Goal: Task Accomplishment & Management: Manage account settings

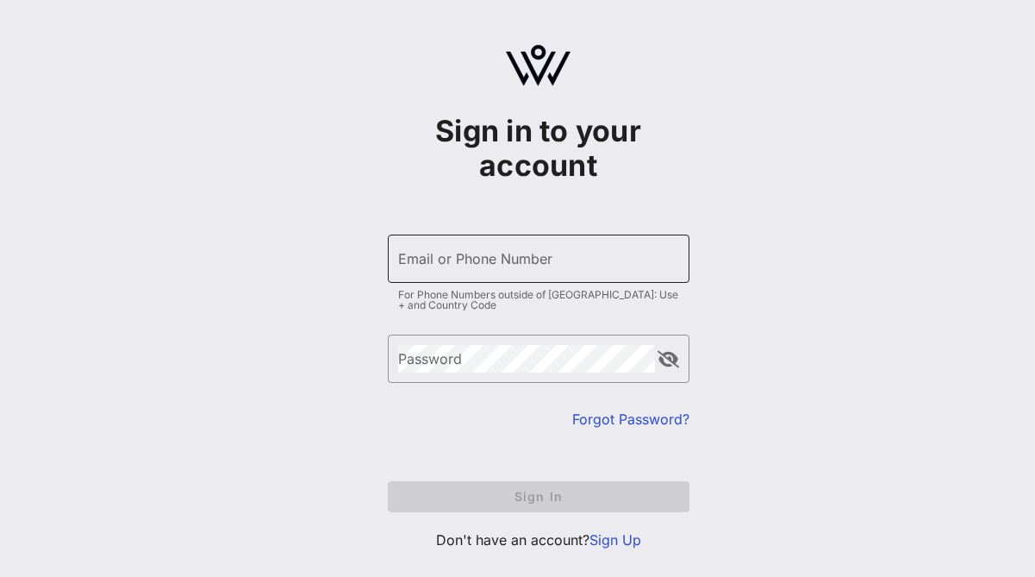
click at [524, 263] on input "Email or Phone Number" at bounding box center [538, 259] width 281 height 28
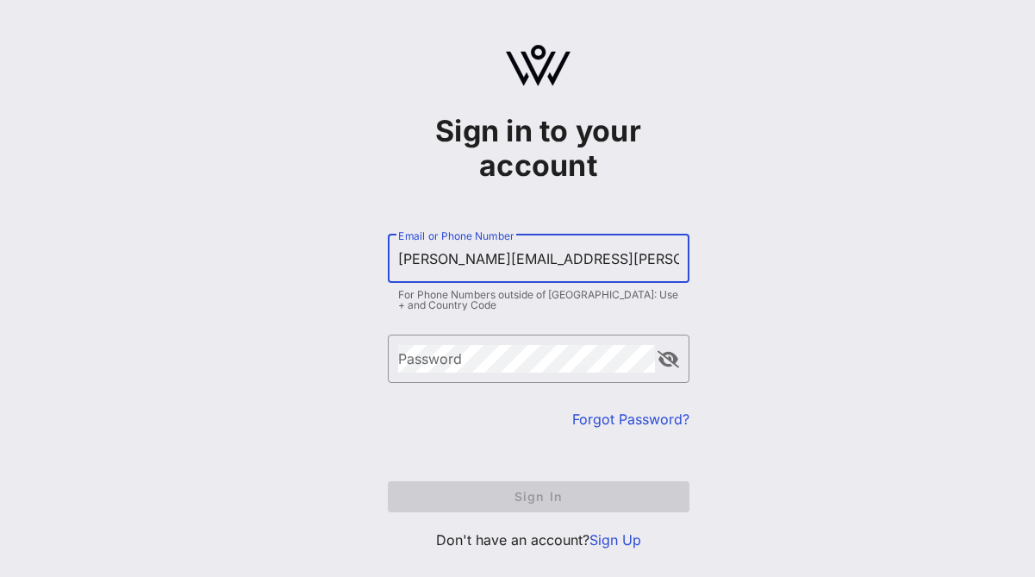
type input "[PERSON_NAME][EMAIL_ADDRESS][PERSON_NAME][DOMAIN_NAME]"
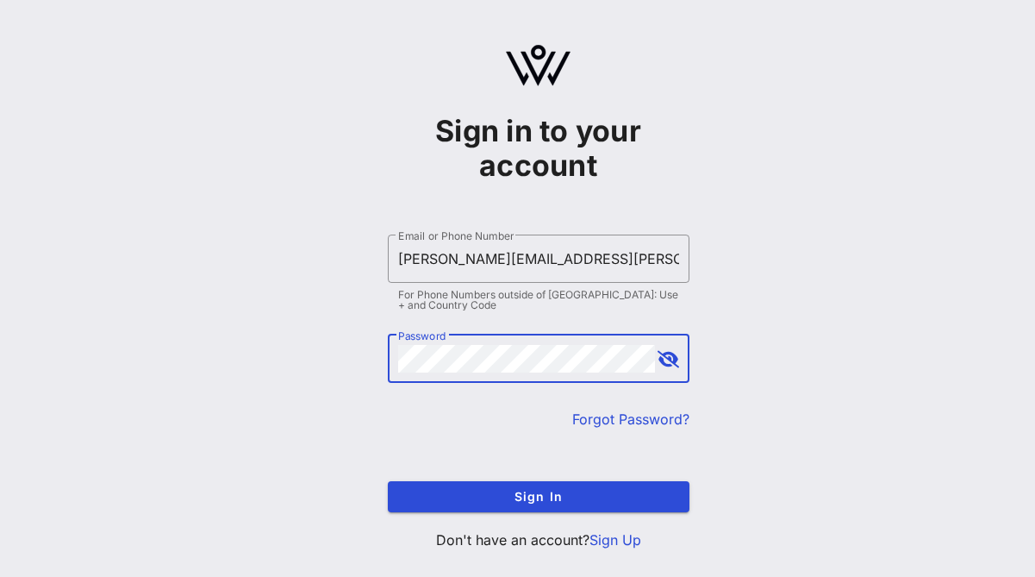
click at [665, 355] on button "append icon" at bounding box center [669, 359] width 22 height 17
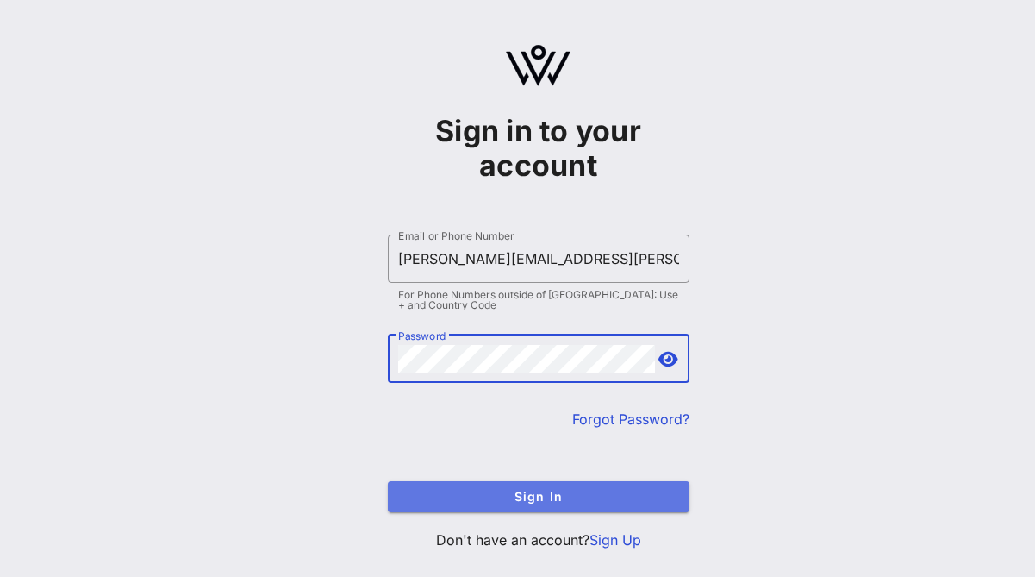
click at [483, 497] on span "Sign In" at bounding box center [539, 496] width 274 height 15
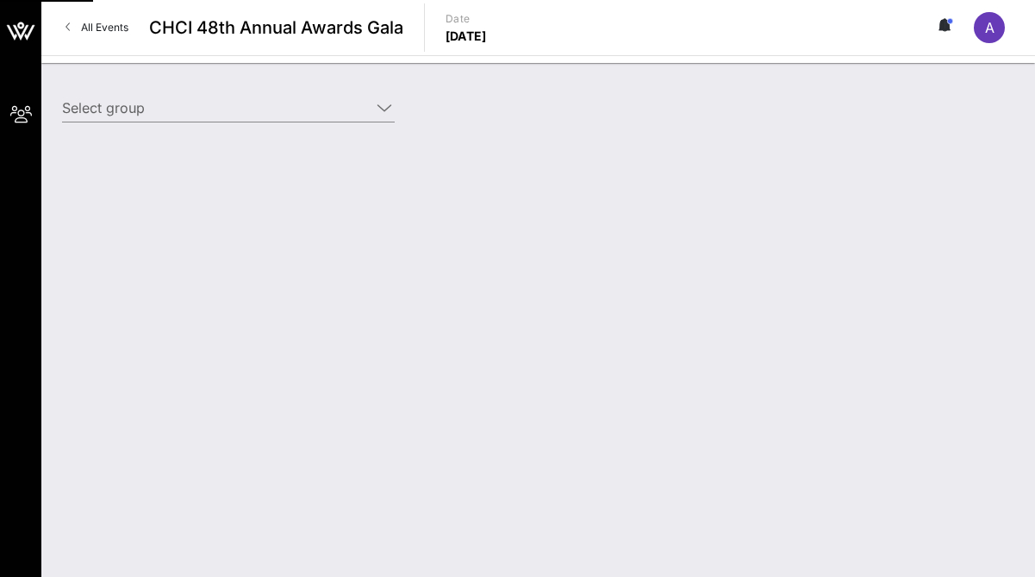
type input "[PERSON_NAME] Federation of America ([PERSON_NAME] Federation of America) [[PER…"
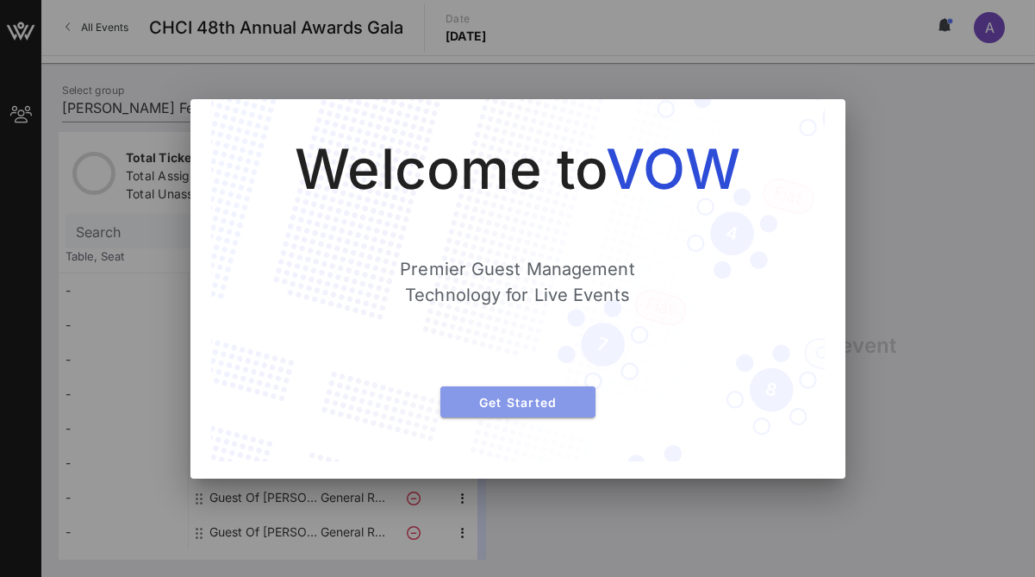
click at [545, 406] on span "Get Started" at bounding box center [518, 402] width 128 height 15
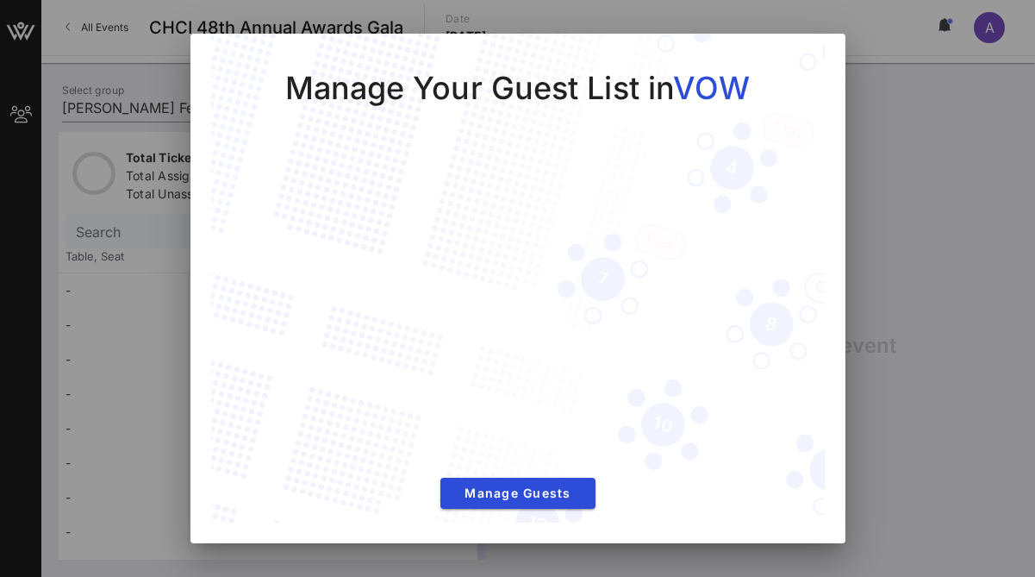
click at [888, 300] on div at bounding box center [517, 288] width 1035 height 577
click at [866, 237] on div at bounding box center [517, 288] width 1035 height 577
click at [550, 493] on span "Manage Guests" at bounding box center [518, 492] width 128 height 15
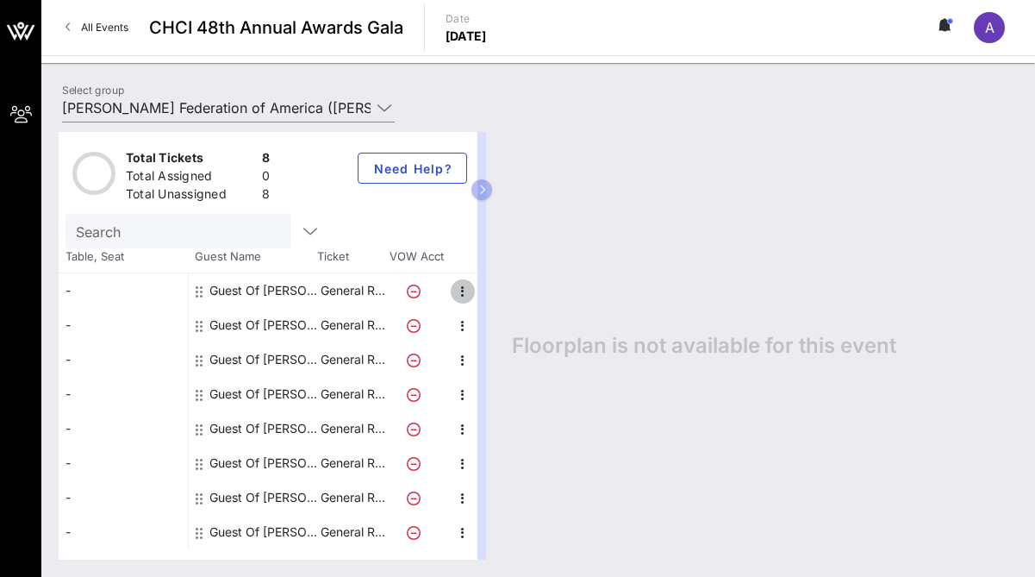
click at [458, 289] on icon "button" at bounding box center [463, 291] width 21 height 21
click at [493, 301] on div "Edit" at bounding box center [506, 297] width 34 height 14
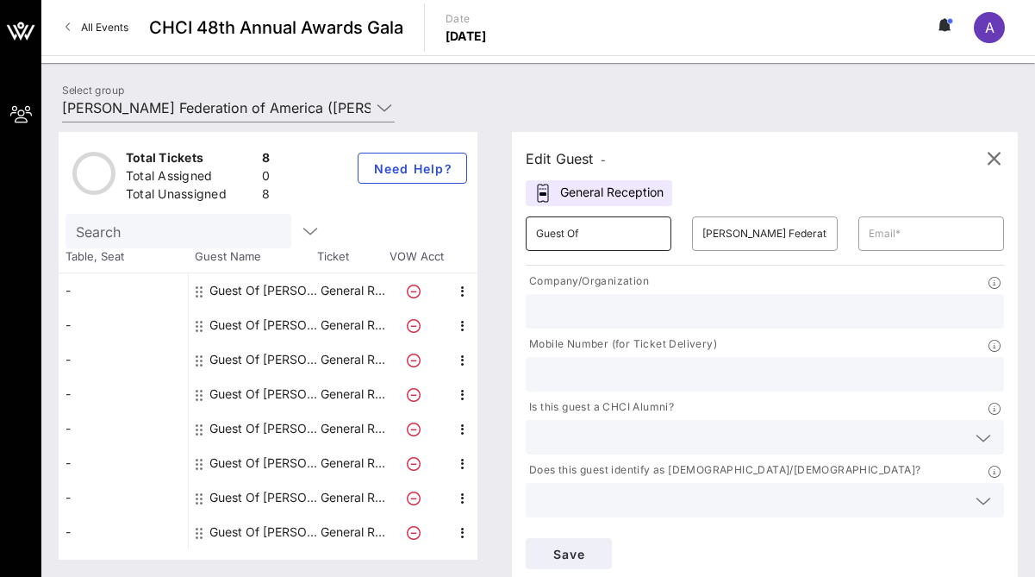
click at [606, 230] on input "Guest Of" at bounding box center [598, 234] width 125 height 28
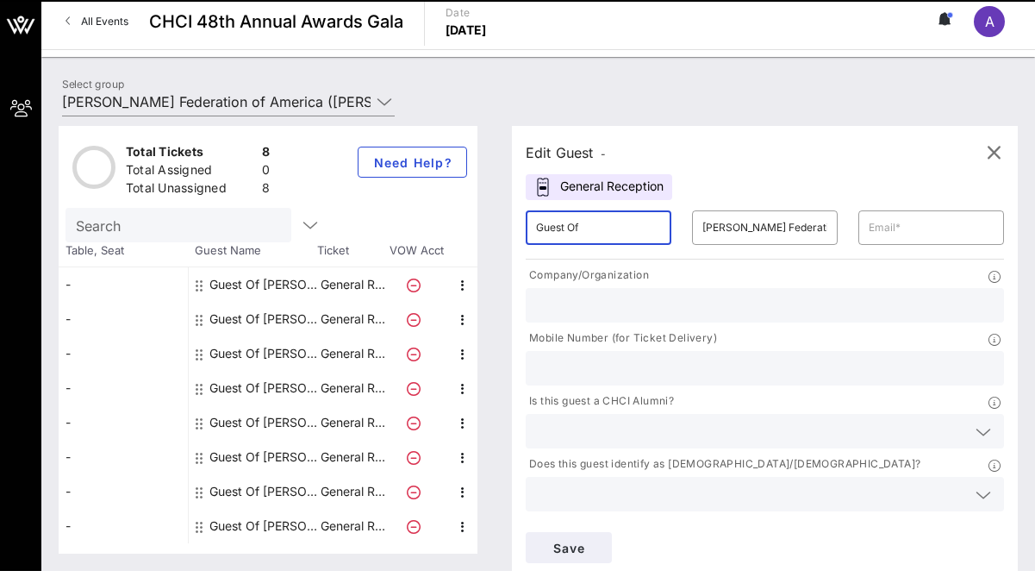
drag, startPoint x: 609, startPoint y: 225, endPoint x: 518, endPoint y: 231, distance: 91.6
click at [518, 231] on div "​ Guest Of" at bounding box center [598, 227] width 166 height 55
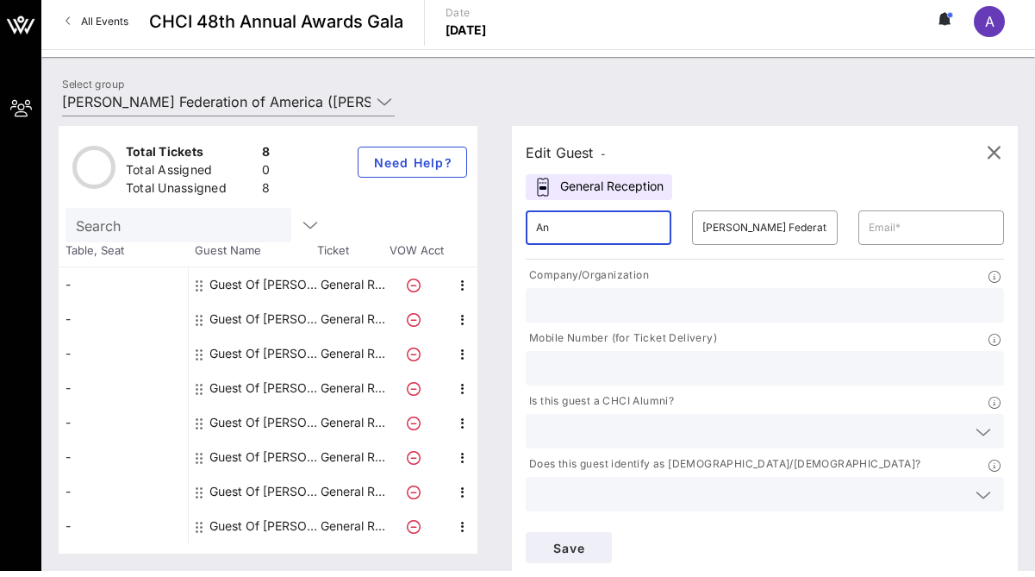
type input "A"
type input "Ángela Cobián"
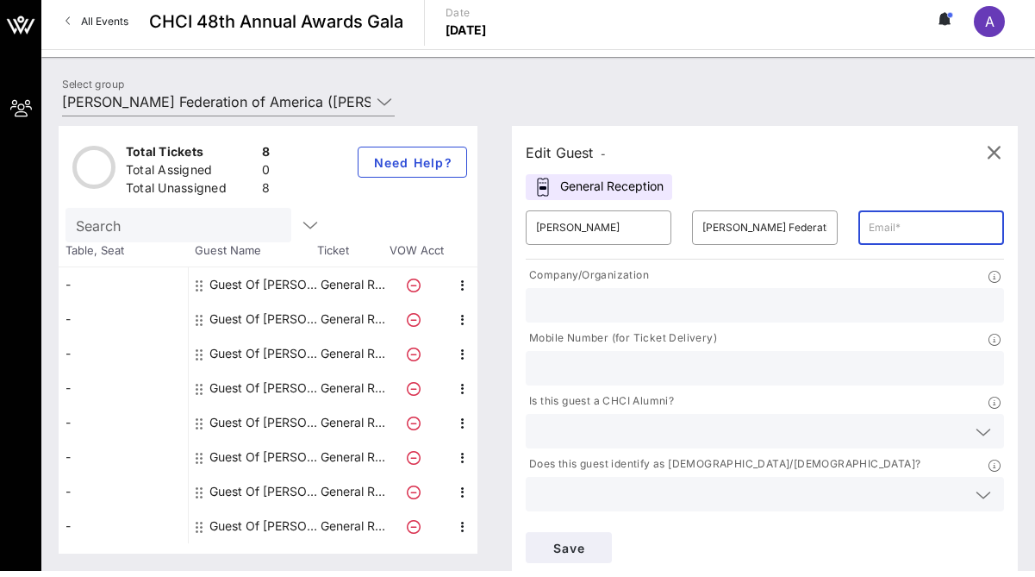
click at [942, 238] on input "text" at bounding box center [931, 228] width 125 height 28
type input "[PERSON_NAME][EMAIL_ADDRESS][PERSON_NAME][DOMAIN_NAME]"
click at [946, 294] on input "text" at bounding box center [765, 305] width 458 height 22
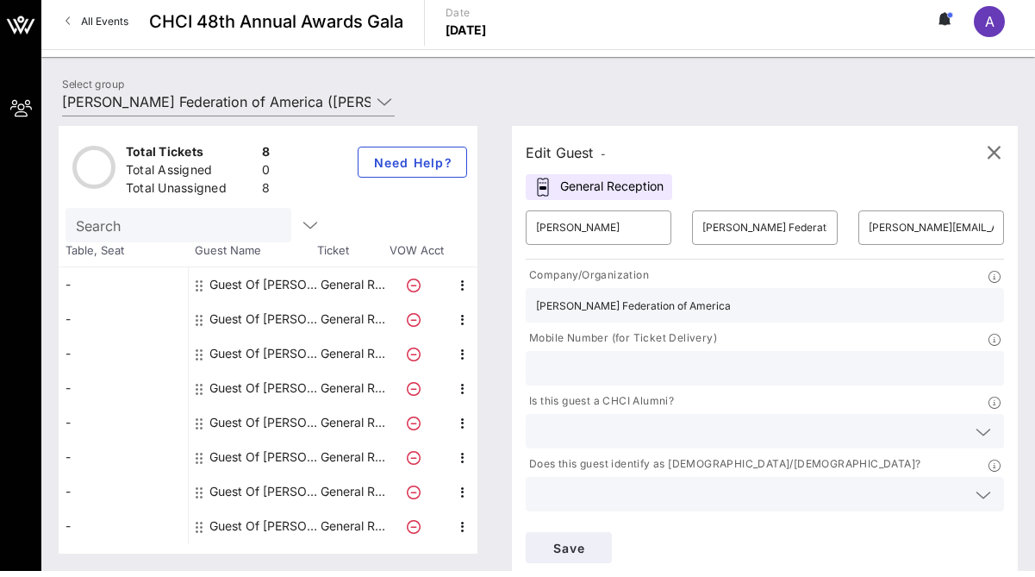
type input "[PERSON_NAME] Federation of America"
click at [995, 368] on div at bounding box center [765, 368] width 478 height 34
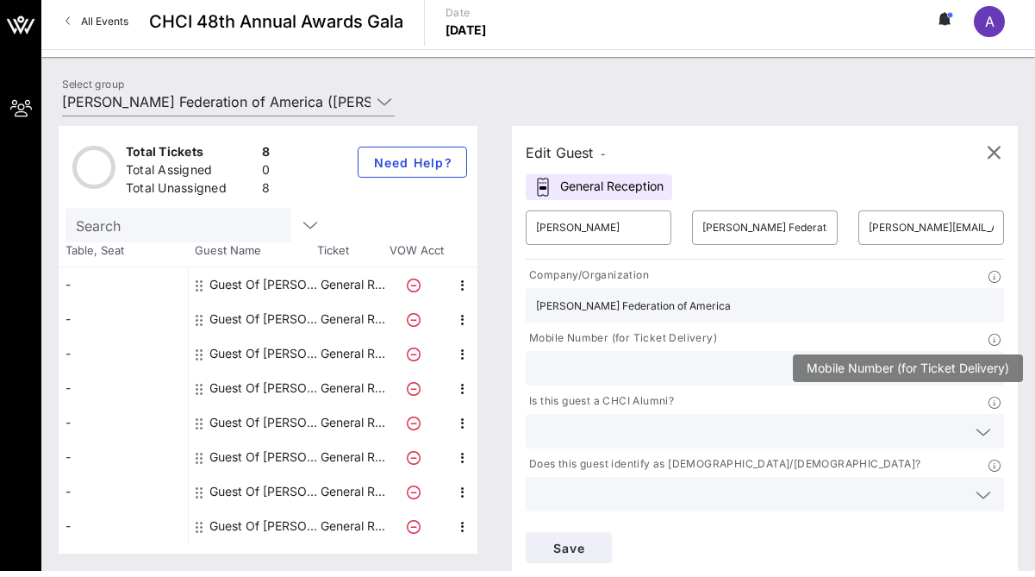
click at [992, 338] on icon at bounding box center [995, 340] width 12 height 12
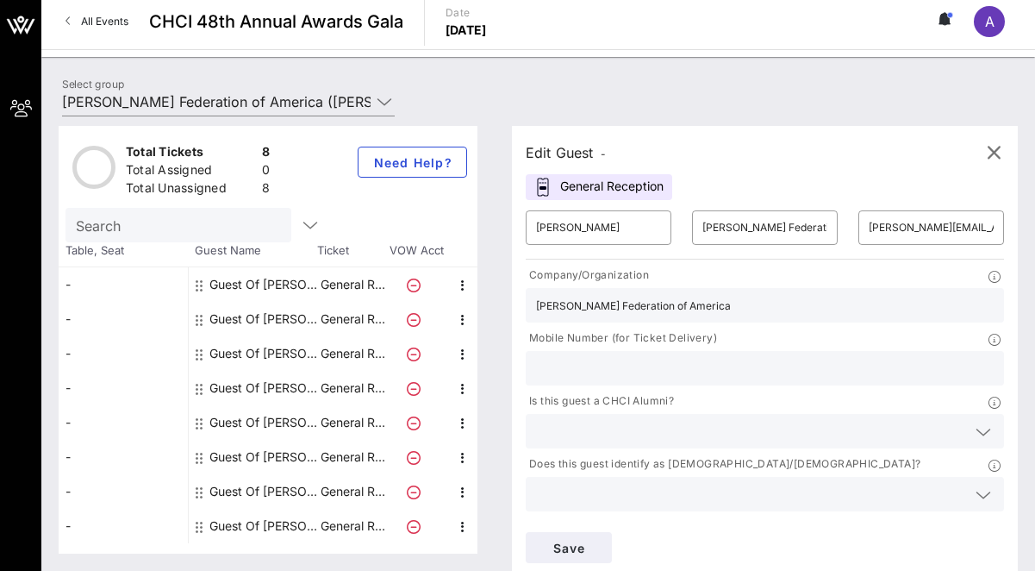
click at [697, 377] on input "text" at bounding box center [765, 368] width 458 height 22
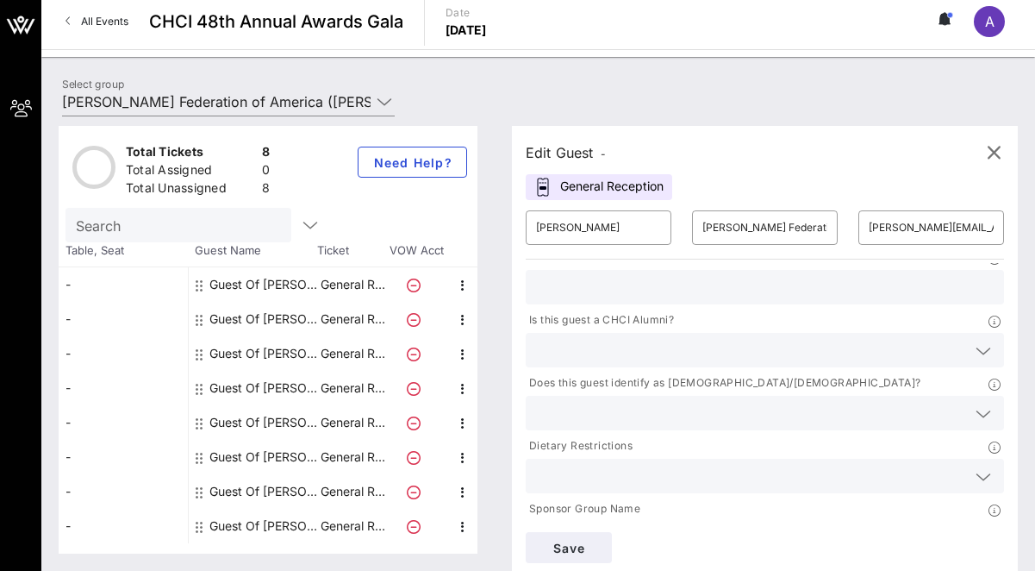
scroll to position [87, 0]
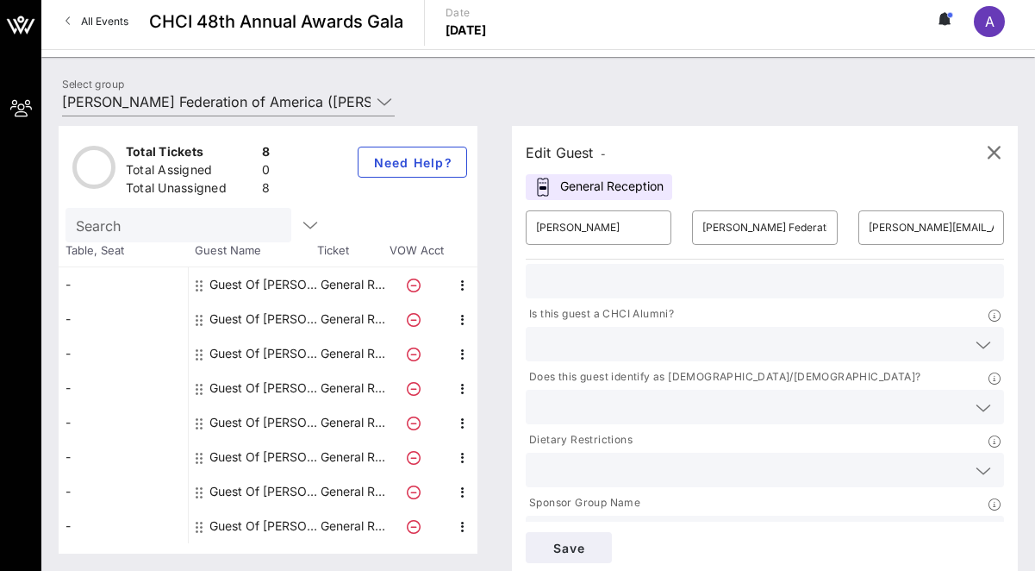
click at [990, 342] on icon at bounding box center [984, 344] width 16 height 21
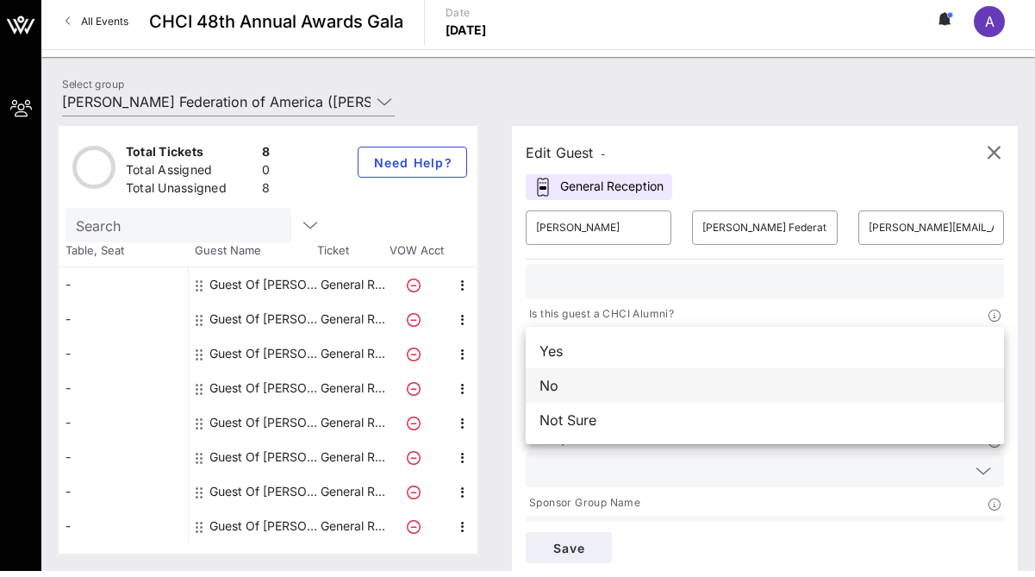
click at [866, 379] on div "No" at bounding box center [765, 385] width 478 height 34
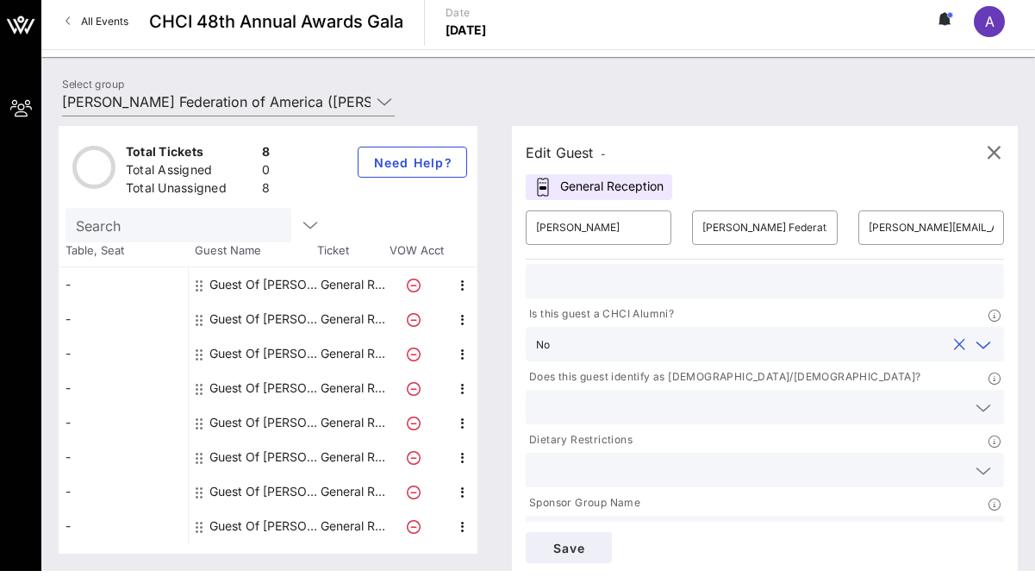
click at [977, 408] on icon at bounding box center [984, 407] width 16 height 21
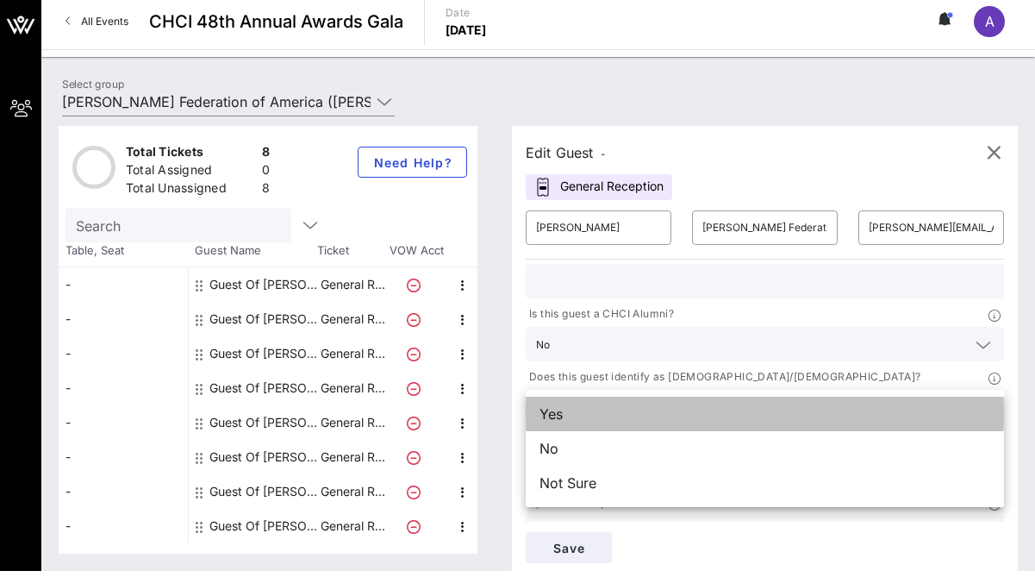
click at [927, 420] on div "Yes" at bounding box center [765, 414] width 478 height 34
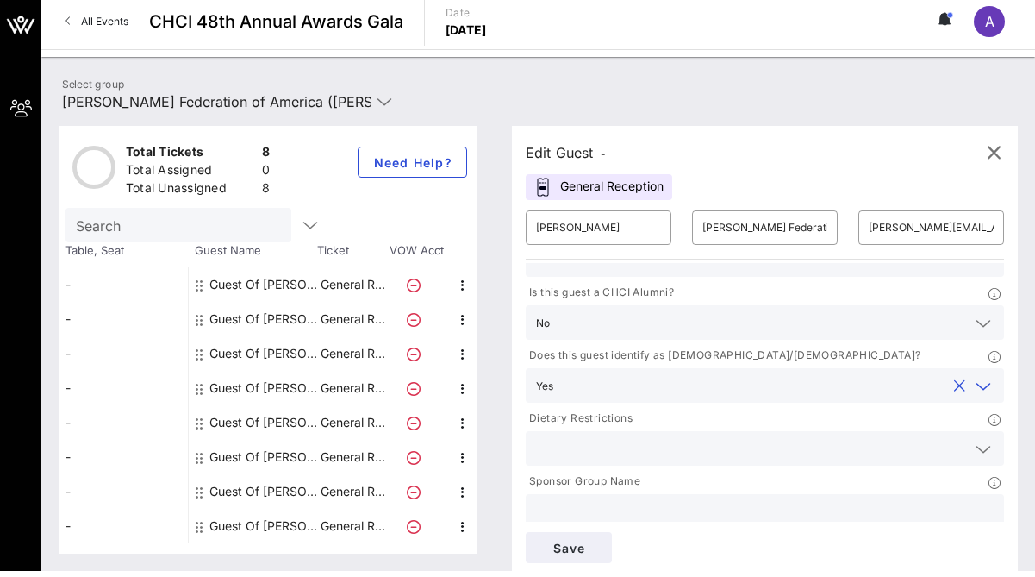
scroll to position [119, 0]
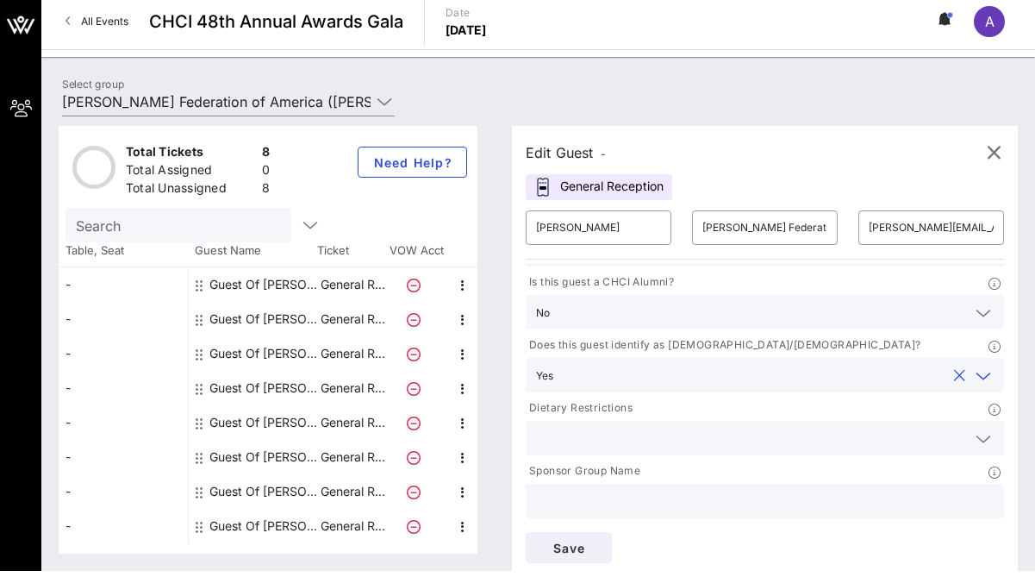
click at [983, 445] on icon at bounding box center [984, 438] width 16 height 21
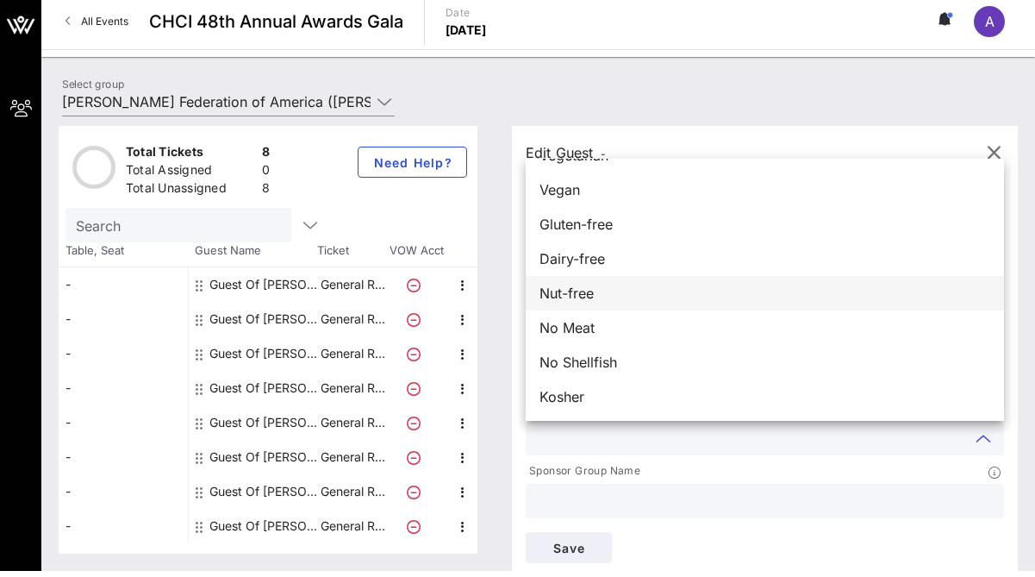
scroll to position [0, 0]
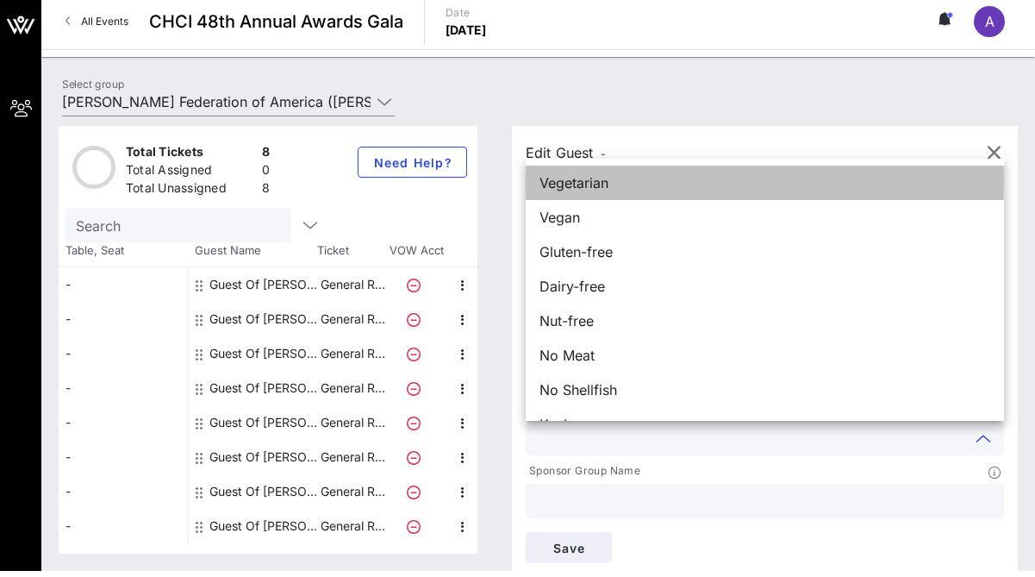
click at [797, 185] on div "Vegetarian" at bounding box center [765, 183] width 478 height 34
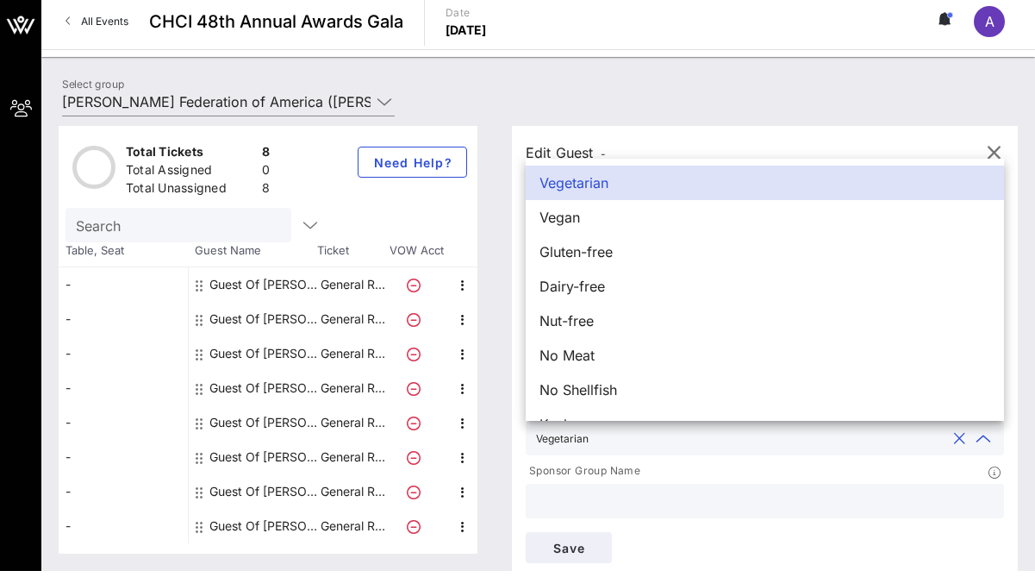
click at [797, 474] on div "Sponsor Group Name" at bounding box center [765, 473] width 478 height 22
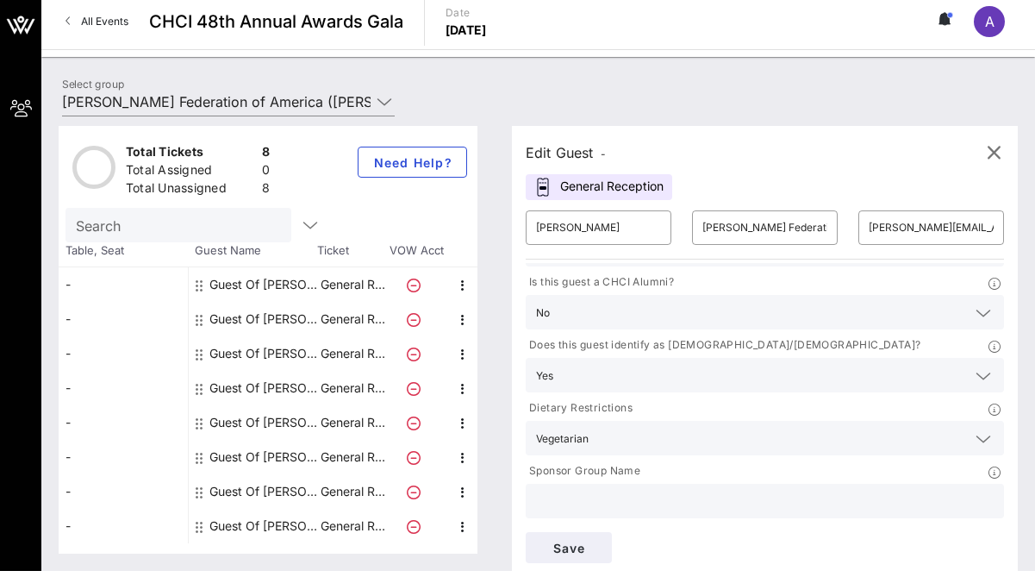
click at [771, 494] on input "text" at bounding box center [765, 501] width 458 height 22
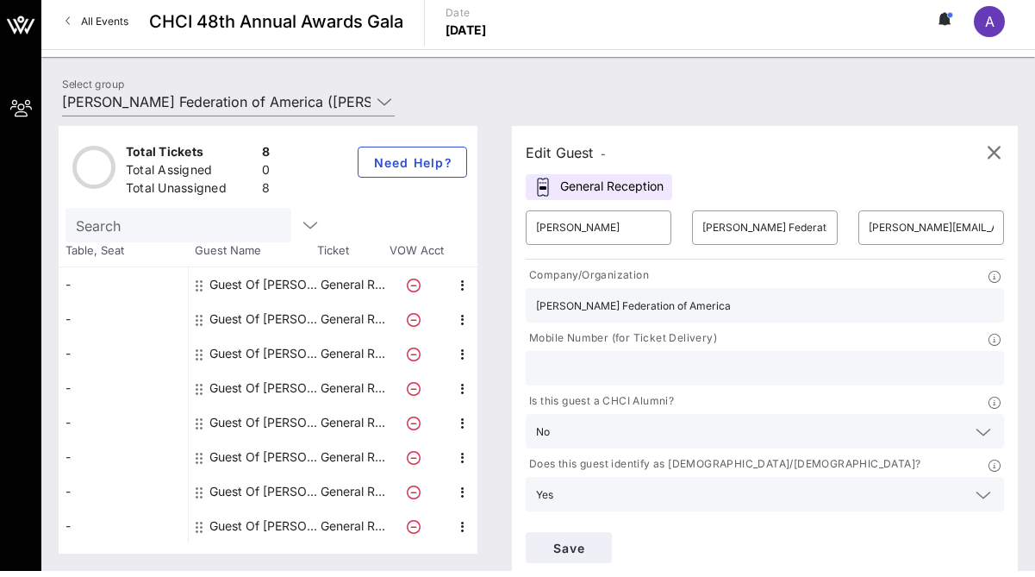
type input "[PERSON_NAME] Federation of America"
click at [834, 369] on input "text" at bounding box center [765, 368] width 458 height 22
type input "3038850028"
click at [586, 544] on span "Save" at bounding box center [569, 547] width 59 height 15
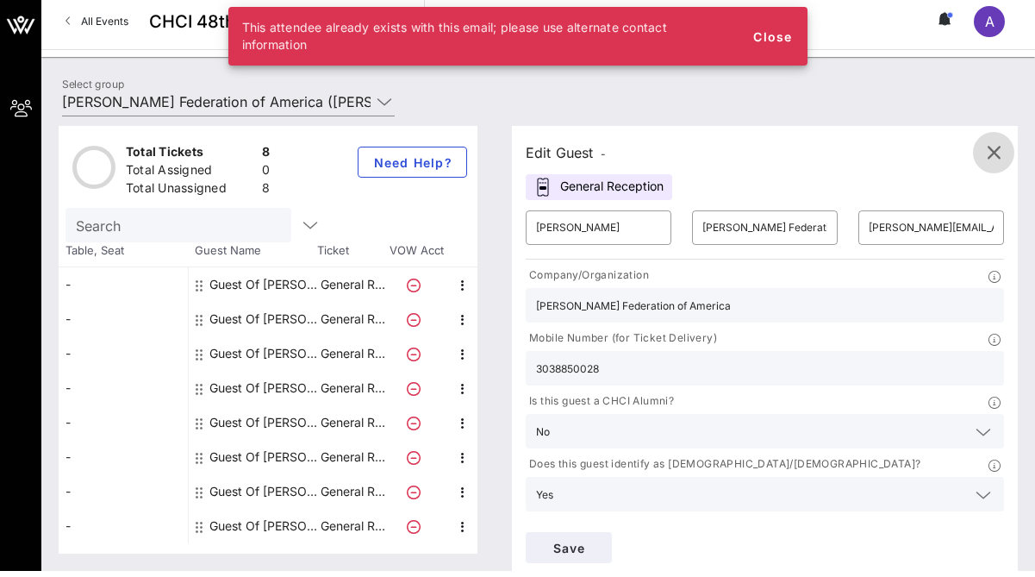
click at [993, 153] on icon "button" at bounding box center [994, 152] width 21 height 21
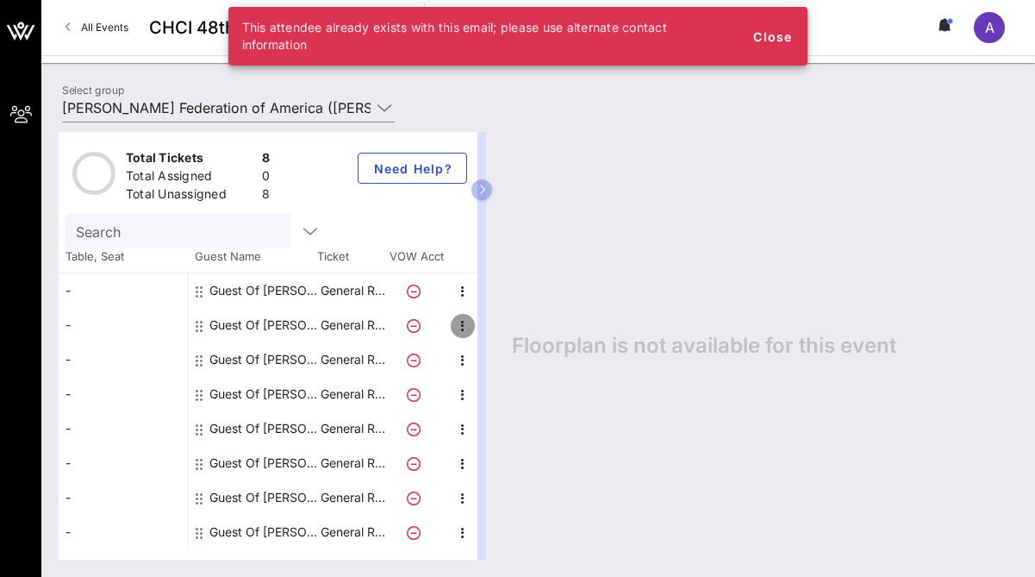
click at [460, 328] on icon "button" at bounding box center [463, 326] width 21 height 21
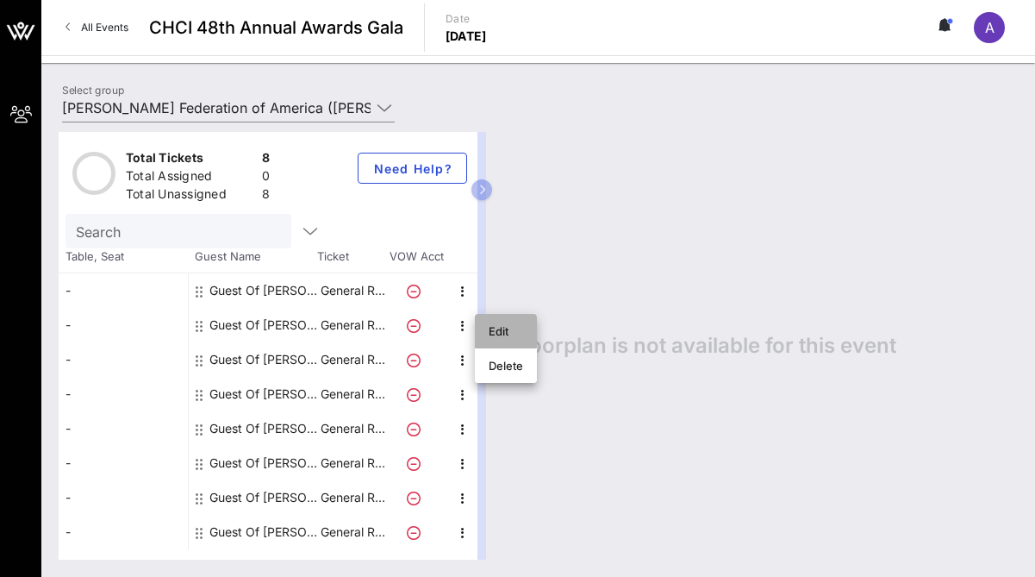
click at [494, 328] on div "Edit" at bounding box center [506, 331] width 34 height 14
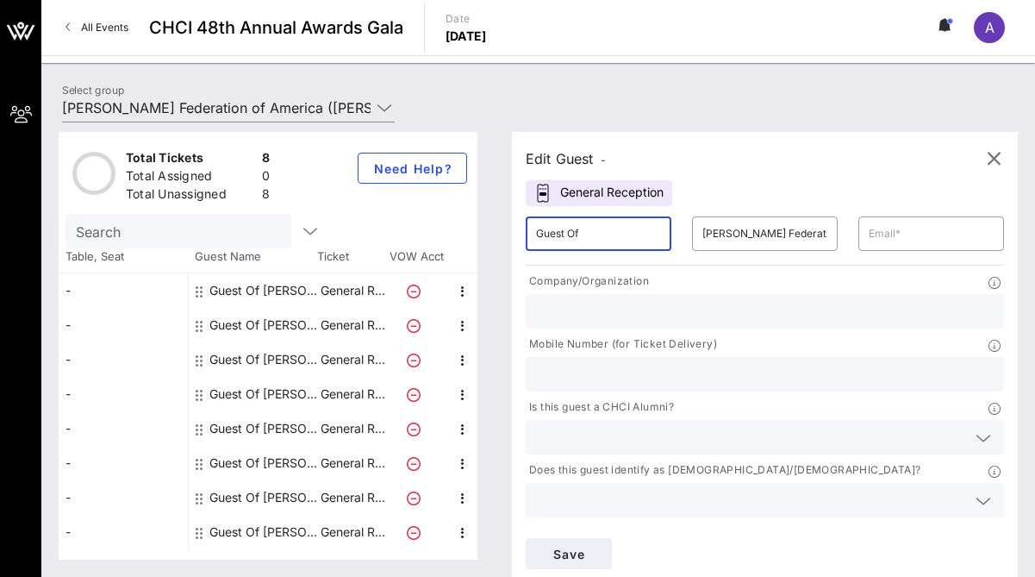
drag, startPoint x: 628, startPoint y: 233, endPoint x: 532, endPoint y: 231, distance: 96.6
click at [532, 231] on div "​ Guest Of" at bounding box center [599, 233] width 146 height 34
type input "Silvia Zenteno"
click at [872, 237] on input "text" at bounding box center [931, 234] width 125 height 28
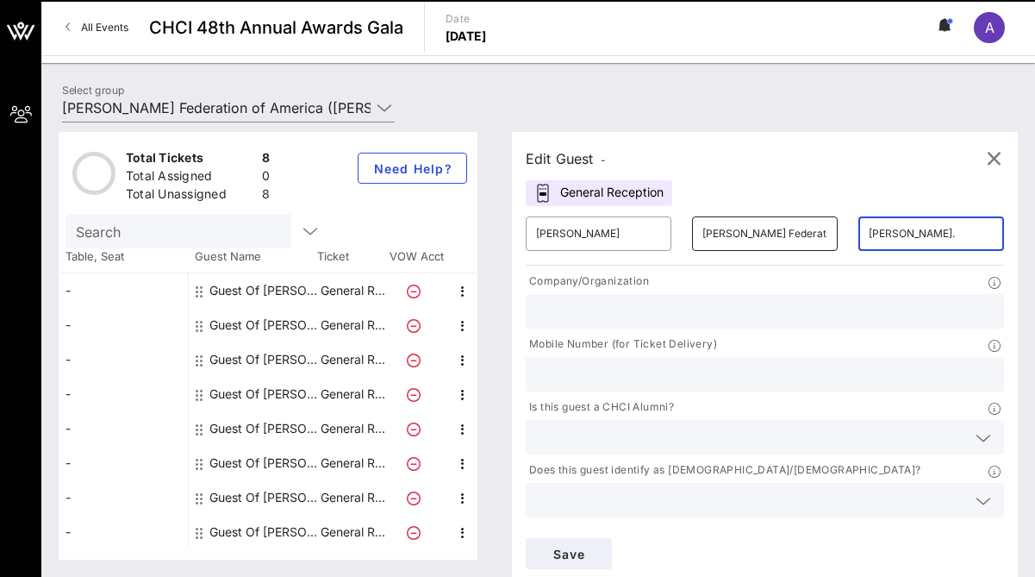
click at [761, 228] on input "[PERSON_NAME] Federation of America" at bounding box center [765, 234] width 125 height 28
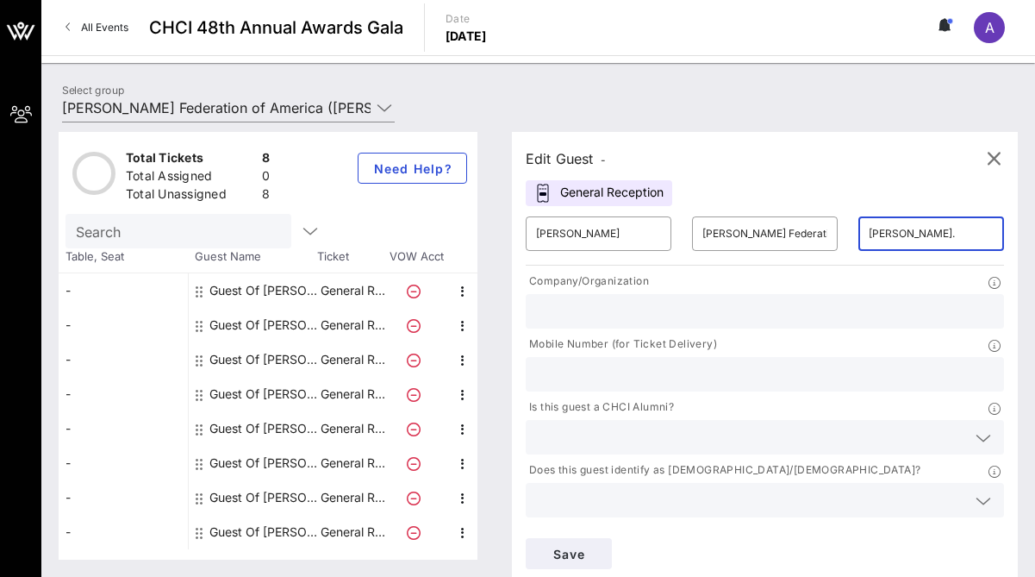
click at [909, 239] on input "Silvia." at bounding box center [931, 234] width 125 height 28
type input "Silvia.Zenteno@ppfa.org"
click at [907, 291] on div "Company/Organization" at bounding box center [765, 283] width 478 height 22
click at [897, 307] on input "text" at bounding box center [765, 311] width 458 height 22
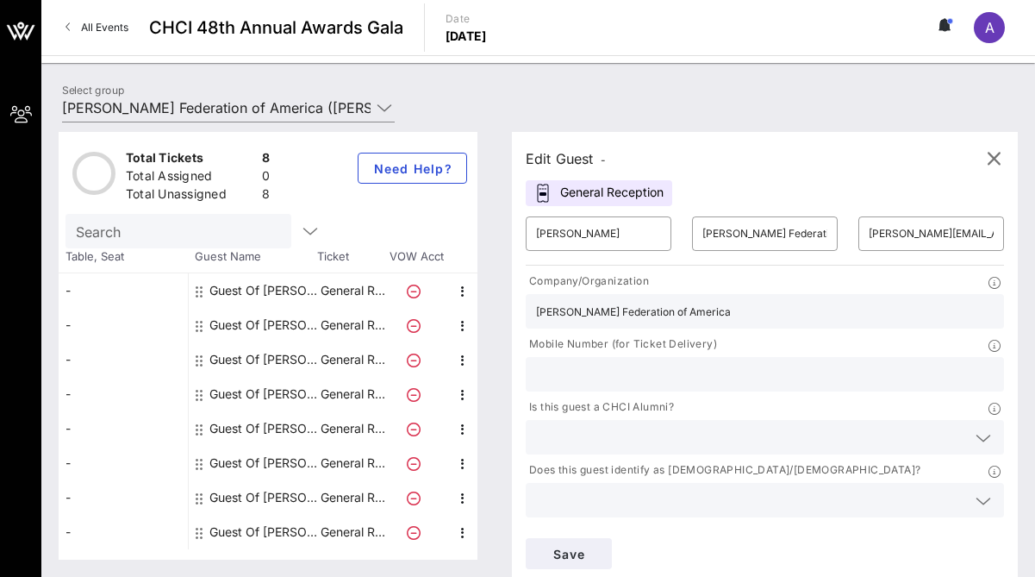
type input "[PERSON_NAME] Federation of America"
click at [781, 378] on input "text" at bounding box center [765, 374] width 458 height 22
type input "5713094028"
click at [834, 421] on div at bounding box center [765, 437] width 458 height 34
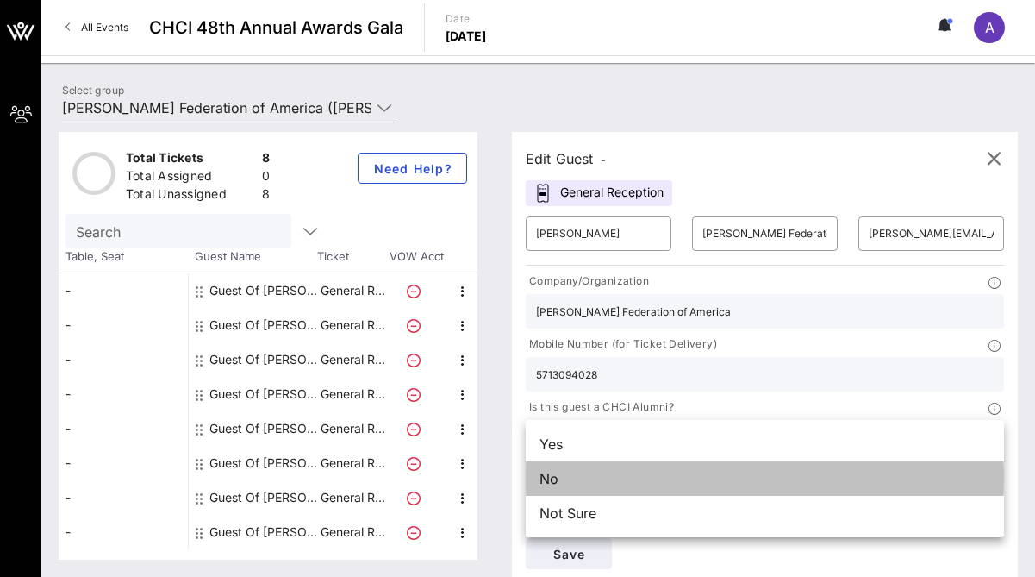
click at [810, 469] on div "No" at bounding box center [765, 478] width 478 height 34
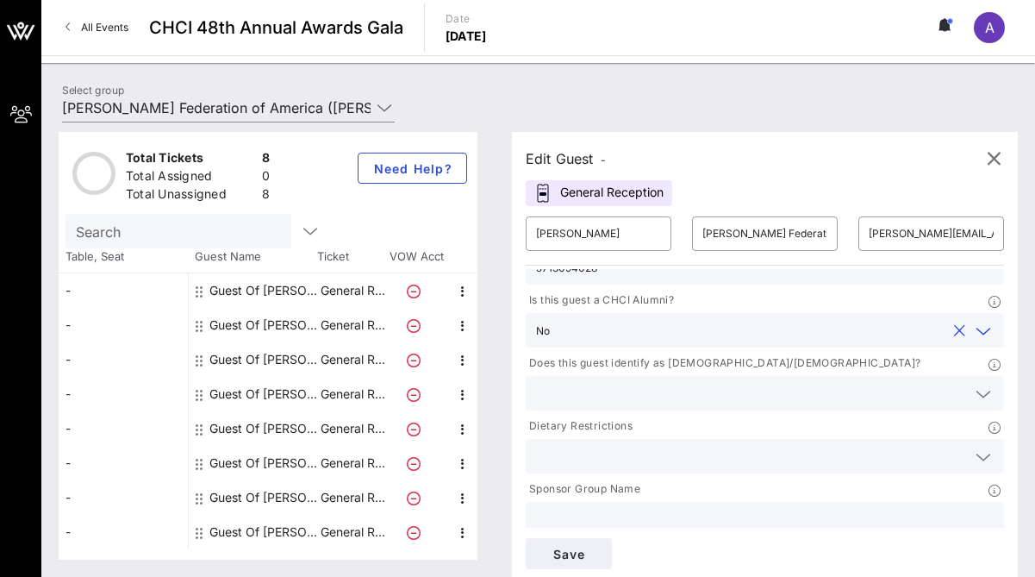
scroll to position [119, 0]
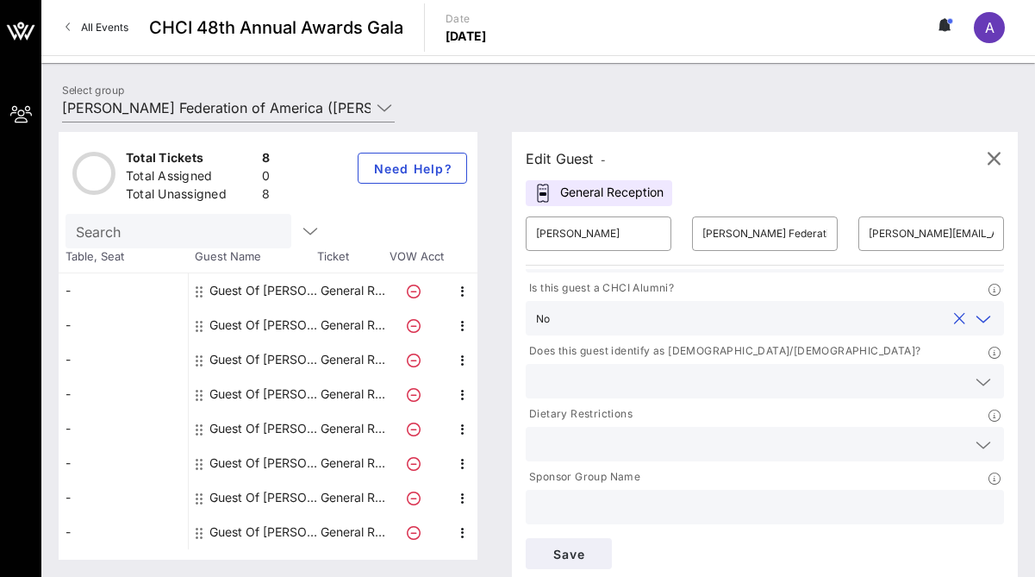
click at [791, 378] on input "text" at bounding box center [751, 381] width 430 height 22
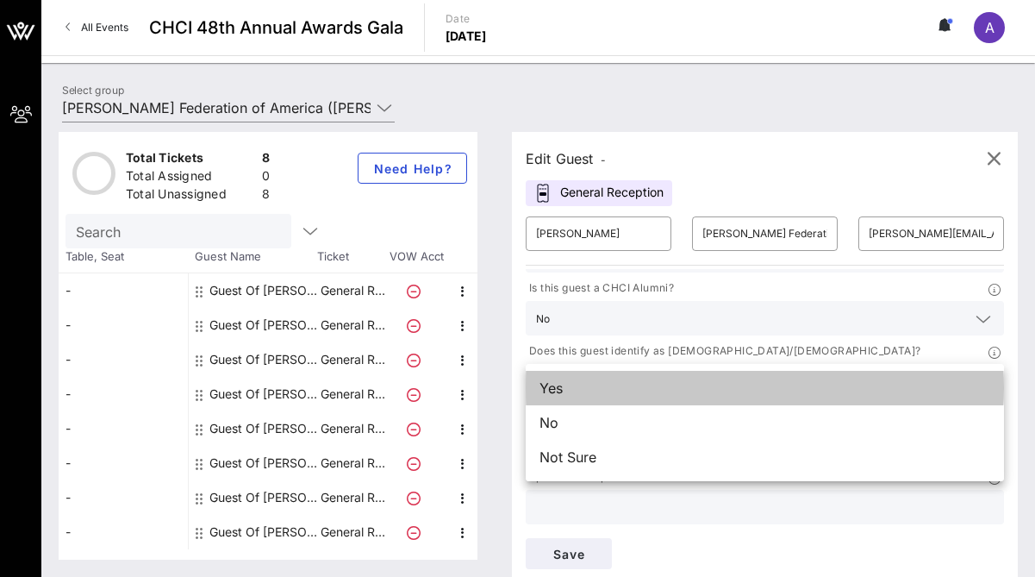
click at [791, 378] on div "Yes" at bounding box center [765, 388] width 478 height 34
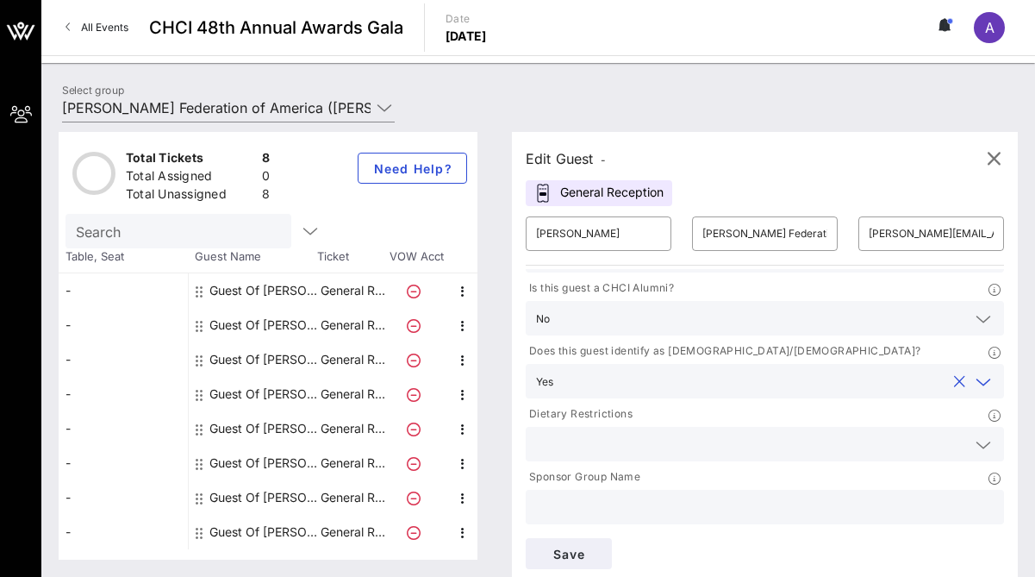
click at [765, 446] on input "text" at bounding box center [751, 444] width 430 height 22
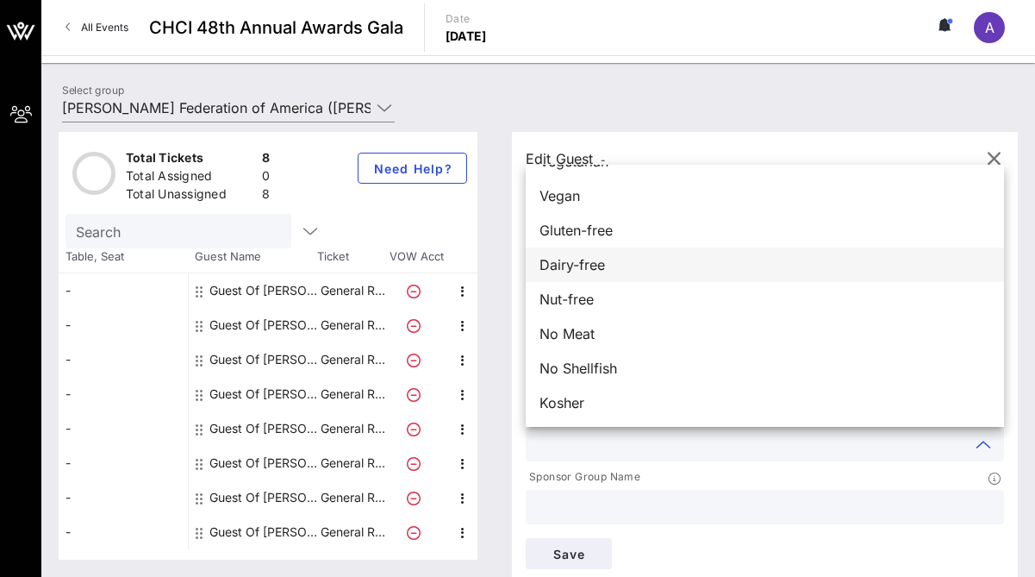
scroll to position [6, 0]
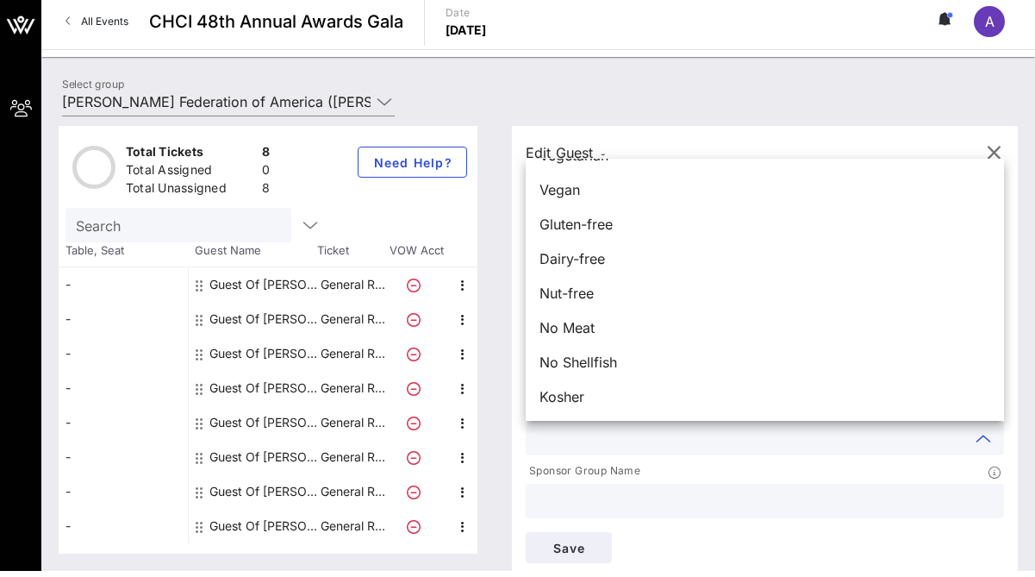
click at [1017, 218] on div "Edit Guest - General Reception ​ Silvia Zenteno ​ Planned Parenthood Federation…" at bounding box center [765, 351] width 506 height 451
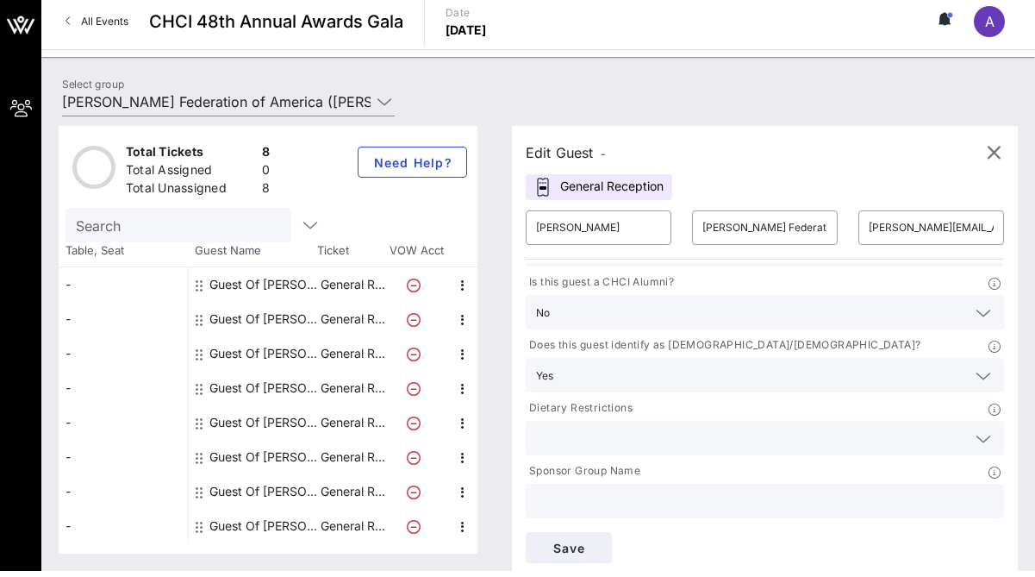
click at [717, 507] on input "text" at bounding box center [765, 501] width 458 height 22
type input "[PERSON_NAME] Federation of America"
click at [585, 539] on button "Save" at bounding box center [569, 547] width 86 height 31
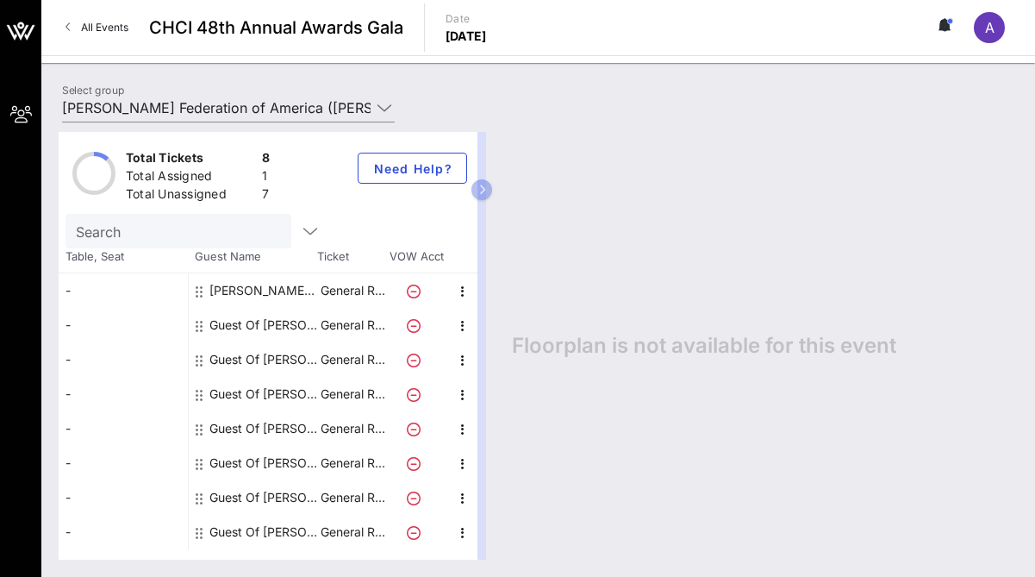
click at [254, 286] on div "[PERSON_NAME] [PERSON_NAME] Federation of America" at bounding box center [263, 290] width 109 height 34
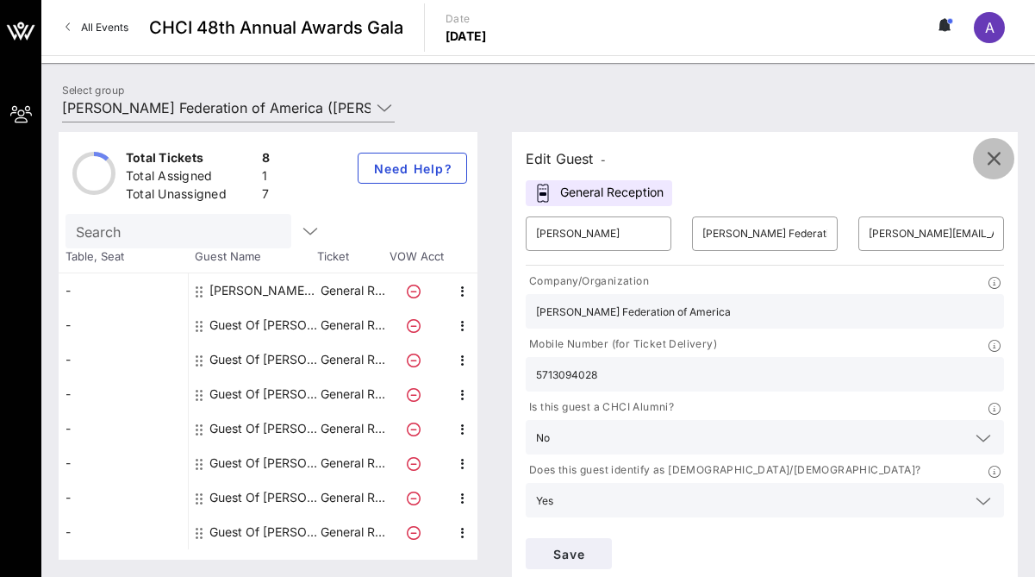
click at [990, 164] on icon "button" at bounding box center [994, 158] width 21 height 21
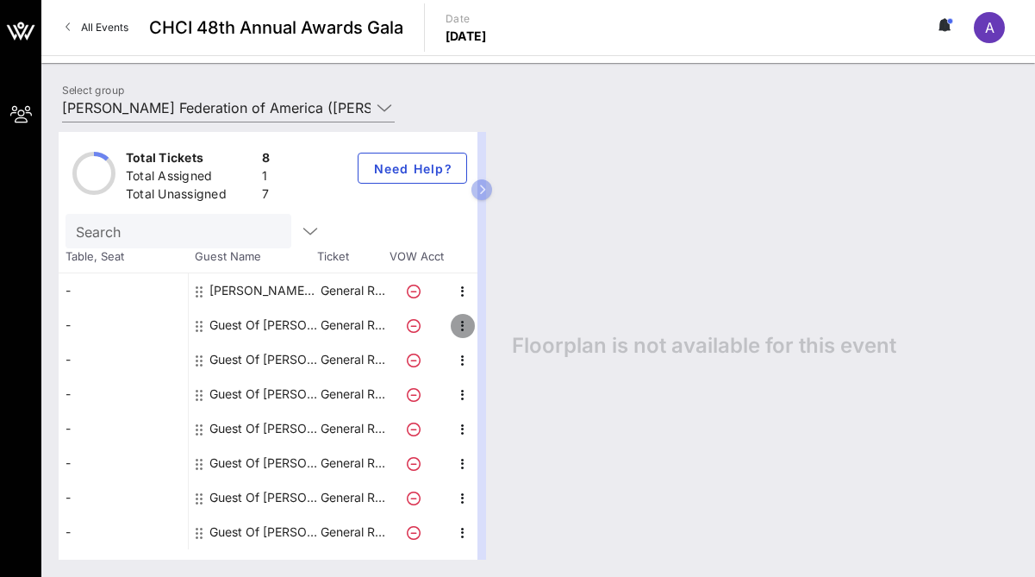
click at [462, 327] on icon "button" at bounding box center [463, 326] width 21 height 21
click at [500, 334] on div "Edit" at bounding box center [506, 331] width 34 height 14
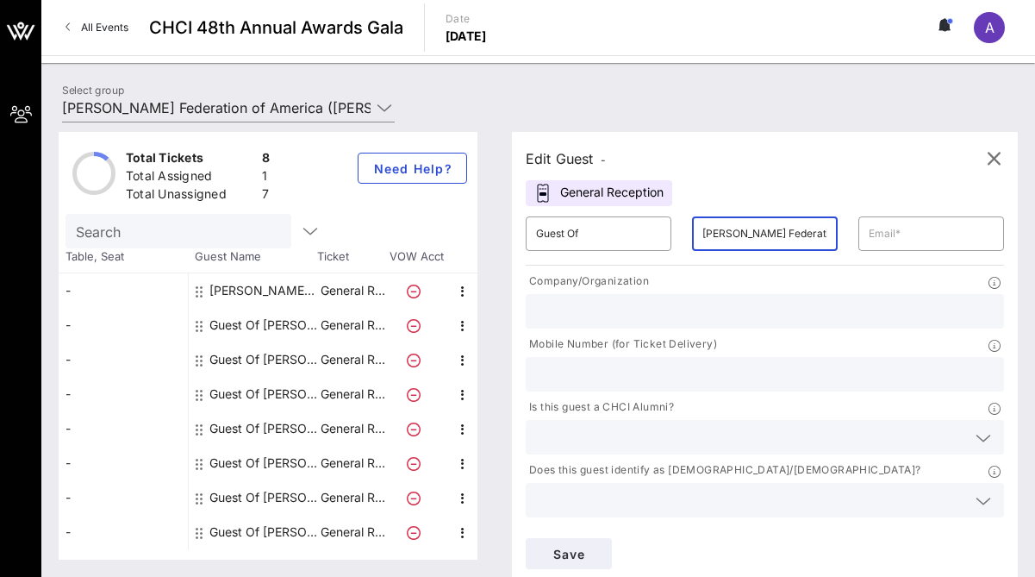
scroll to position [0, 85]
drag, startPoint x: 745, startPoint y: 232, endPoint x: 859, endPoint y: 236, distance: 114.7
click at [859, 236] on div "​ Guest Of ​ Planned Parenthood Federation of America ​" at bounding box center [764, 233] width 499 height 55
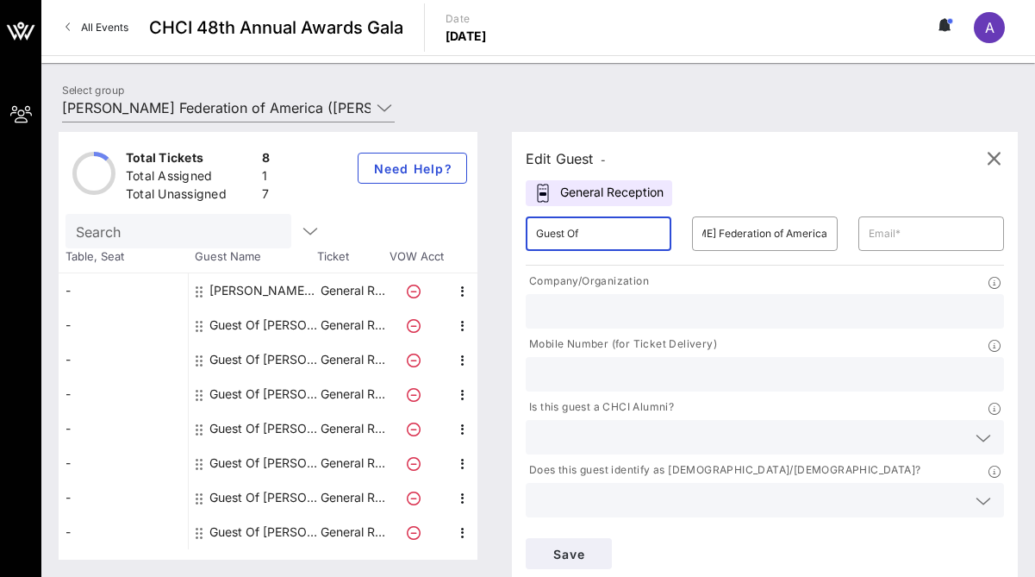
click at [593, 230] on input "Guest Of" at bounding box center [598, 234] width 125 height 28
type input "G"
type input "Helena Hernandez"
click at [706, 379] on input "text" at bounding box center [765, 374] width 458 height 22
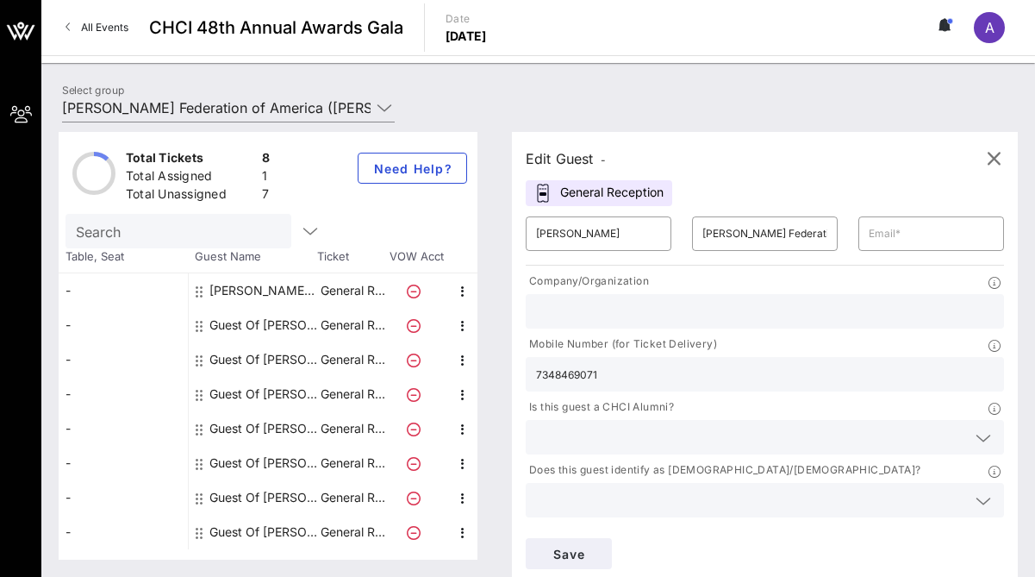
type input "7348469071"
click at [747, 318] on input "text" at bounding box center [765, 311] width 458 height 22
type input "[PERSON_NAME] Federation of America"
click at [929, 433] on input "text" at bounding box center [751, 437] width 430 height 22
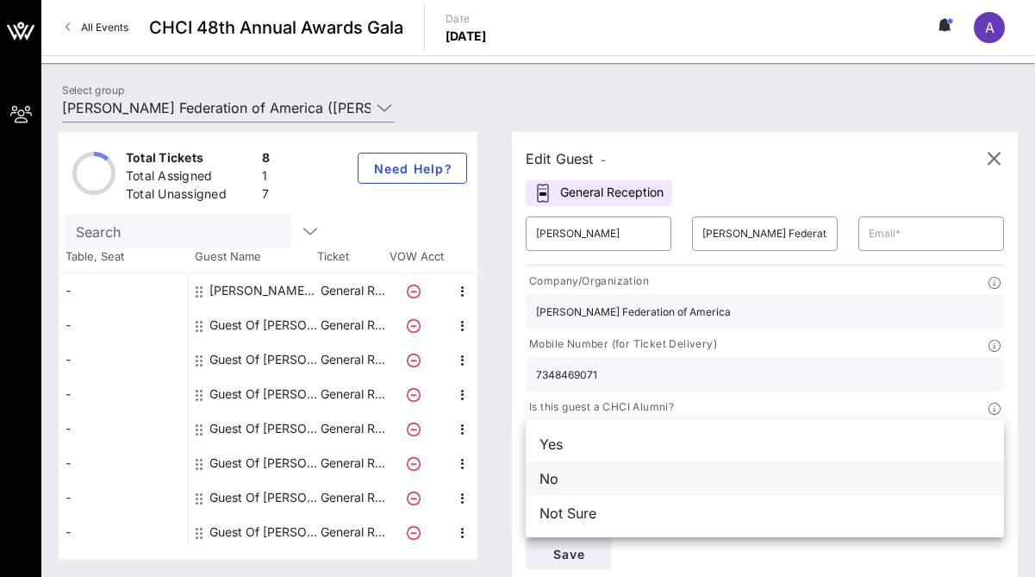
click at [881, 471] on div "No" at bounding box center [765, 478] width 478 height 34
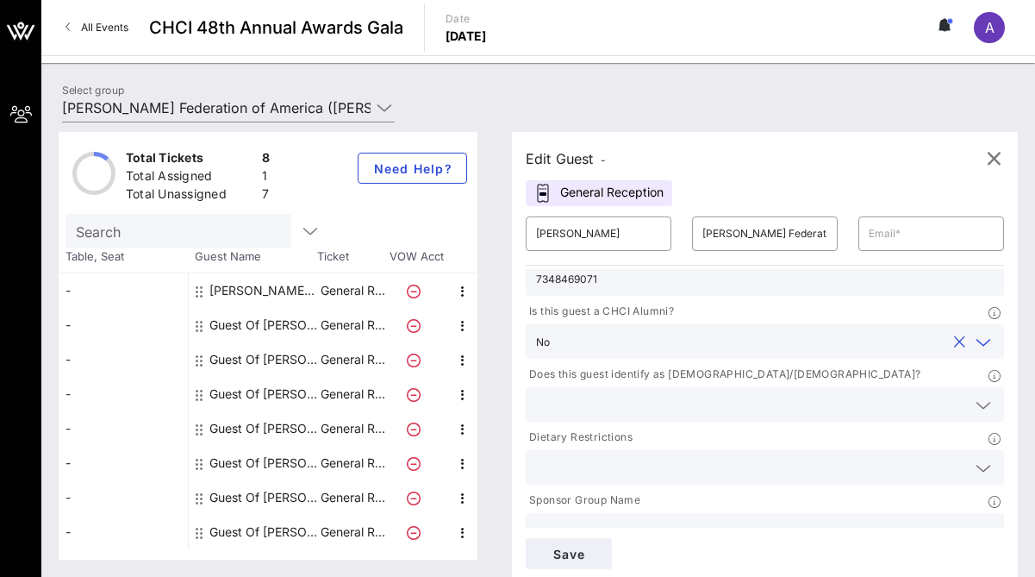
scroll to position [112, 0]
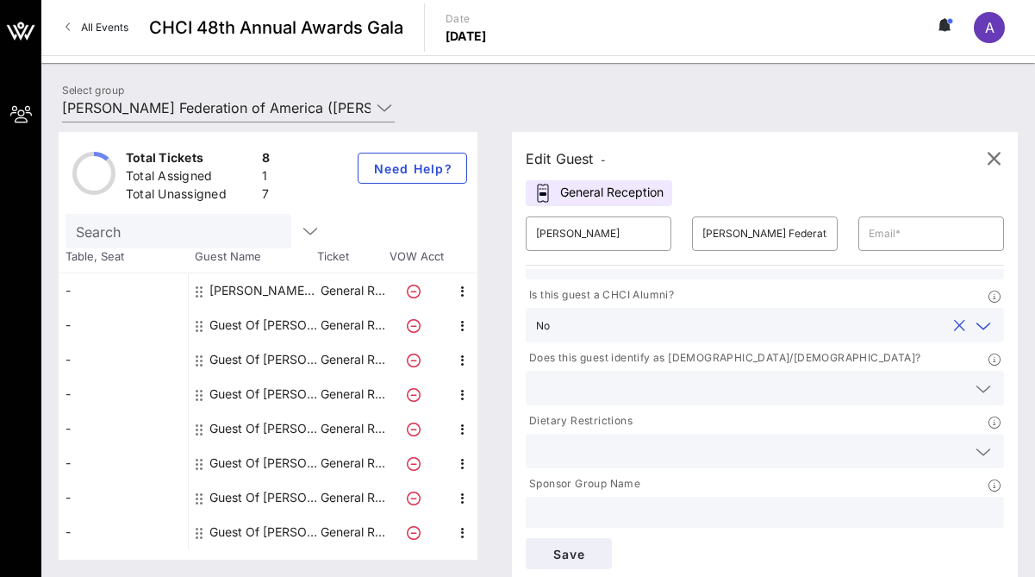
click at [874, 386] on input "text" at bounding box center [751, 388] width 430 height 22
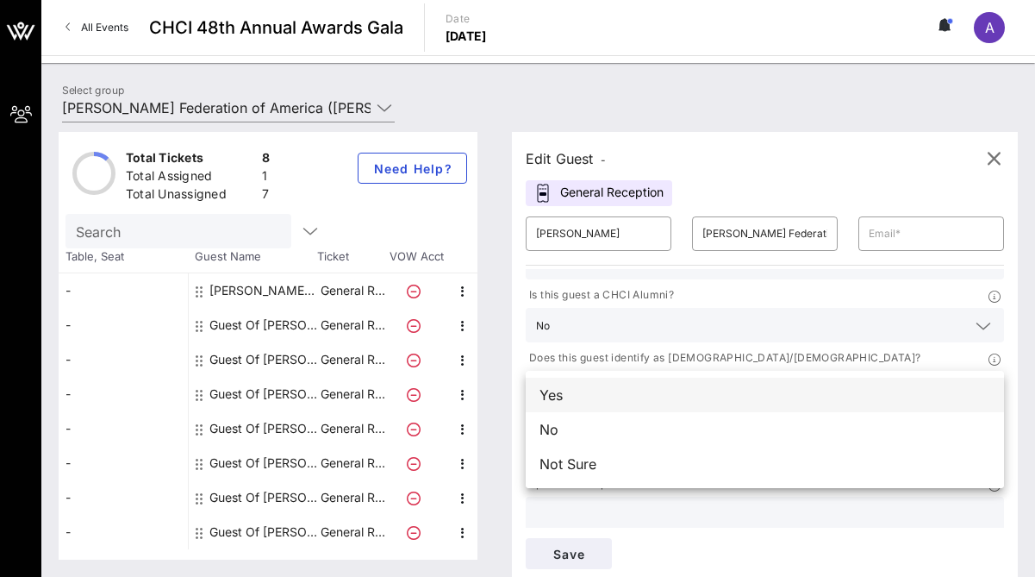
click at [861, 394] on div "Yes" at bounding box center [765, 395] width 478 height 34
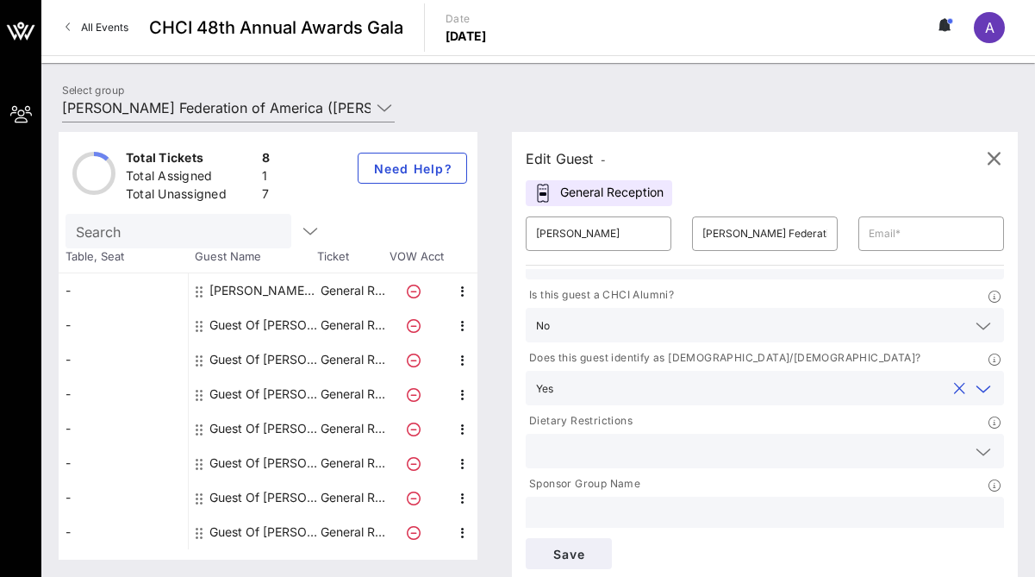
scroll to position [119, 0]
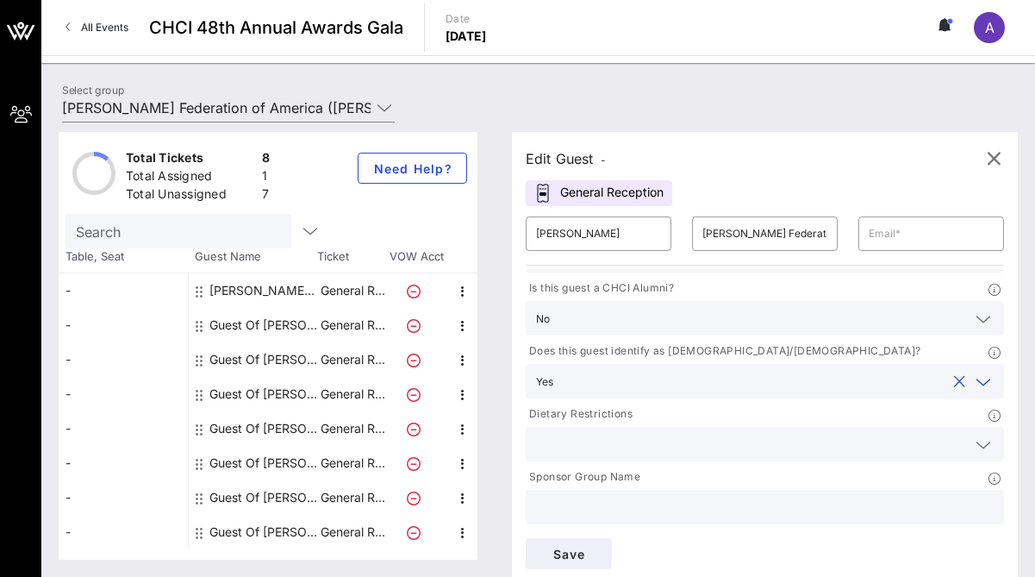
click at [753, 509] on input "text" at bounding box center [765, 507] width 458 height 22
type input "[PERSON_NAME] Federation of America"
click at [585, 547] on span "Save" at bounding box center [569, 554] width 59 height 15
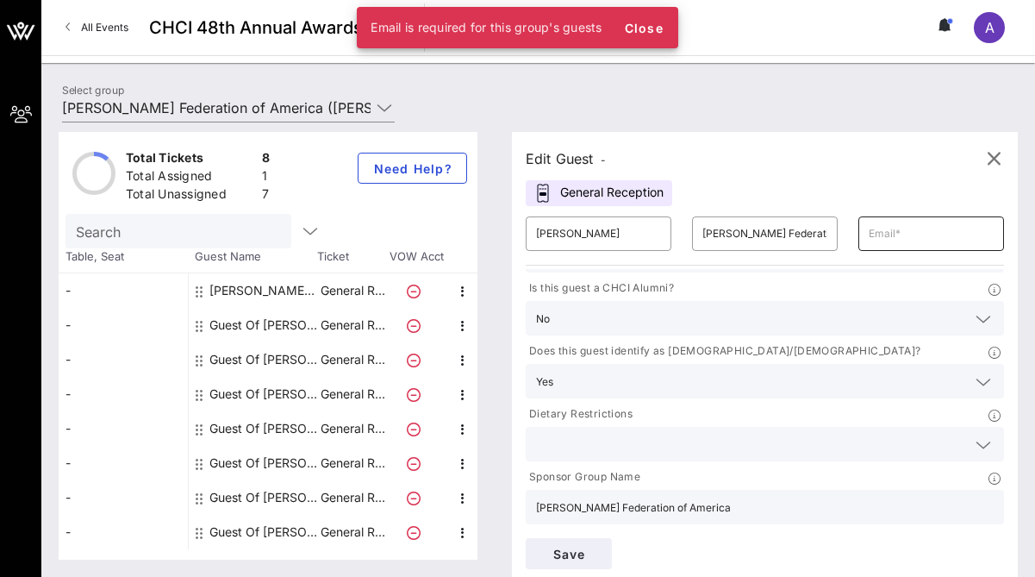
click at [883, 238] on input "text" at bounding box center [931, 234] width 125 height 28
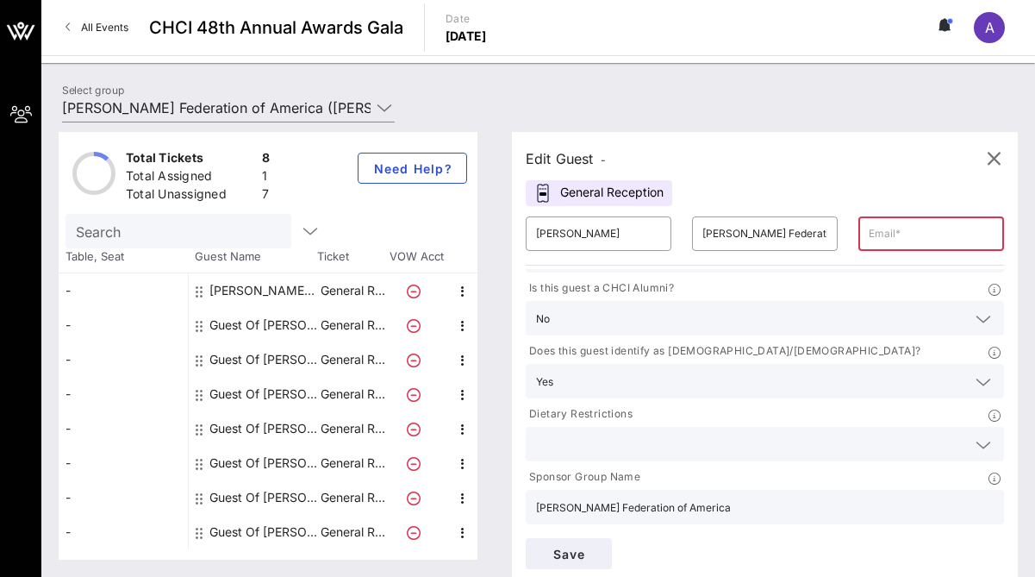
paste input "helena.hernandez@ppfa.org"
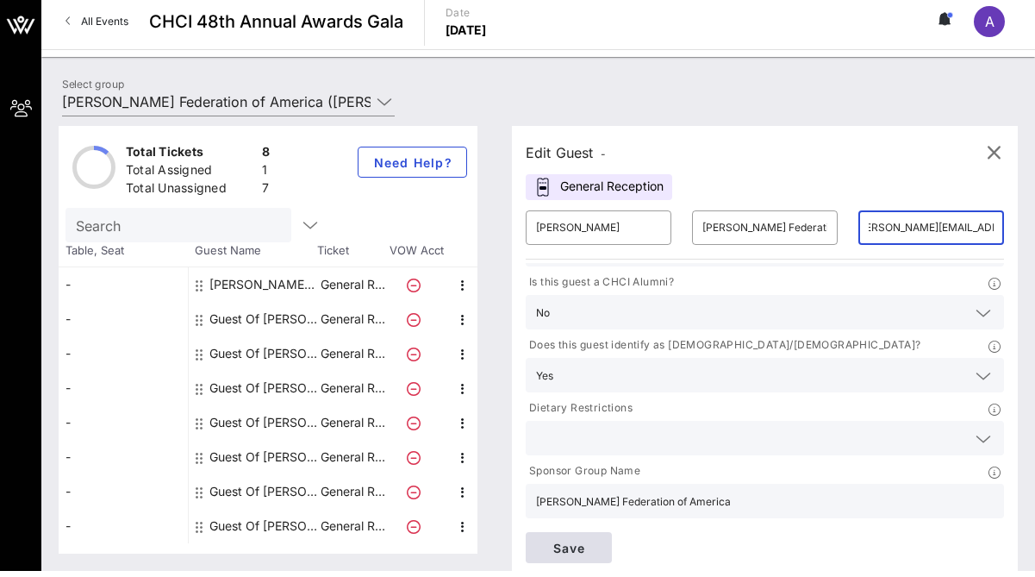
type input "helena.hernandez@ppfa.org"
click at [579, 546] on span "Save" at bounding box center [569, 547] width 59 height 15
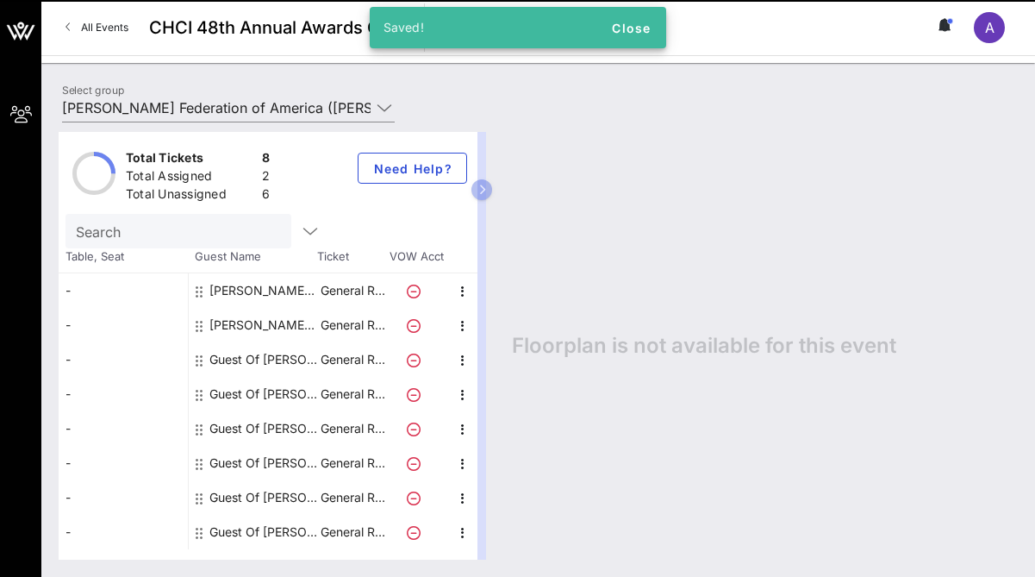
scroll to position [0, 0]
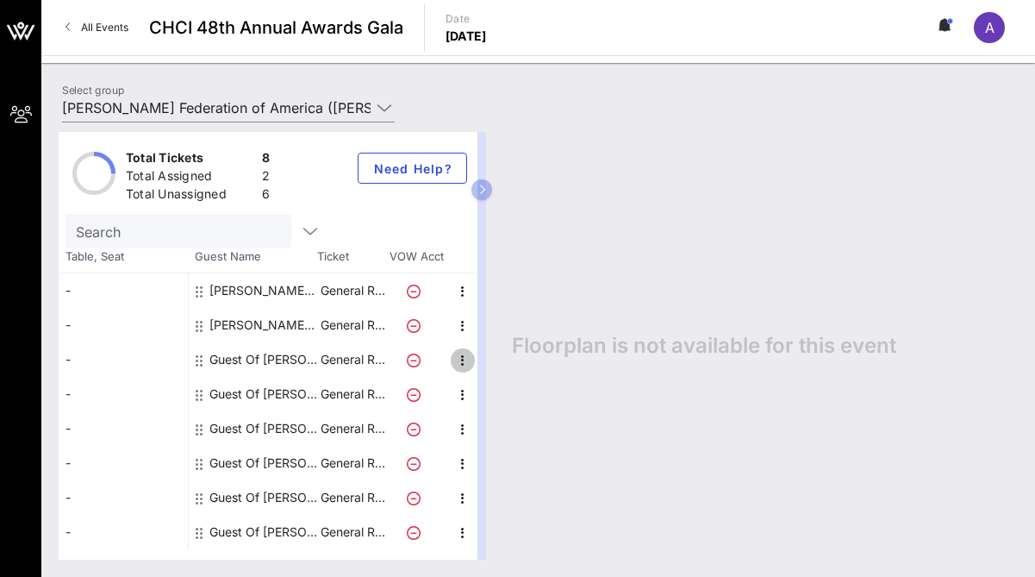
click at [459, 365] on icon "button" at bounding box center [463, 360] width 21 height 21
click at [489, 371] on div "Edit" at bounding box center [506, 366] width 34 height 14
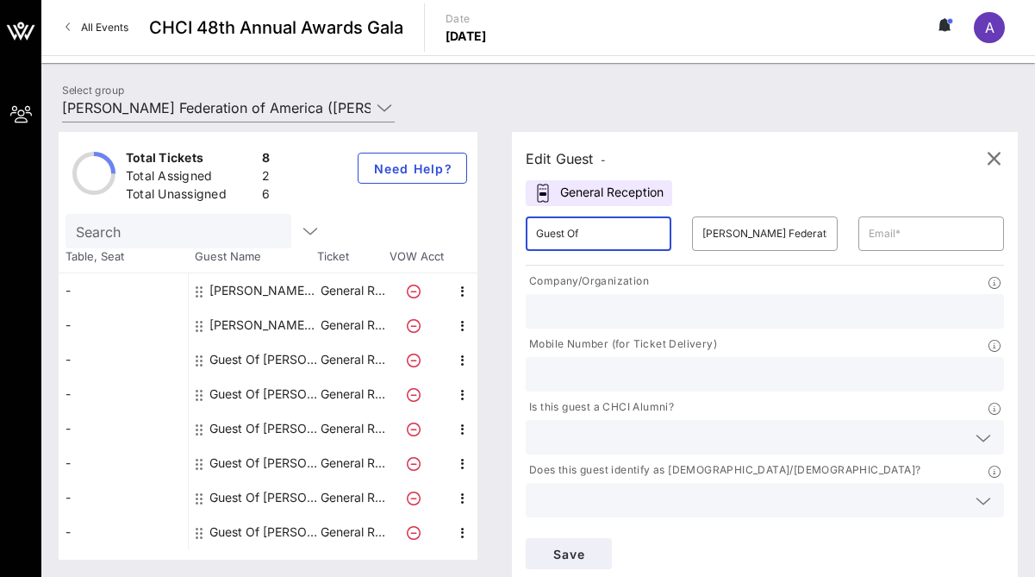
drag, startPoint x: 597, startPoint y: 237, endPoint x: 522, endPoint y: 236, distance: 75.9
click at [522, 236] on div "​ Guest Of" at bounding box center [598, 233] width 166 height 55
type input "[PERSON_NAME]"
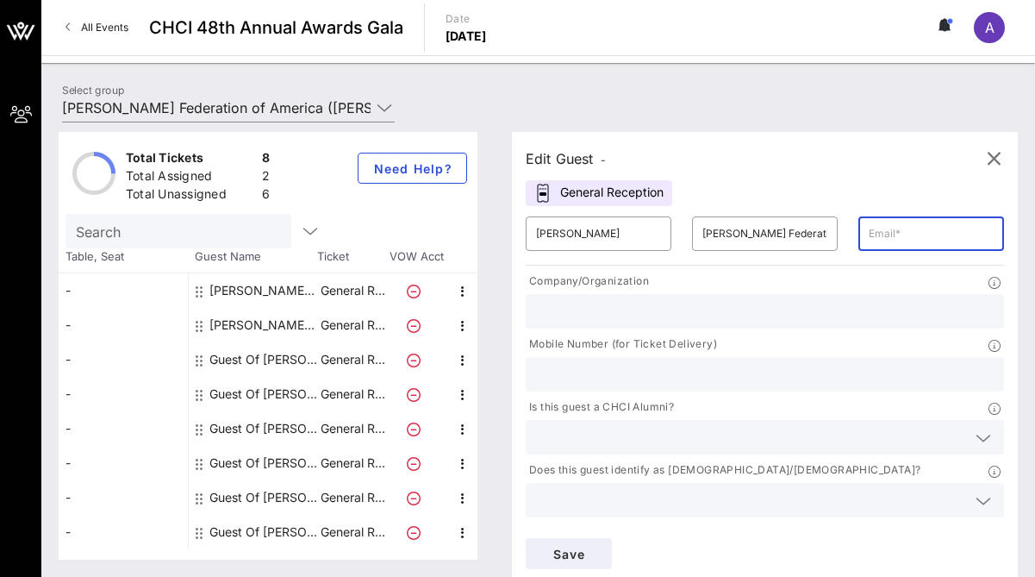
click at [884, 232] on input "text" at bounding box center [931, 234] width 125 height 28
paste input "[PERSON_NAME][EMAIL_ADDRESS][DOMAIN_NAME]"
type input "[PERSON_NAME][EMAIL_ADDRESS][DOMAIN_NAME]"
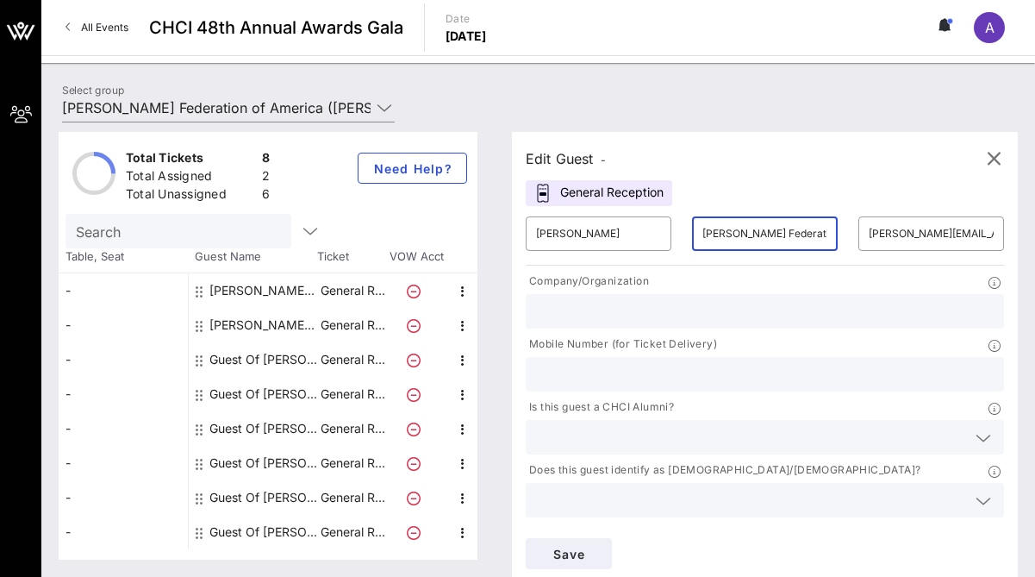
scroll to position [0, 85]
drag, startPoint x: 703, startPoint y: 232, endPoint x: 869, endPoint y: 242, distance: 165.8
click at [869, 242] on div "​ Maya Stevenson Corchado ​ Planned Parenthood Federation of America ​ maya.ste…" at bounding box center [764, 233] width 499 height 55
click at [565, 309] on input "text" at bounding box center [765, 311] width 458 height 22
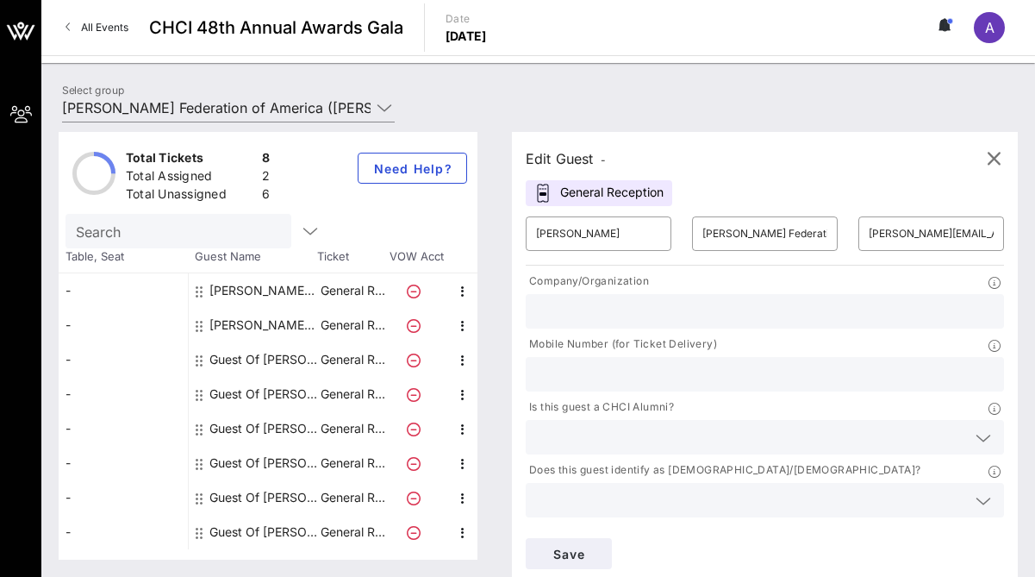
paste input "[PERSON_NAME] Federation of America"
type input "[PERSON_NAME] Federation of America"
click at [608, 378] on input "text" at bounding box center [765, 374] width 458 height 22
type input "9293312416"
click at [676, 444] on input "text" at bounding box center [751, 437] width 430 height 22
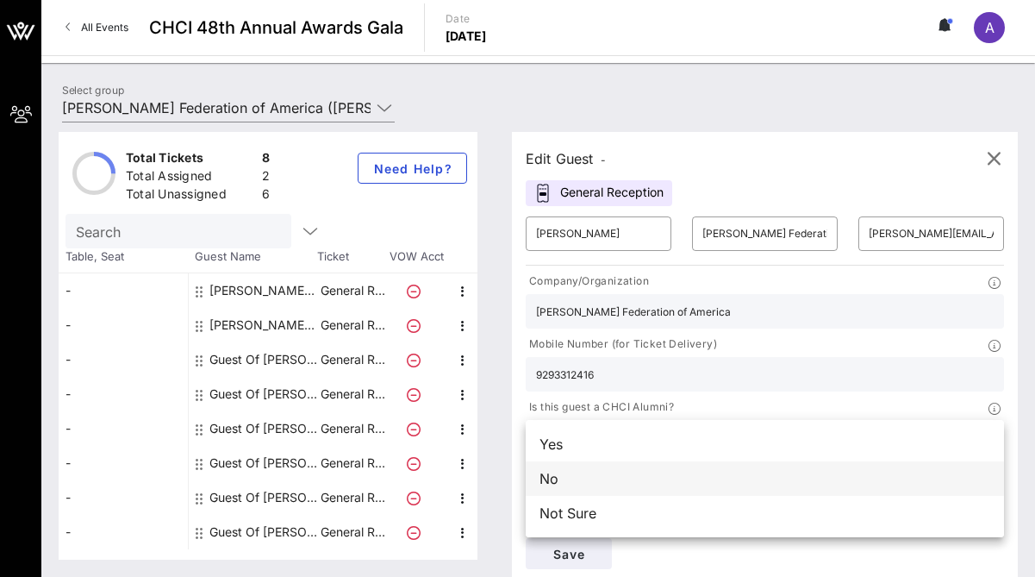
click at [720, 479] on div "No" at bounding box center [765, 478] width 478 height 34
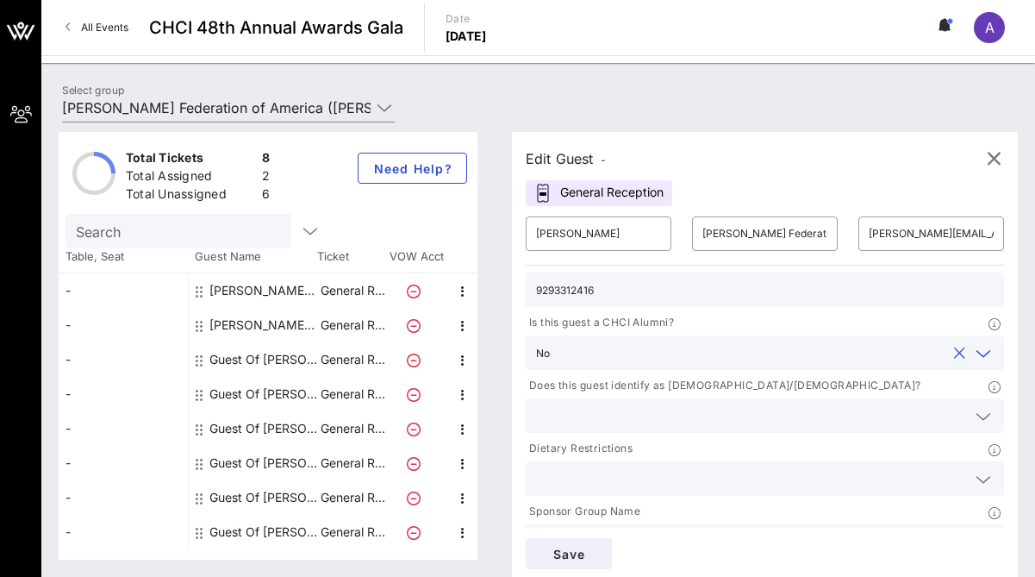
scroll to position [119, 0]
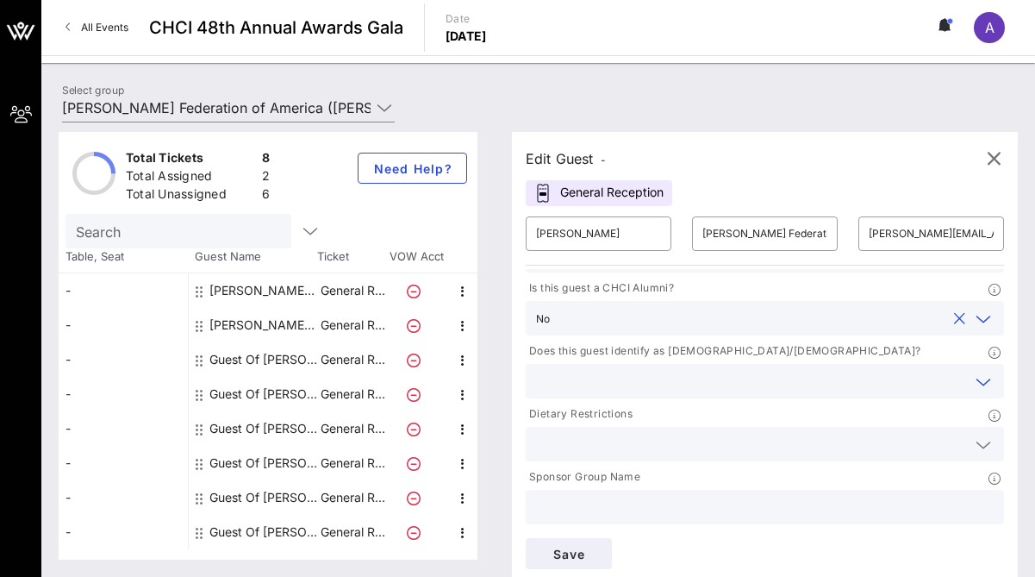
click at [713, 384] on input "text" at bounding box center [751, 381] width 430 height 22
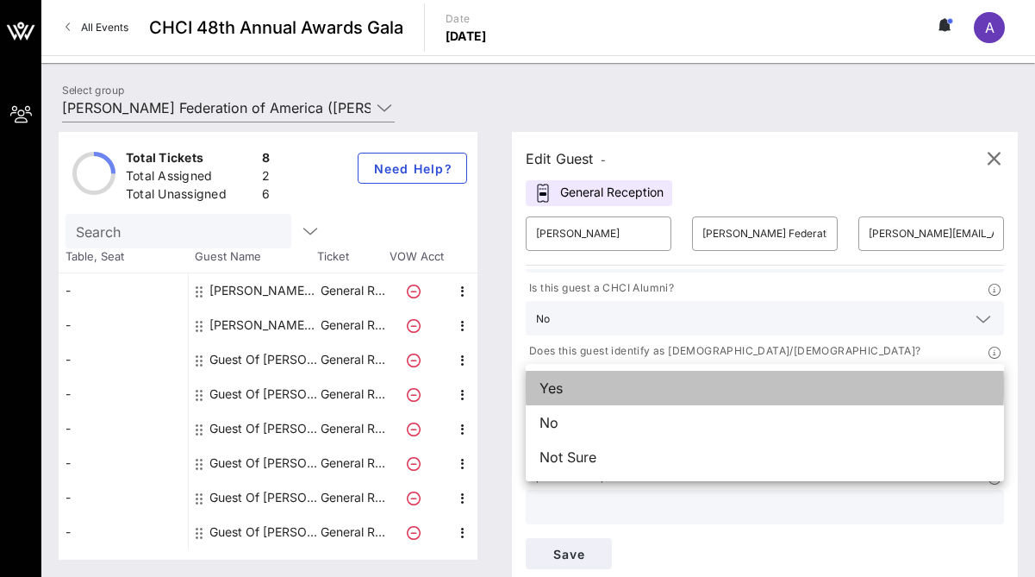
click at [694, 386] on div "Yes" at bounding box center [765, 388] width 478 height 34
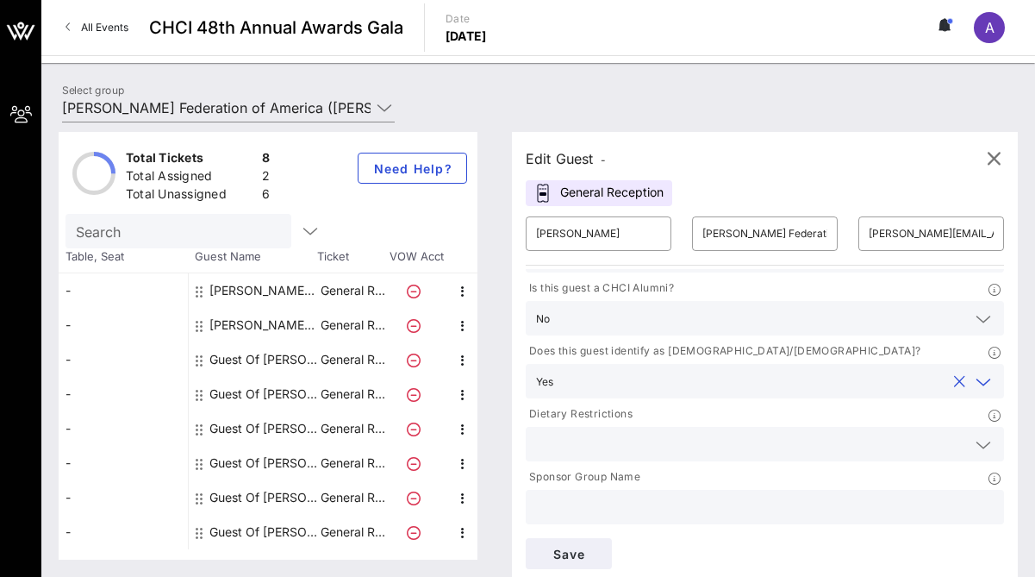
scroll to position [6, 0]
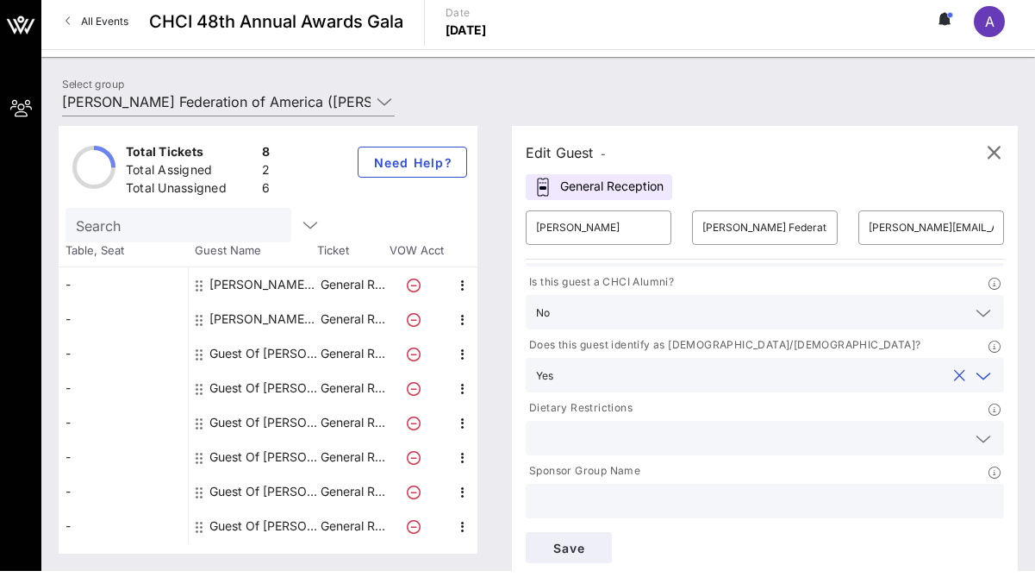
click at [642, 507] on input "text" at bounding box center [765, 501] width 458 height 22
paste input "[PERSON_NAME] Federation of America"
type input "[PERSON_NAME] Federation of America"
click at [588, 545] on span "Save" at bounding box center [569, 547] width 59 height 15
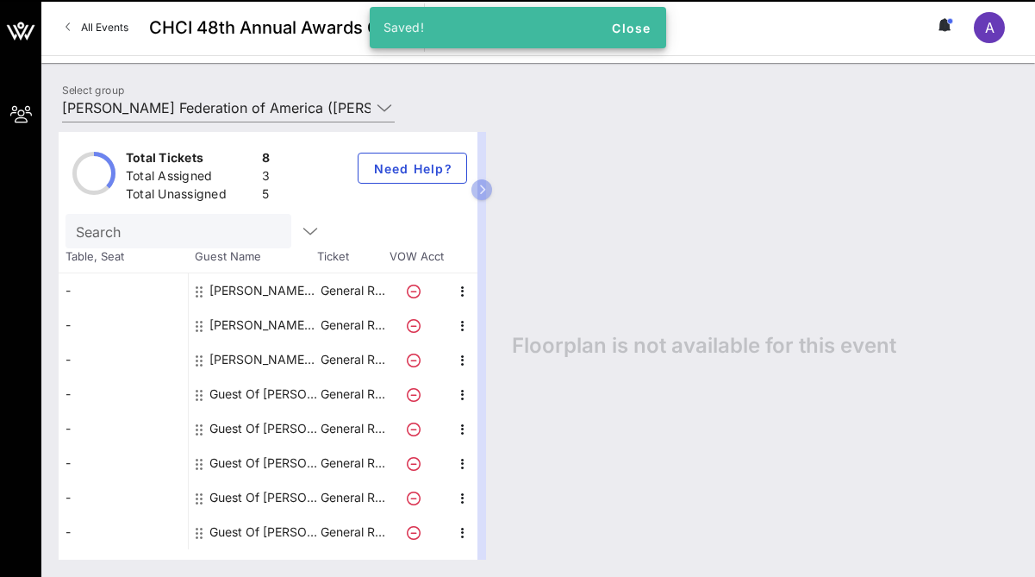
scroll to position [0, 0]
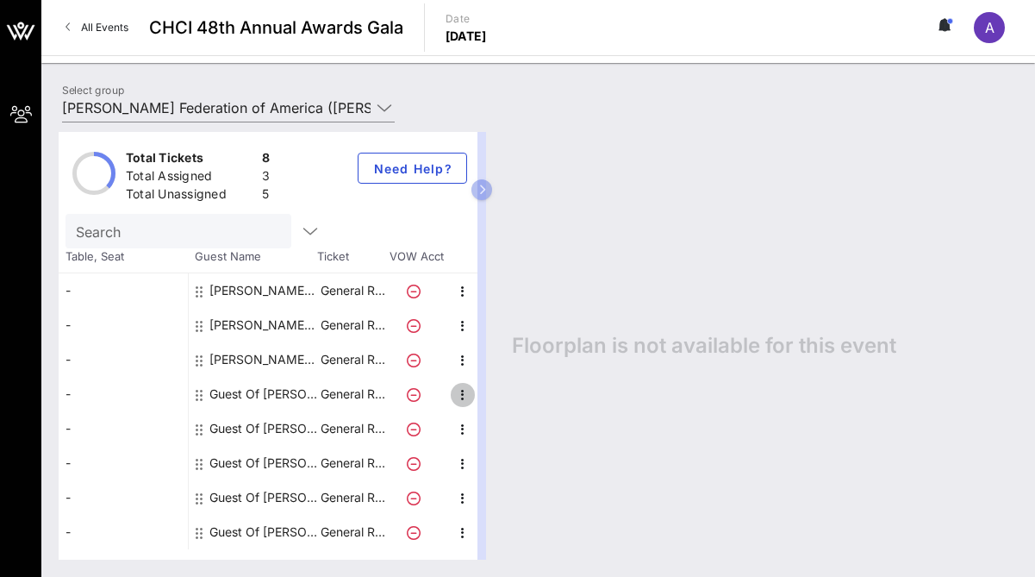
click at [463, 395] on icon "button" at bounding box center [463, 394] width 21 height 21
click at [491, 399] on div "Edit" at bounding box center [506, 400] width 34 height 14
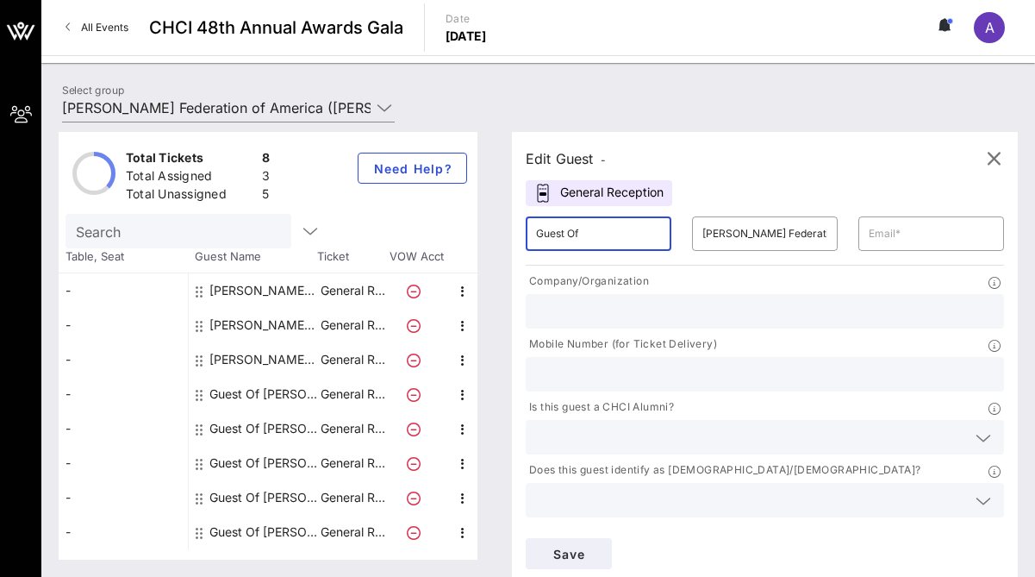
drag, startPoint x: 607, startPoint y: 239, endPoint x: 530, endPoint y: 239, distance: 76.7
click at [530, 239] on div "​ Guest Of" at bounding box center [599, 233] width 146 height 34
type input "Mia Villaseñor"
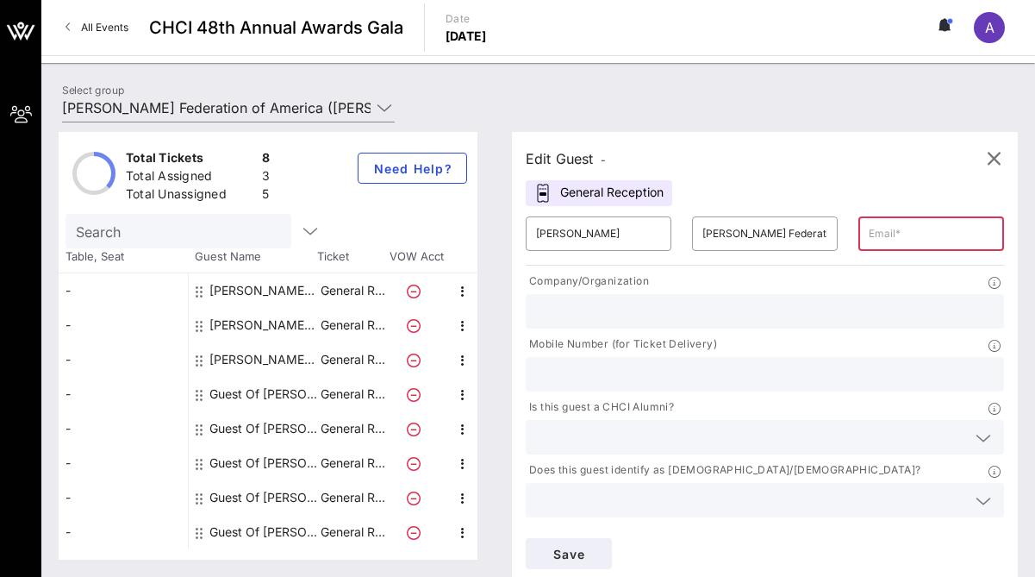
paste input "mia.villasenor@ppfa.org"
type input "mia.villasenor@ppfa.org"
click at [643, 319] on input "text" at bounding box center [765, 311] width 458 height 22
paste input "mia.villasenor@ppfa.org"
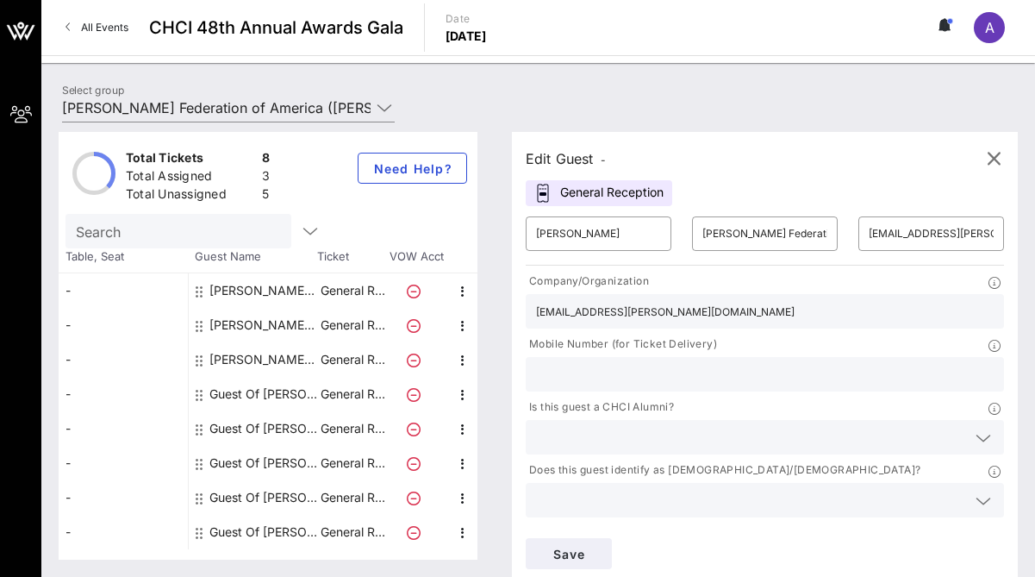
type input "mia.villasenor@ppfa.org"
click at [622, 368] on input "text" at bounding box center [765, 374] width 458 height 22
type input "3236056517"
click at [642, 432] on input "text" at bounding box center [751, 437] width 430 height 22
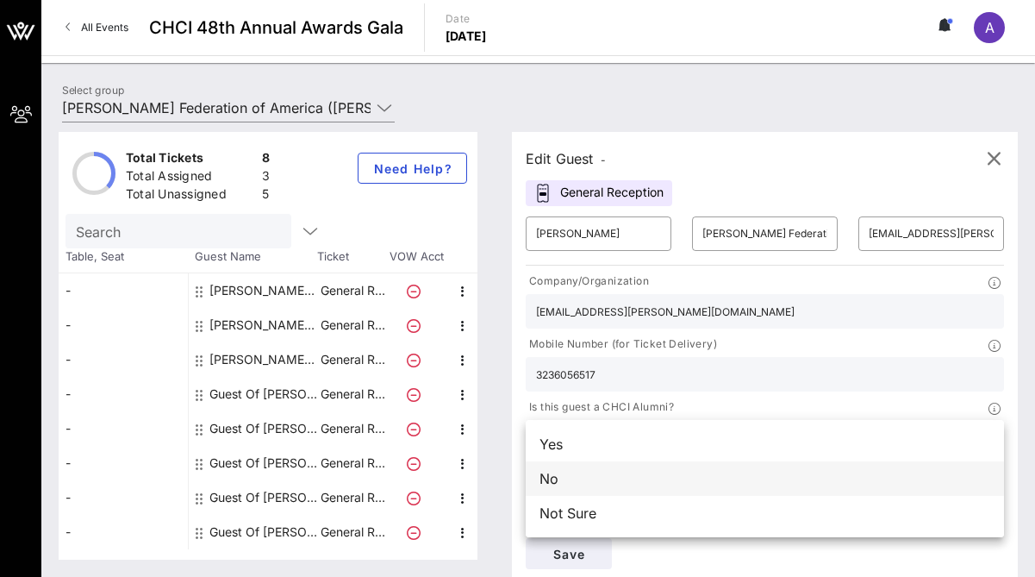
click at [640, 470] on div "No" at bounding box center [765, 478] width 478 height 34
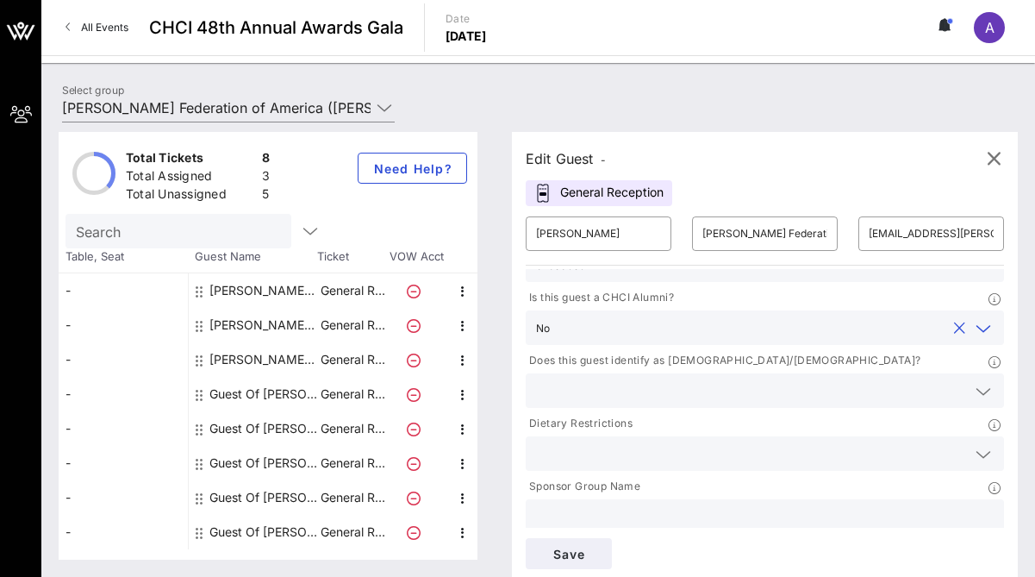
scroll to position [119, 0]
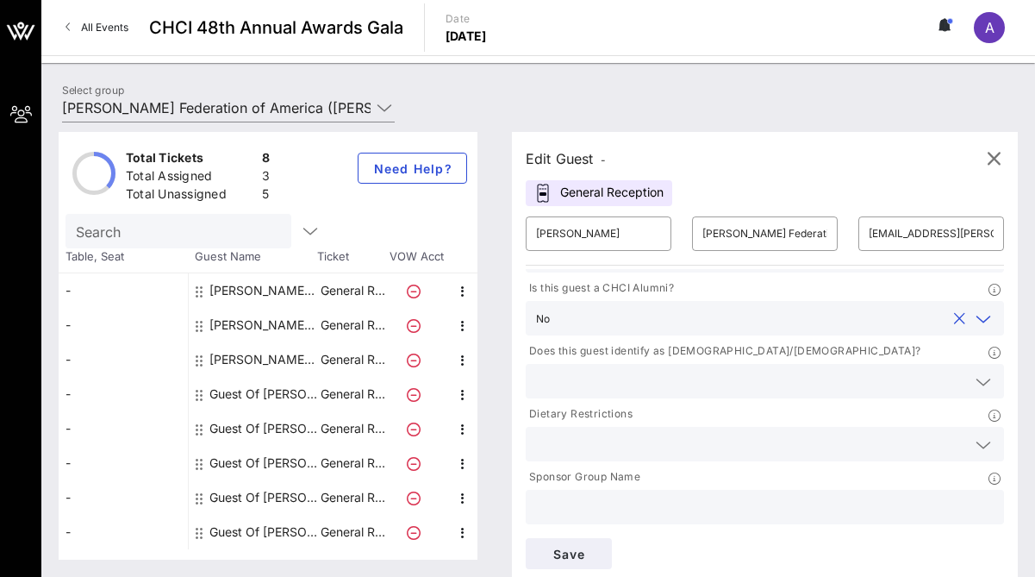
click at [728, 362] on div "Does this guest identify as [DEMOGRAPHIC_DATA]/[DEMOGRAPHIC_DATA]?" at bounding box center [765, 353] width 478 height 22
click at [743, 371] on input "text" at bounding box center [751, 381] width 430 height 22
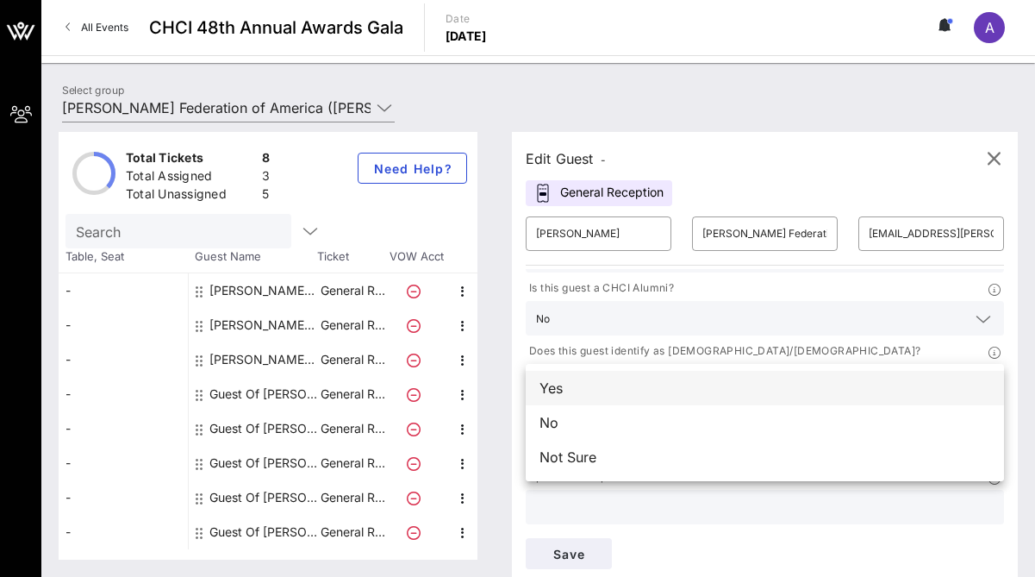
click at [766, 385] on div "Yes" at bounding box center [765, 388] width 478 height 34
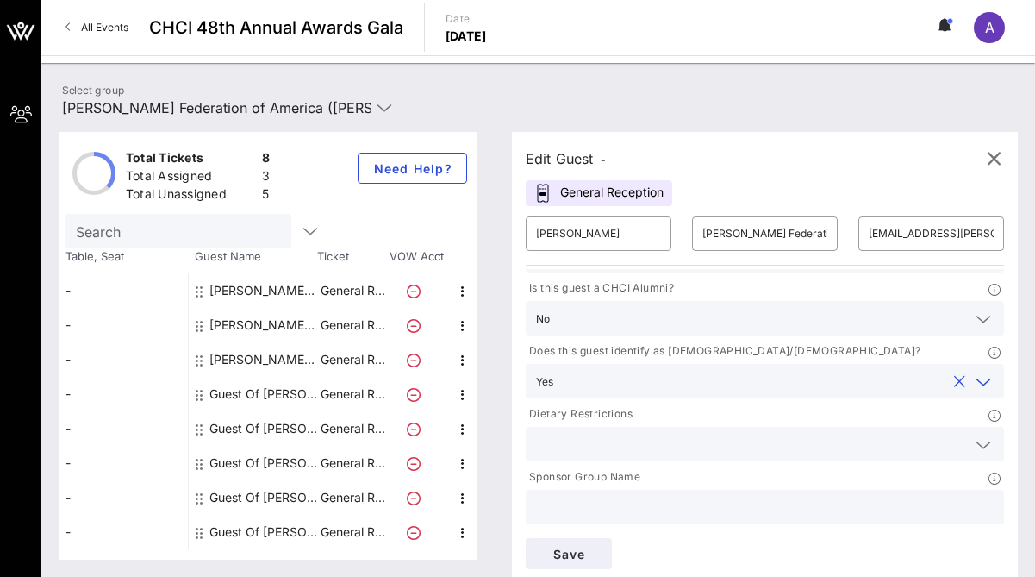
click at [722, 450] on input "text" at bounding box center [751, 444] width 430 height 22
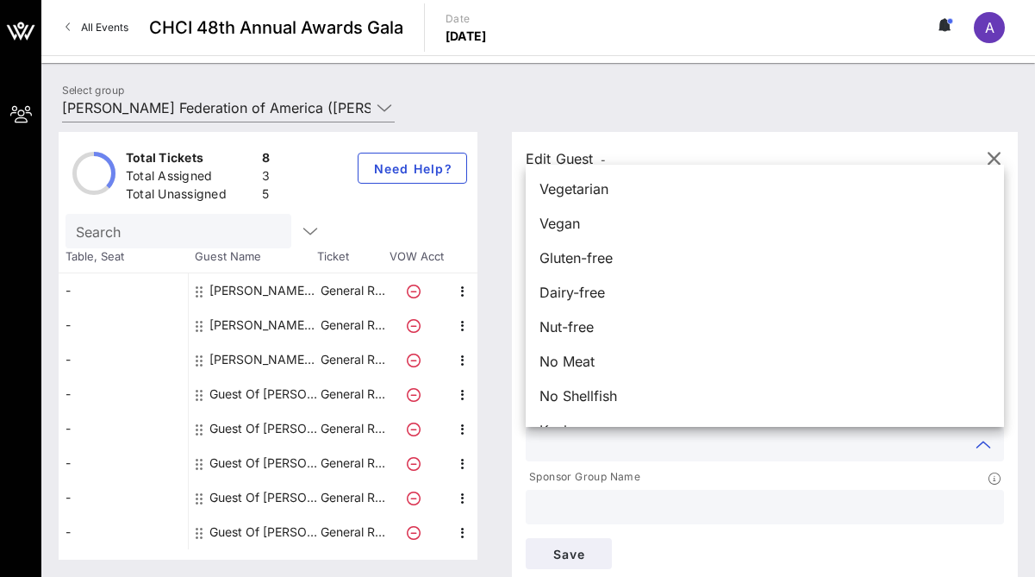
click at [725, 507] on input "text" at bounding box center [765, 507] width 458 height 22
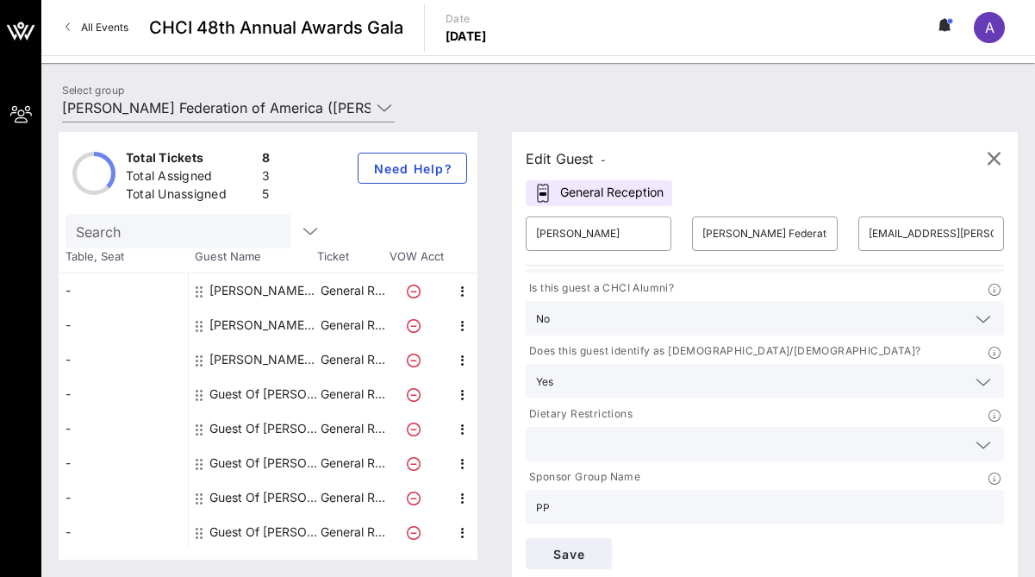
type input "P"
paste input "mia.villasenor@ppfa.org"
type input "mia.villasenor@ppfa.org"
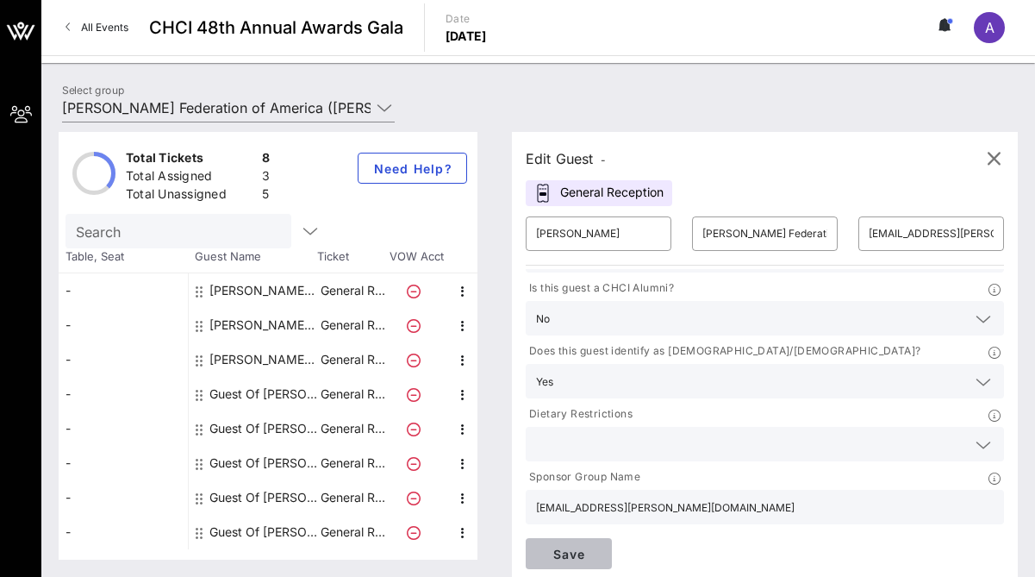
click at [590, 557] on span "Save" at bounding box center [569, 554] width 59 height 15
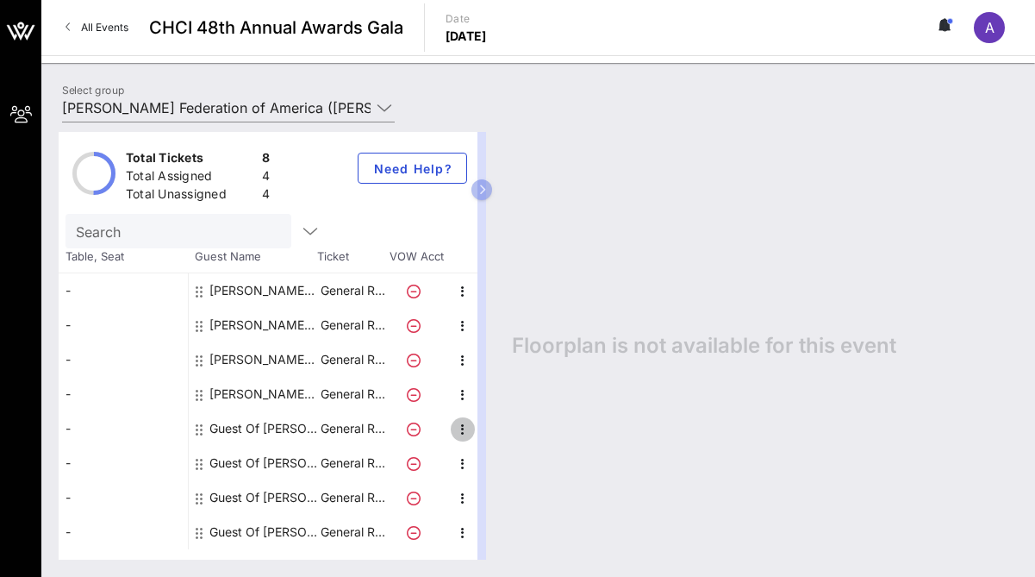
click at [459, 430] on icon "button" at bounding box center [463, 429] width 21 height 21
click at [504, 437] on div "Edit" at bounding box center [506, 435] width 34 height 14
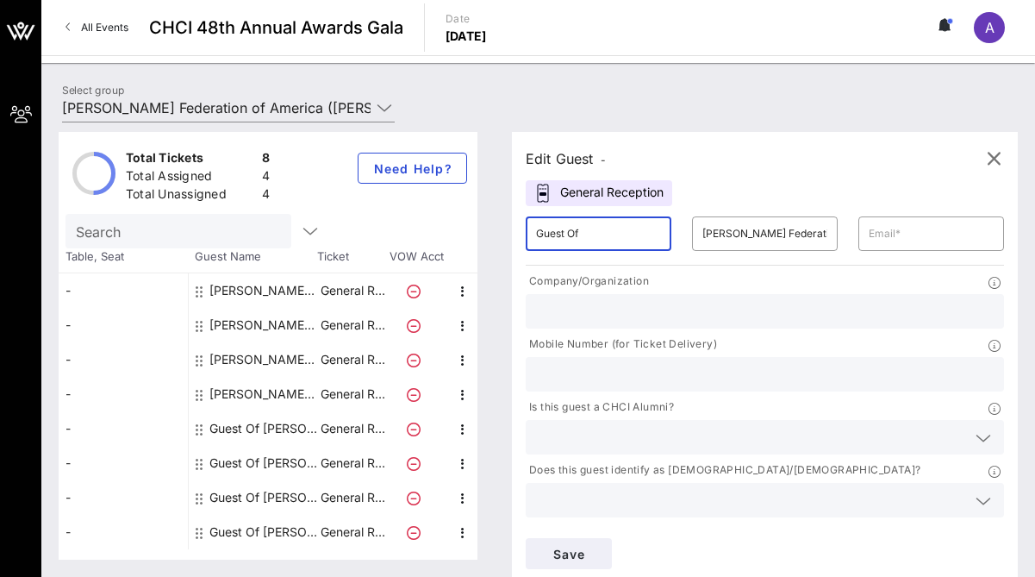
click at [614, 237] on input "Guest Of" at bounding box center [598, 234] width 125 height 28
drag, startPoint x: 614, startPoint y: 237, endPoint x: 531, endPoint y: 234, distance: 82.8
click at [531, 236] on div "​ Guest Of" at bounding box center [599, 233] width 146 height 34
type input "Georgeanne Usova"
click at [896, 227] on input "text" at bounding box center [931, 234] width 125 height 28
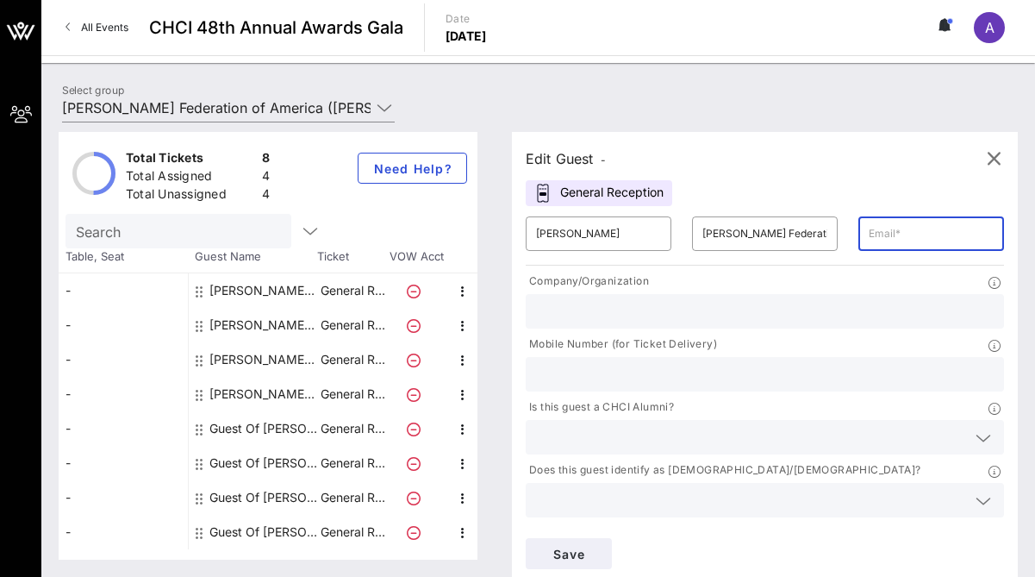
paste input "georgeanne.usova@ppfa.org"
type input "georgeanne.usova@ppfa.org"
click at [751, 310] on input "text" at bounding box center [765, 311] width 458 height 22
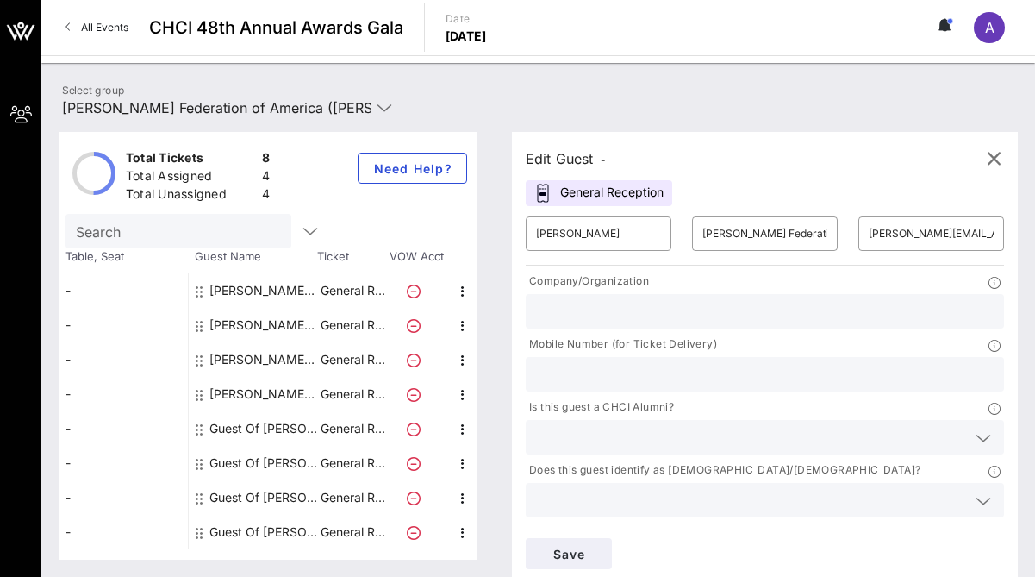
paste input "georgeanne.usova@ppfa.org"
type input "g"
type input "[PERSON_NAME] Federation of America"
click at [727, 377] on input "text" at bounding box center [765, 374] width 458 height 22
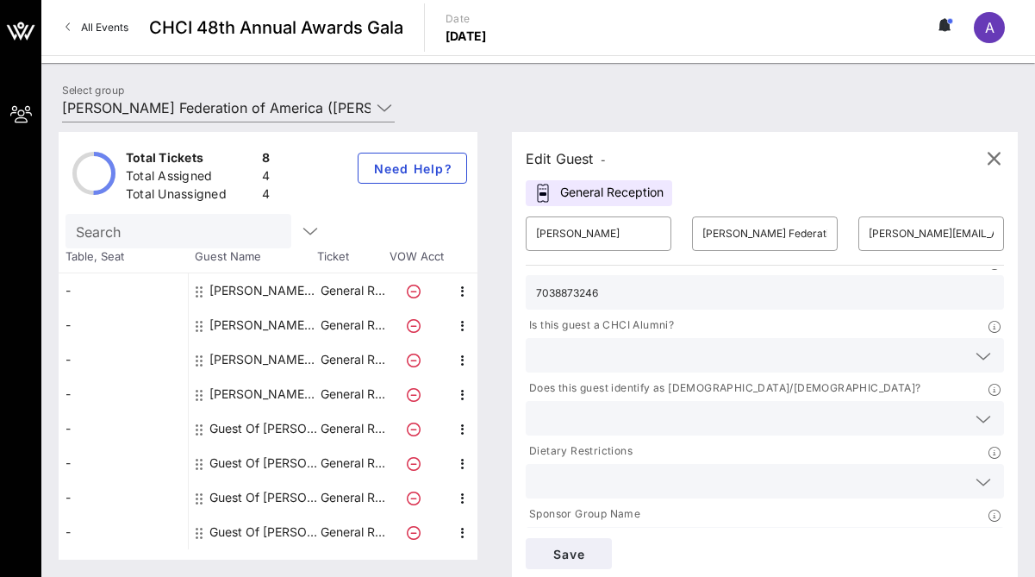
scroll to position [90, 0]
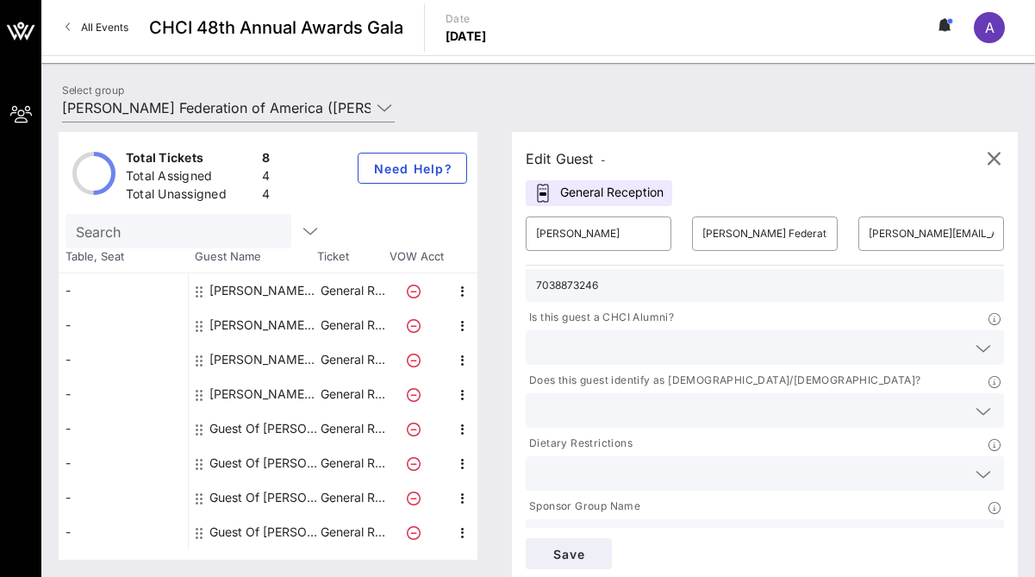
type input "7038873246"
click at [984, 350] on icon at bounding box center [984, 348] width 16 height 21
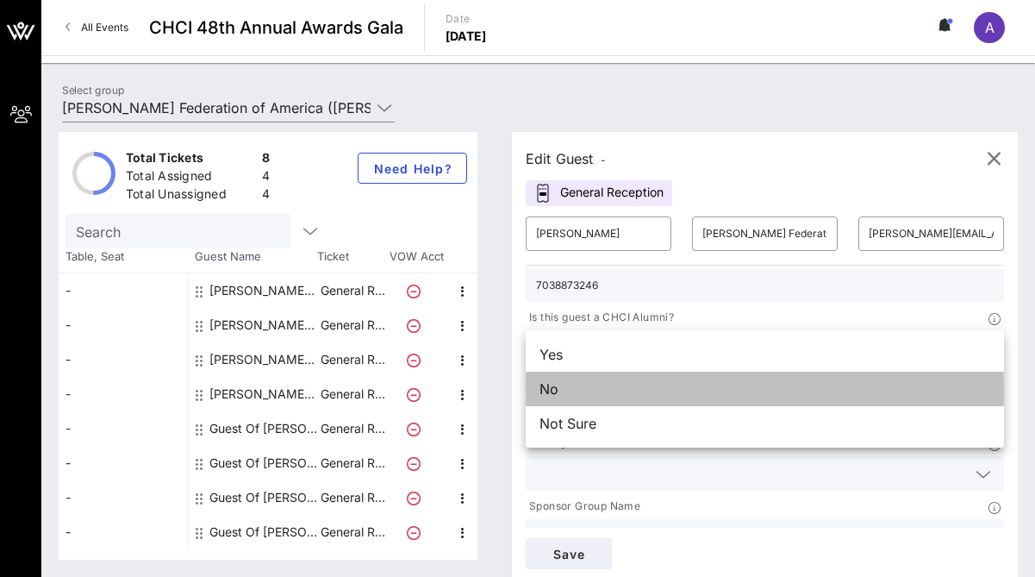
click at [908, 383] on div "No" at bounding box center [765, 389] width 478 height 34
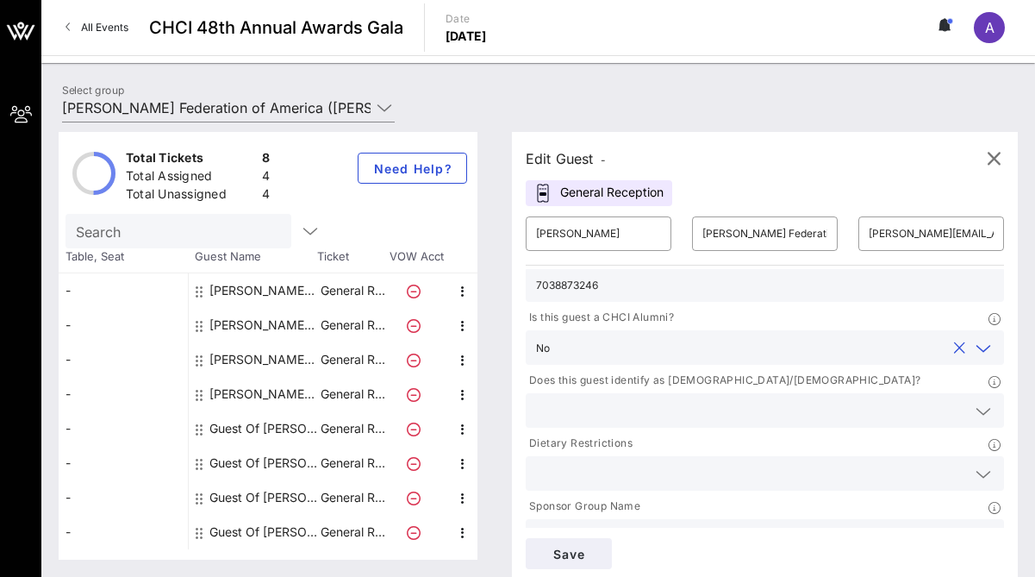
click at [988, 409] on icon at bounding box center [984, 411] width 16 height 21
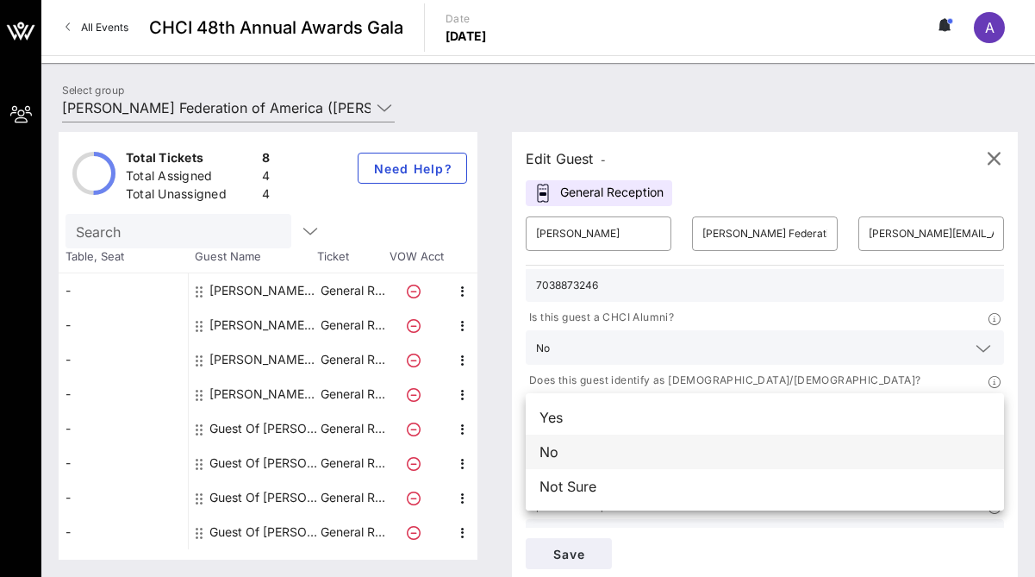
click at [902, 447] on div "No" at bounding box center [765, 451] width 478 height 34
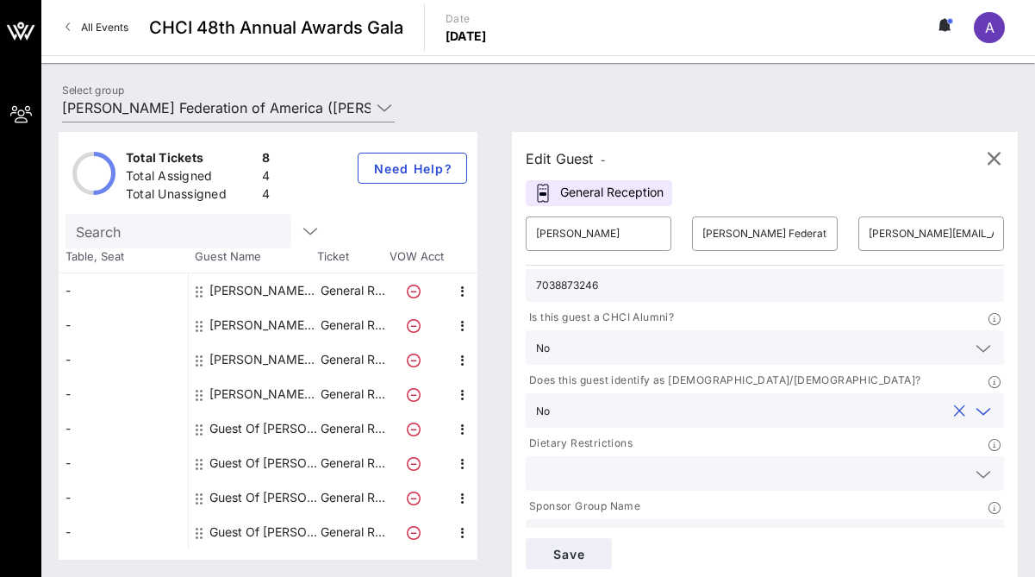
scroll to position [119, 0]
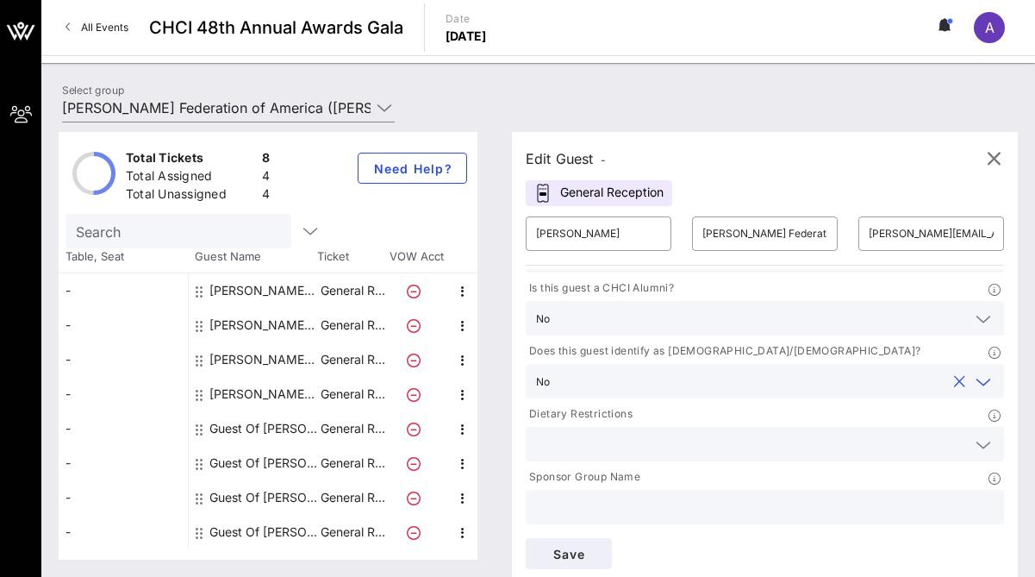
click at [645, 501] on input "text" at bounding box center [765, 507] width 458 height 22
paste input "georgeanne.usova@ppfa.org"
type input "georgeanne.usova@ppfa.org"
drag, startPoint x: 701, startPoint y: 509, endPoint x: 506, endPoint y: 509, distance: 194.8
click at [506, 509] on div "Edit Guest - General Reception ​ Georgeanne Usova ​ Planned Parenthood Federati…" at bounding box center [756, 346] width 523 height 428
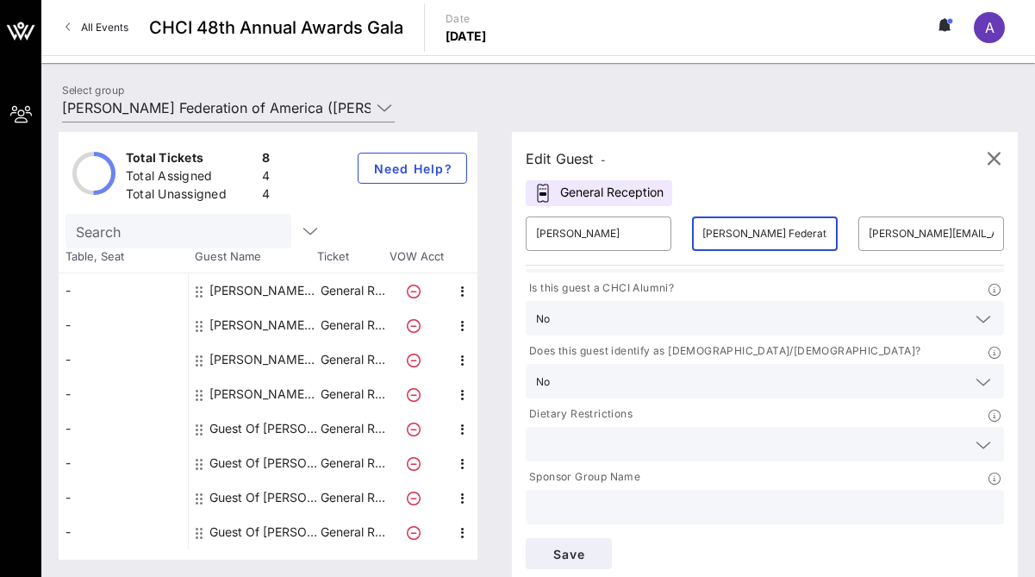
scroll to position [0, 85]
drag, startPoint x: 704, startPoint y: 231, endPoint x: 854, endPoint y: 238, distance: 150.2
click at [854, 238] on div "​ Georgeanne Usova ​ Planned Parenthood Federation of America ​ georgeanne.usov…" at bounding box center [764, 233] width 499 height 55
click at [572, 506] on input "text" at bounding box center [765, 507] width 458 height 22
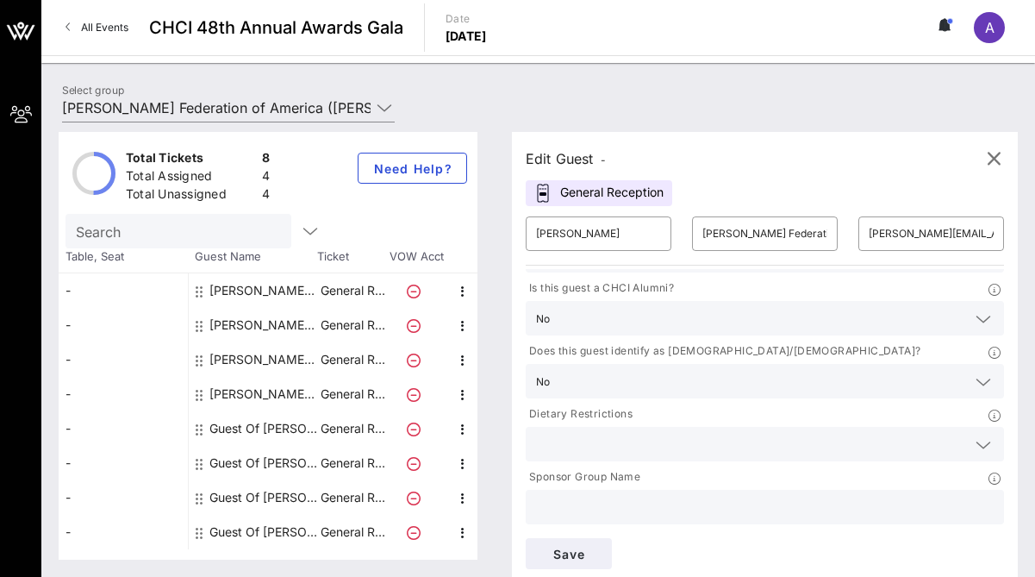
paste input "[PERSON_NAME] Federation of America"
type input "[PERSON_NAME] Federation of America"
click at [583, 543] on button "Save" at bounding box center [569, 553] width 86 height 31
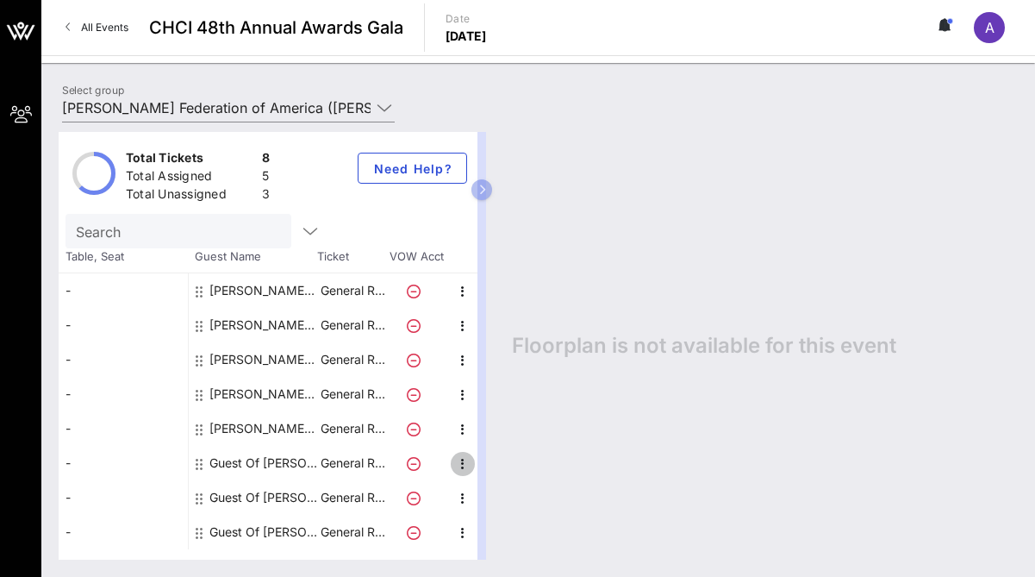
click at [461, 467] on icon "button" at bounding box center [463, 463] width 21 height 21
click at [496, 470] on div "Edit" at bounding box center [506, 469] width 34 height 14
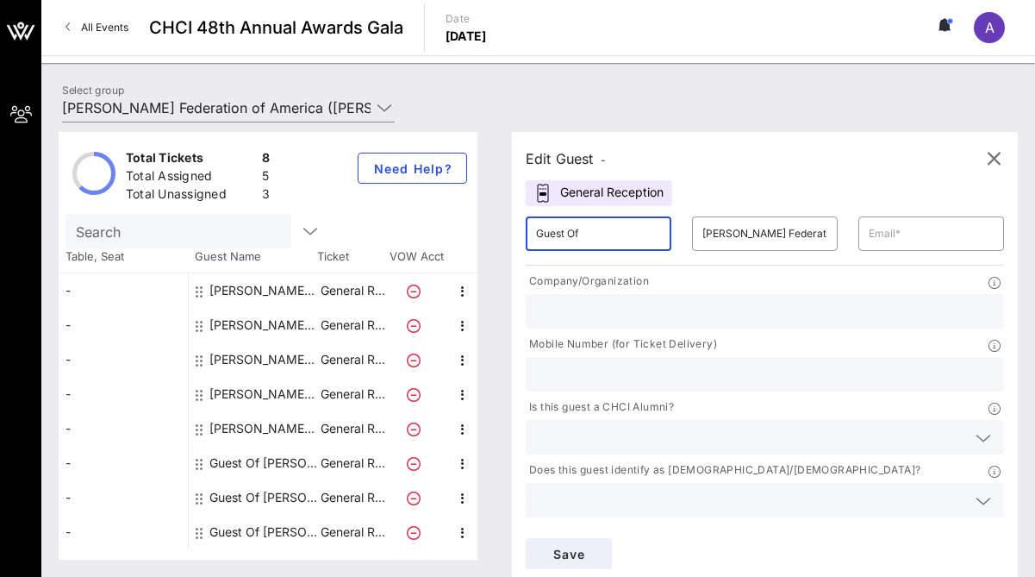
drag, startPoint x: 622, startPoint y: 228, endPoint x: 485, endPoint y: 243, distance: 137.0
click at [485, 243] on div "Total Tickets 8 Total Assigned 5 Total Unassigned 3 Need Help? Search Table, Se…" at bounding box center [538, 346] width 959 height 428
type input "G"
type input "Frances Collazo"
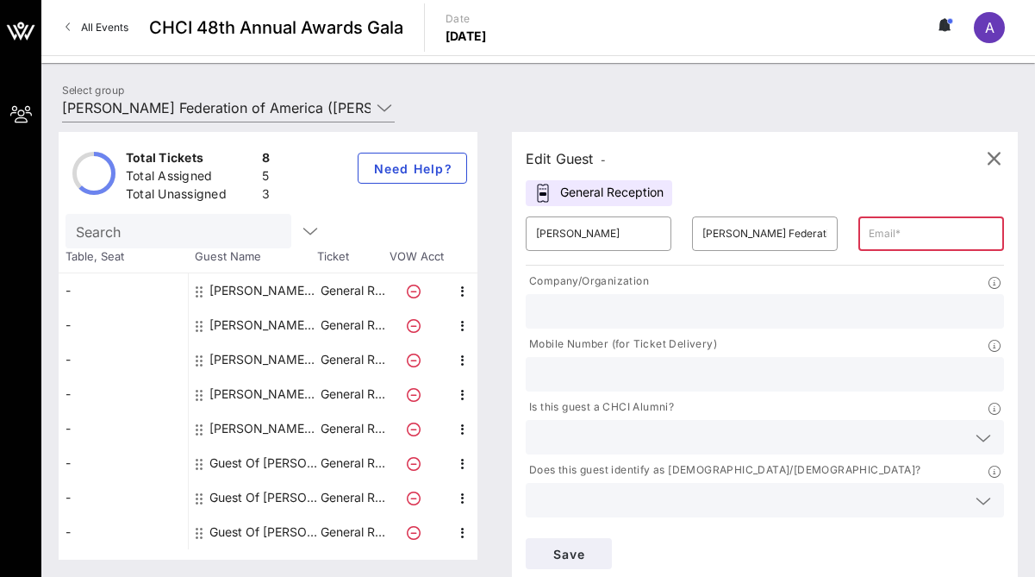
paste input "frances.collazo@ppfa.org"
type input "frances.collazo@ppfa.org"
click at [714, 314] on input "text" at bounding box center [765, 311] width 458 height 22
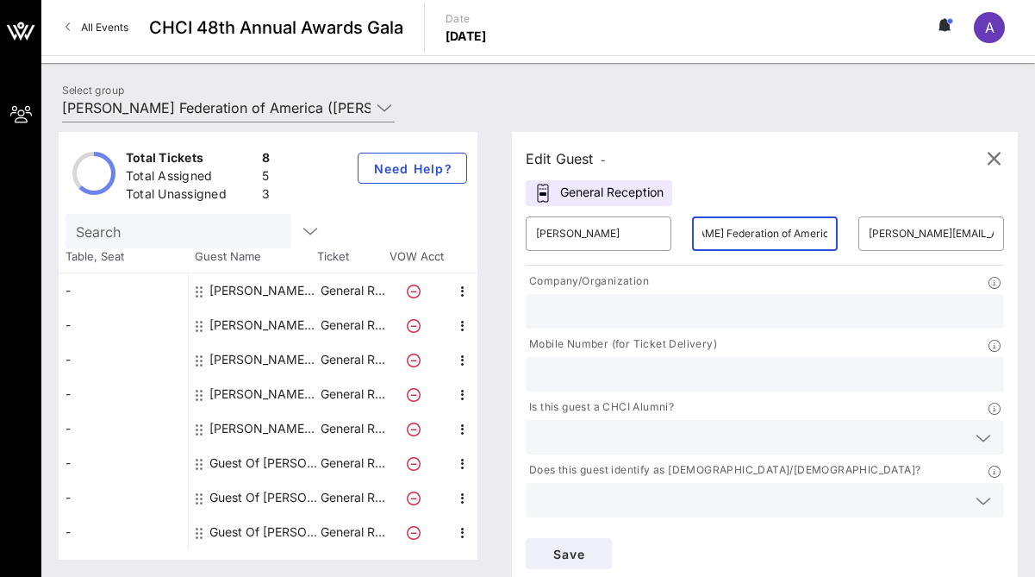
scroll to position [0, 85]
drag, startPoint x: 703, startPoint y: 234, endPoint x: 853, endPoint y: 247, distance: 149.7
click at [853, 247] on div "​ Frances Collazo ​ Planned Parenthood Federation of America ​ frances.collazo@…" at bounding box center [764, 233] width 499 height 55
click at [654, 300] on input "text" at bounding box center [765, 311] width 458 height 22
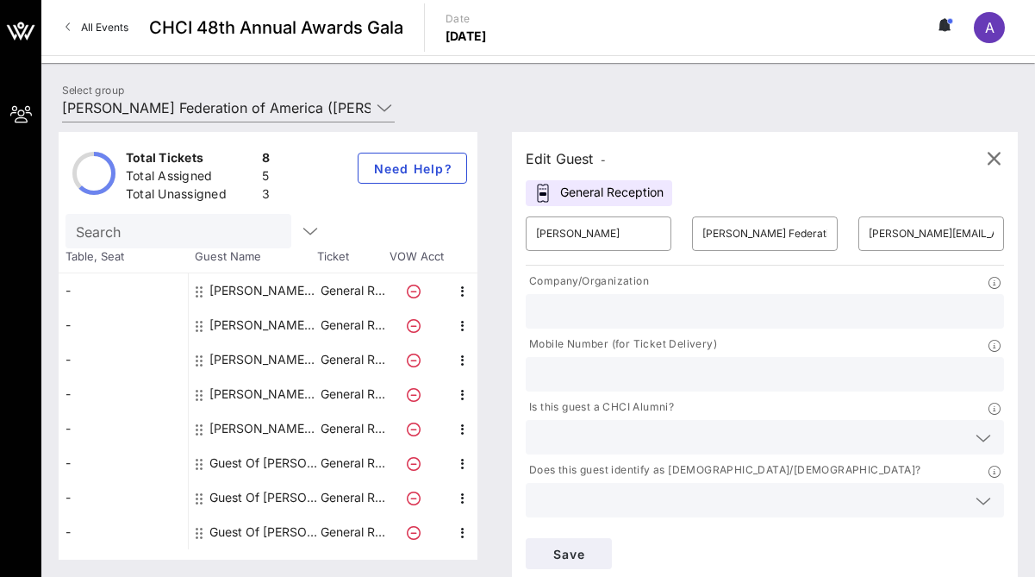
paste input "[PERSON_NAME] Federation of America"
type input "[PERSON_NAME] Federation of America"
click at [627, 376] on input "text" at bounding box center [765, 374] width 458 height 22
type input "9293889448"
click at [728, 450] on div at bounding box center [765, 437] width 458 height 34
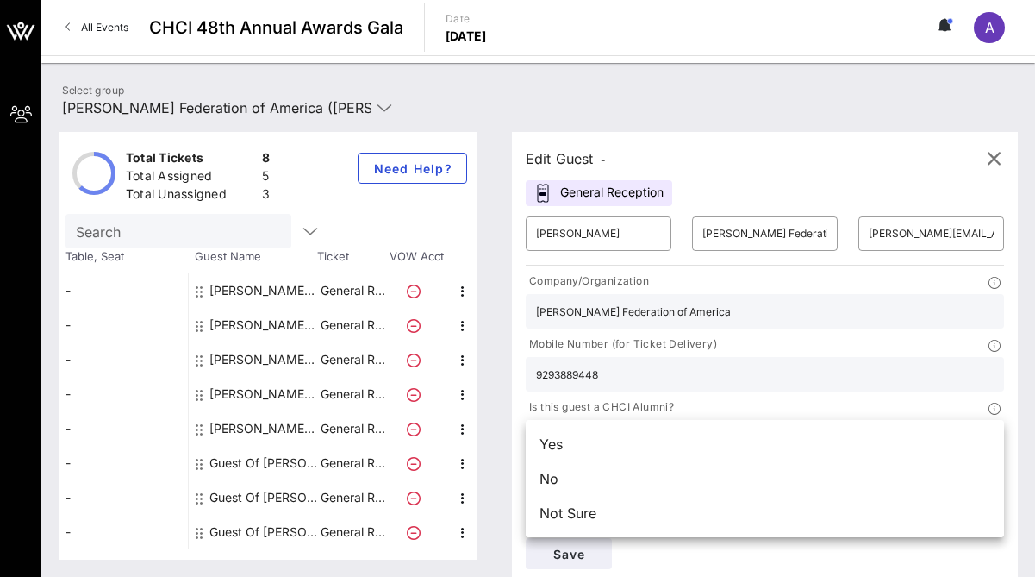
click at [748, 399] on div "Is this guest a CHCI Alumni?" at bounding box center [765, 409] width 478 height 22
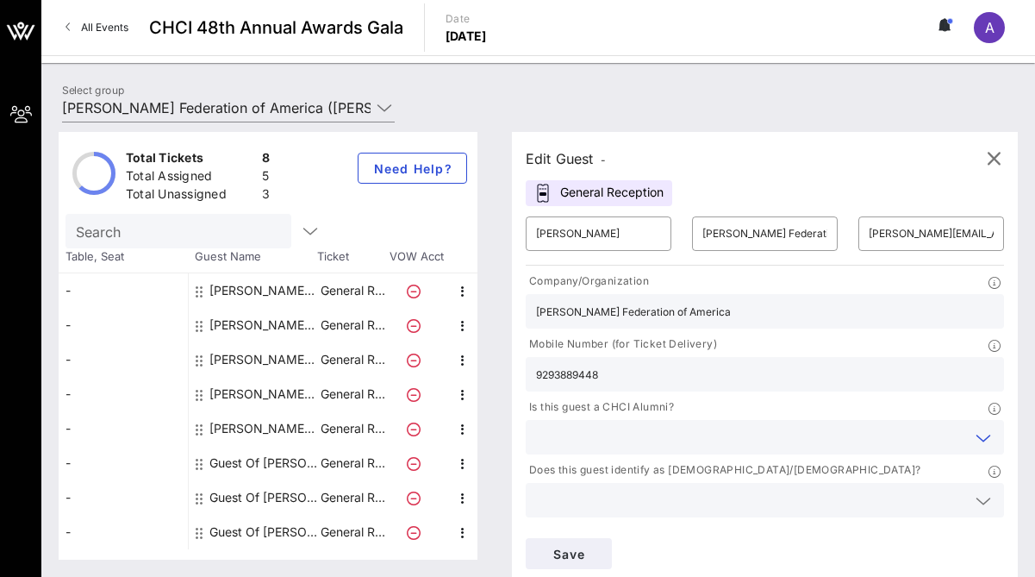
click at [727, 427] on input "text" at bounding box center [751, 437] width 430 height 22
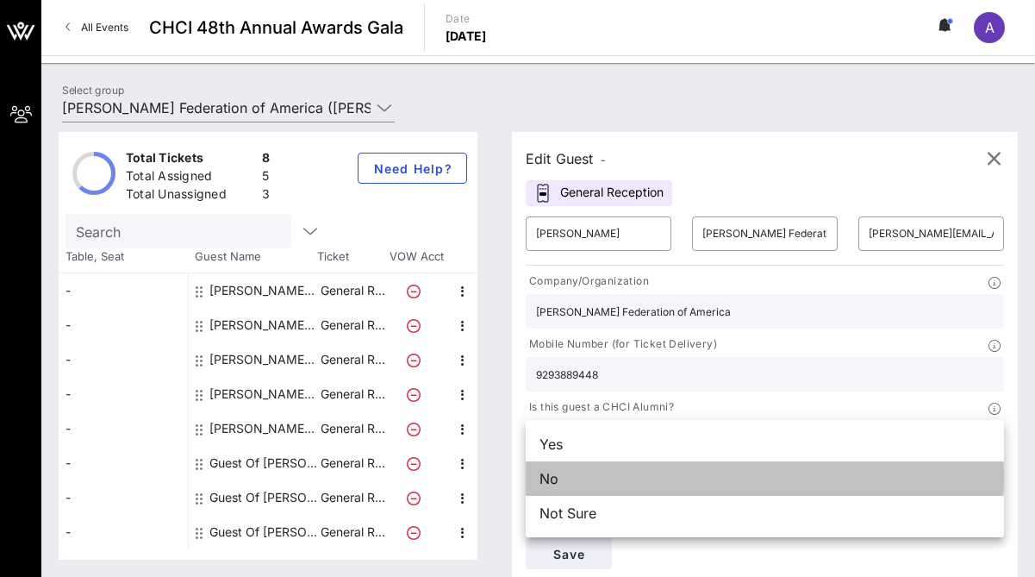
click at [698, 478] on div "No" at bounding box center [765, 478] width 478 height 34
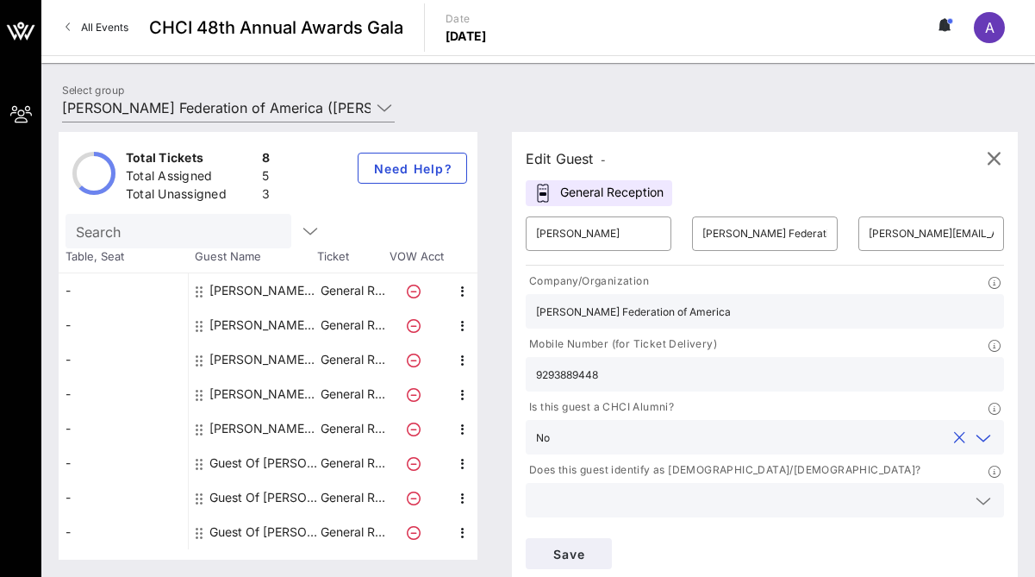
click at [688, 498] on input "text" at bounding box center [751, 500] width 430 height 22
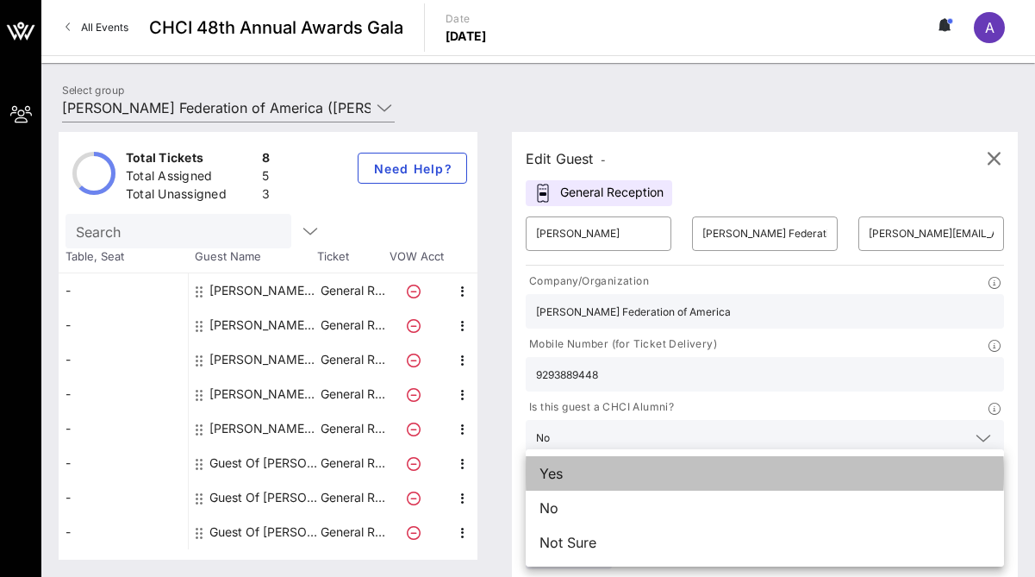
click at [676, 476] on div "Yes" at bounding box center [765, 473] width 478 height 34
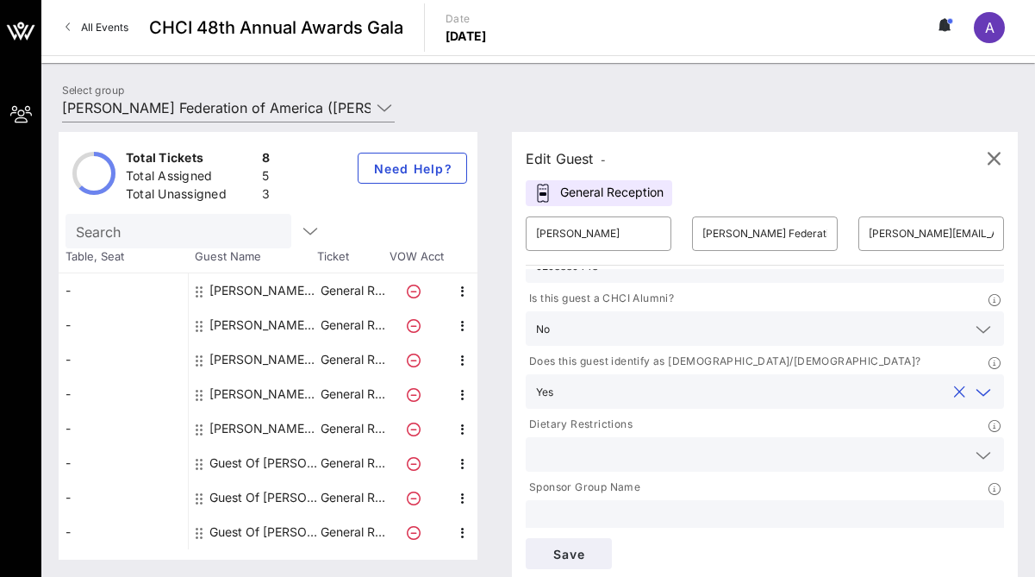
scroll to position [119, 0]
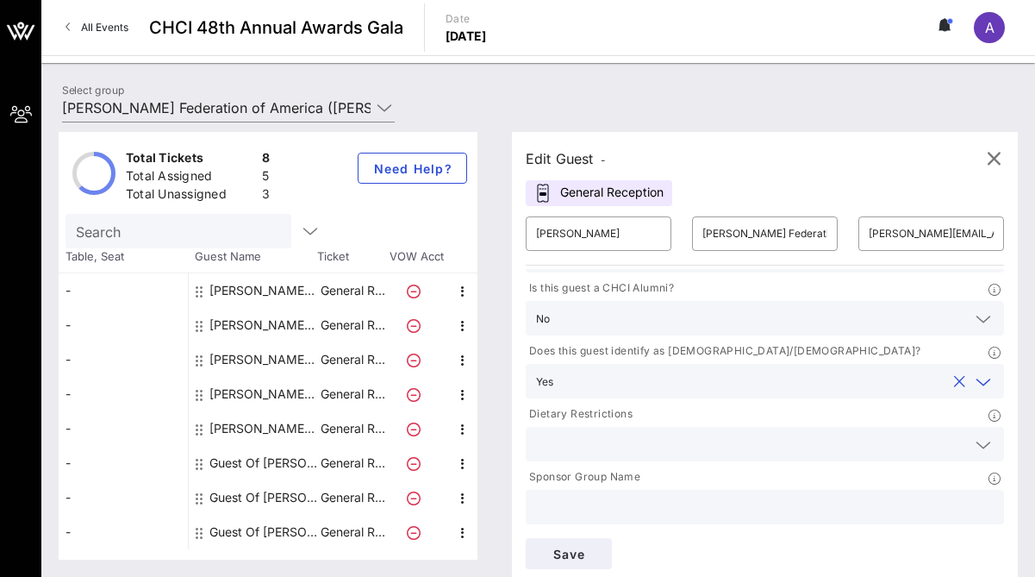
click at [700, 506] on input "text" at bounding box center [765, 507] width 458 height 22
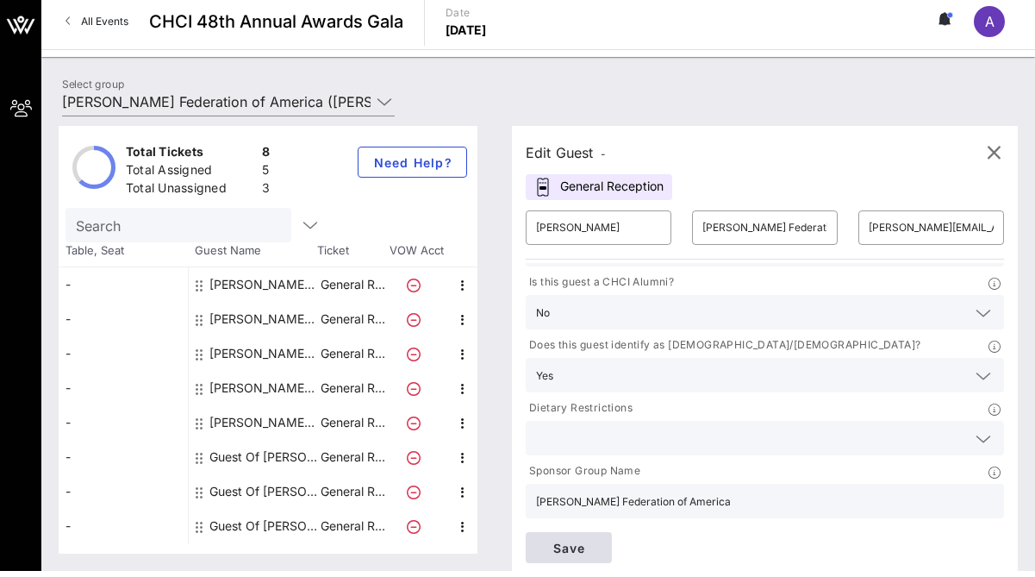
type input "[PERSON_NAME] Federation of America"
click at [594, 547] on span "Save" at bounding box center [569, 547] width 59 height 15
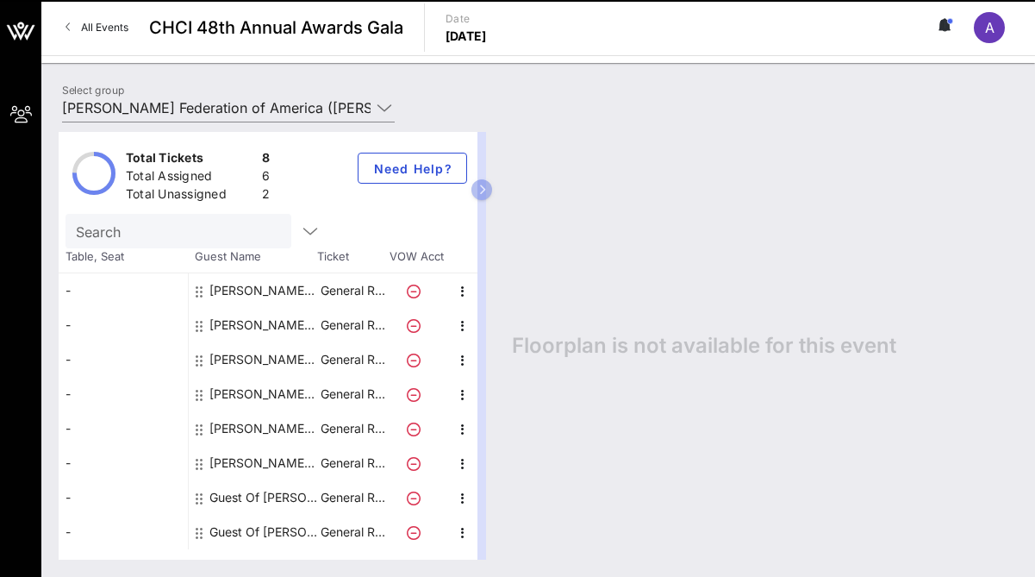
scroll to position [0, 0]
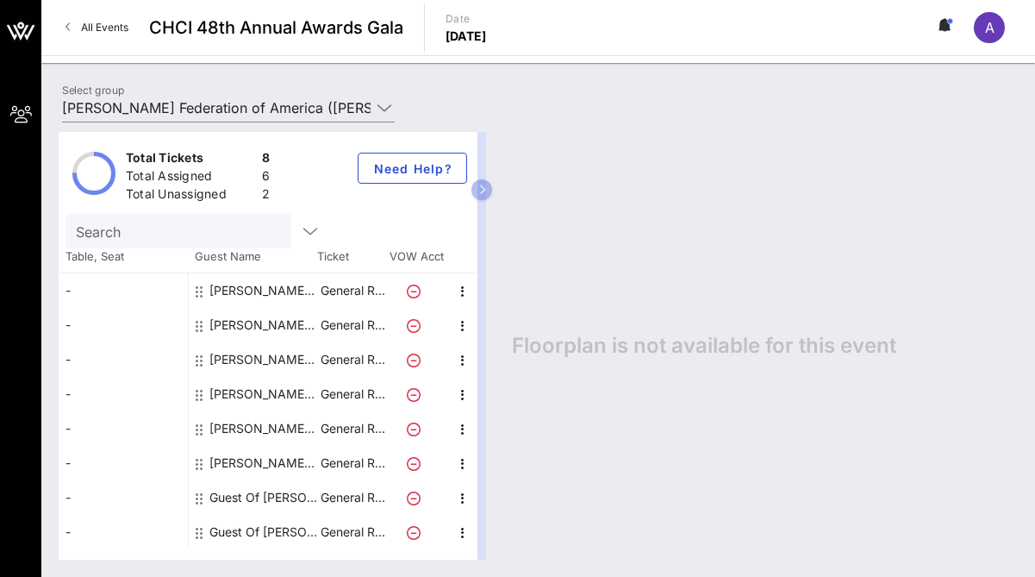
click at [229, 296] on div "[PERSON_NAME] [PERSON_NAME] Federation of America" at bounding box center [263, 290] width 109 height 34
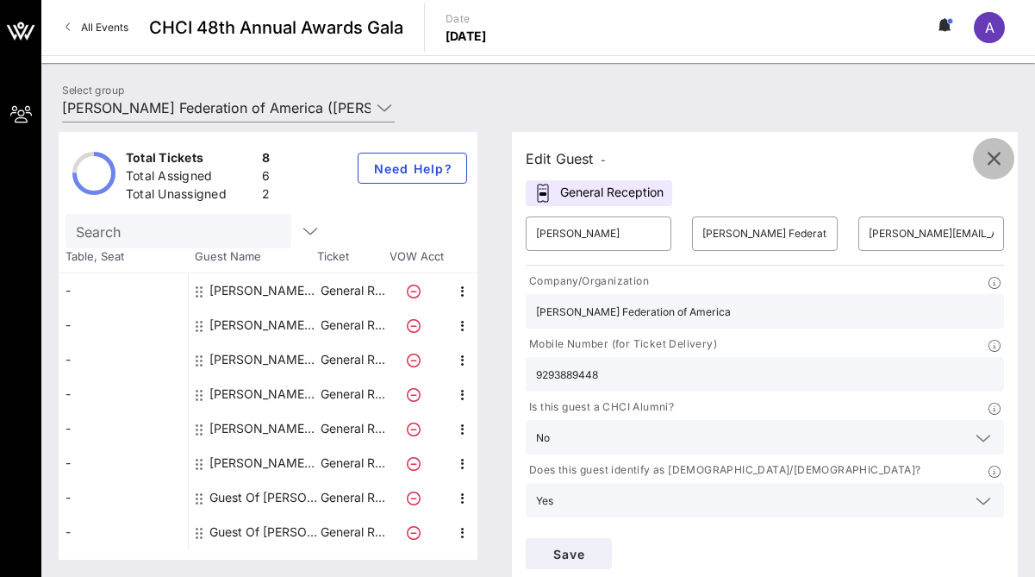
click at [987, 150] on icon "button" at bounding box center [994, 158] width 21 height 21
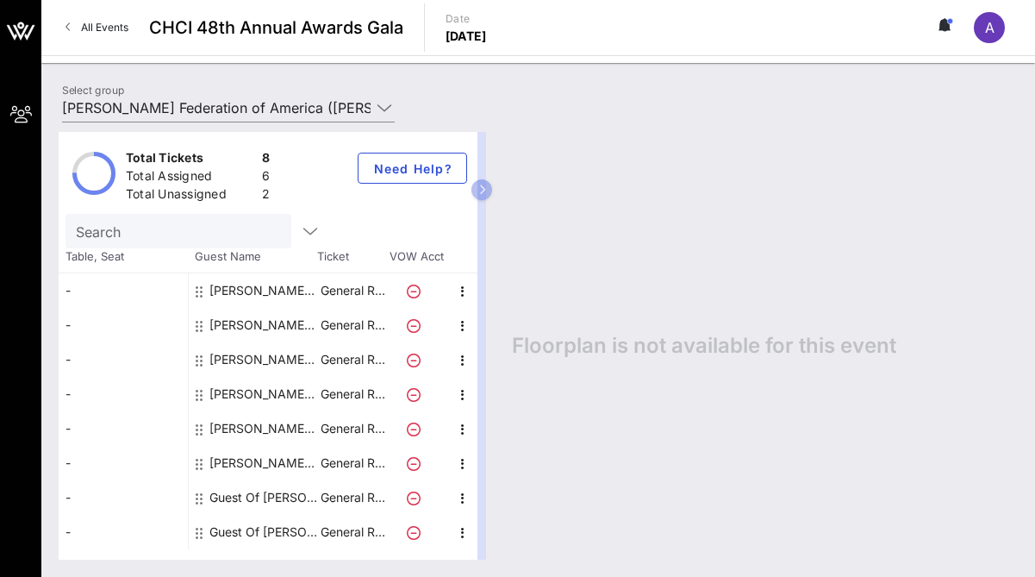
click at [415, 497] on icon at bounding box center [414, 498] width 14 height 14
click at [461, 501] on icon "button" at bounding box center [463, 498] width 21 height 21
click at [494, 506] on div "Edit" at bounding box center [506, 504] width 34 height 14
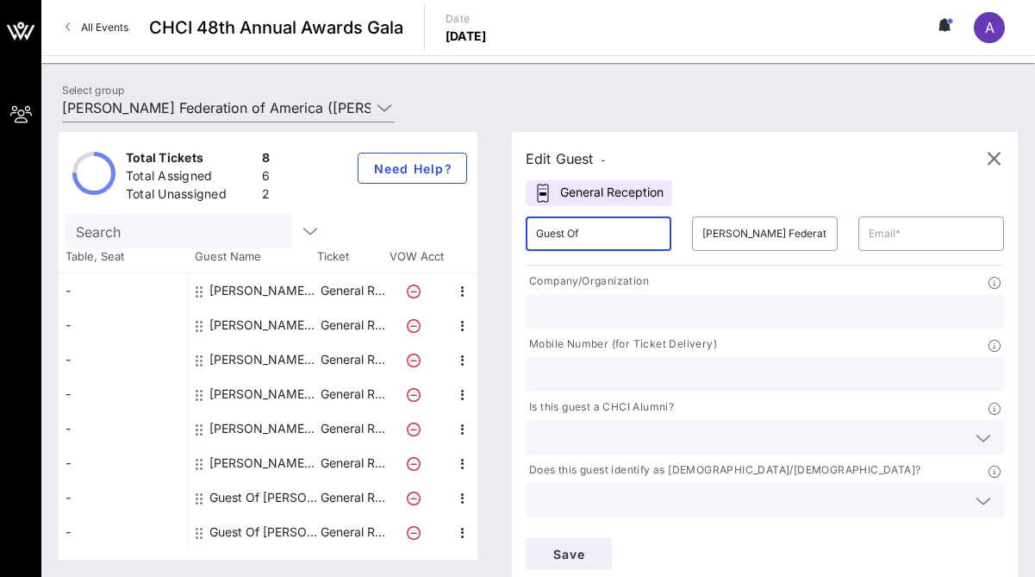
drag, startPoint x: 628, startPoint y: 234, endPoint x: 534, endPoint y: 233, distance: 94.0
click at [534, 233] on div "​ Guest Of" at bounding box center [599, 233] width 146 height 34
type input "[PERSON_NAME]"
click at [898, 235] on input "text" at bounding box center [931, 234] width 125 height 28
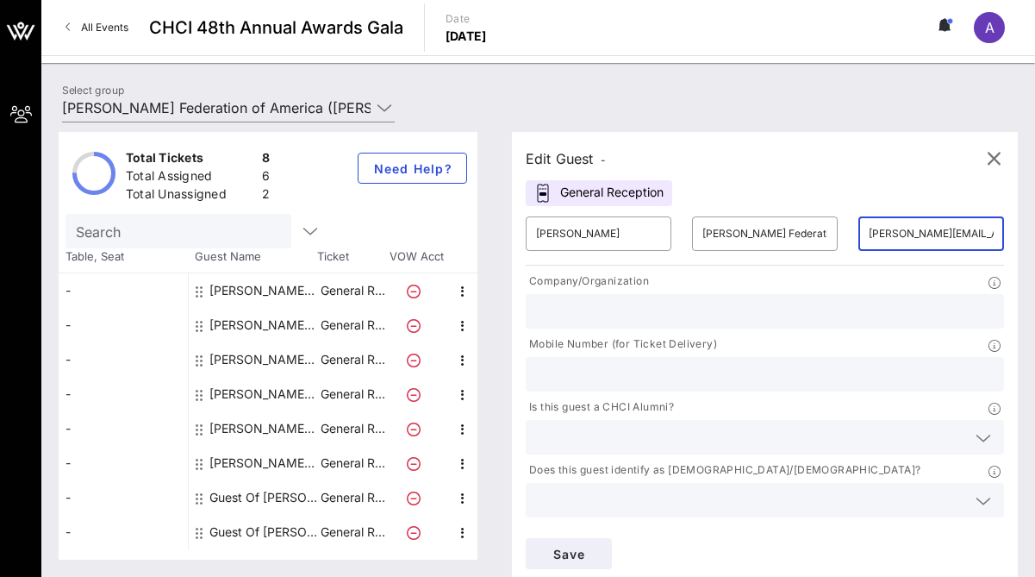
type input "[PERSON_NAME][EMAIL_ADDRESS][PERSON_NAME][DOMAIN_NAME]"
click at [863, 315] on input "text" at bounding box center [765, 311] width 458 height 22
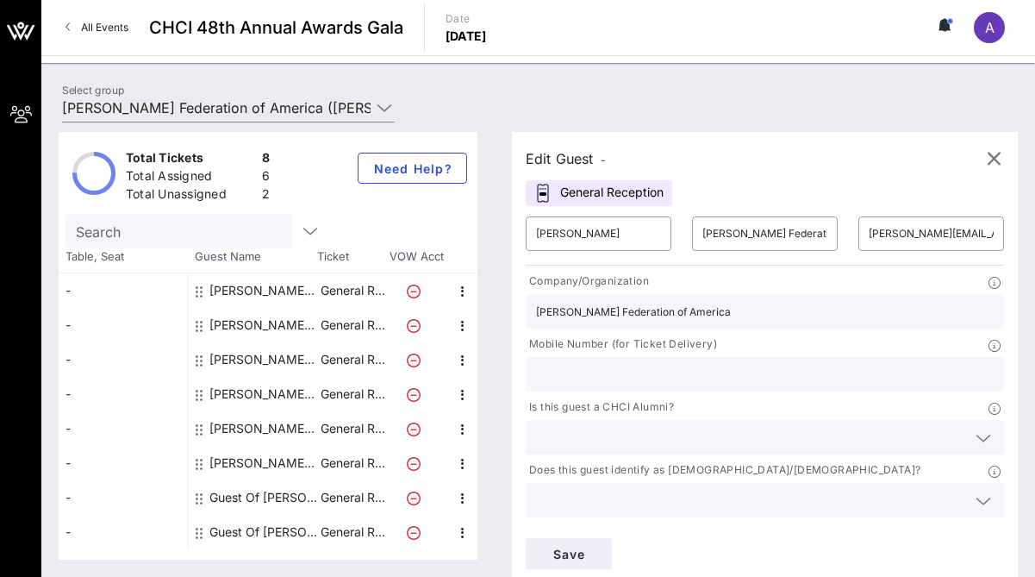
type input "[PERSON_NAME] Federation of America"
type input "3038850028"
click at [842, 442] on input "text" at bounding box center [751, 437] width 430 height 22
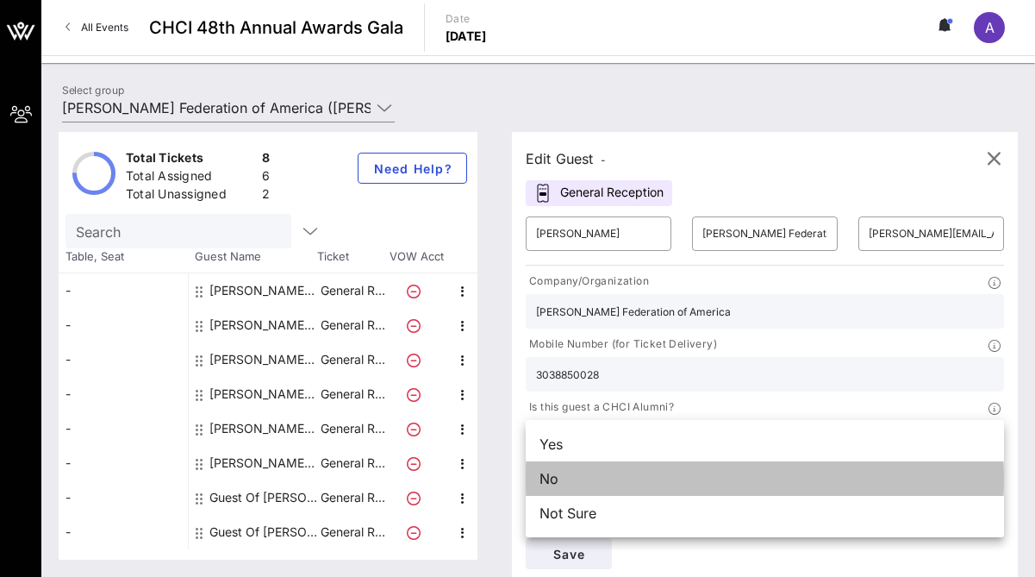
click at [825, 475] on div "No" at bounding box center [765, 478] width 478 height 34
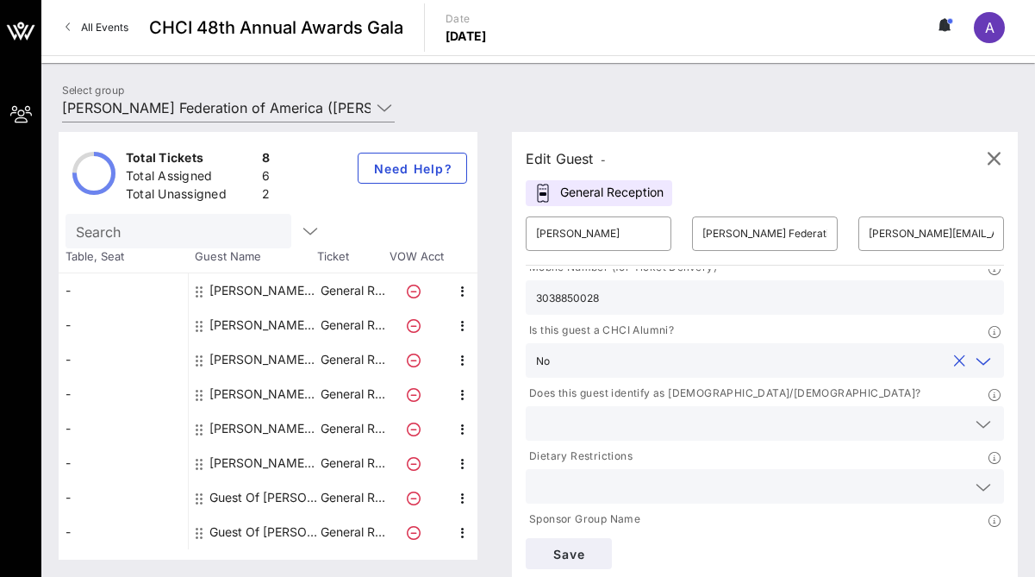
scroll to position [119, 0]
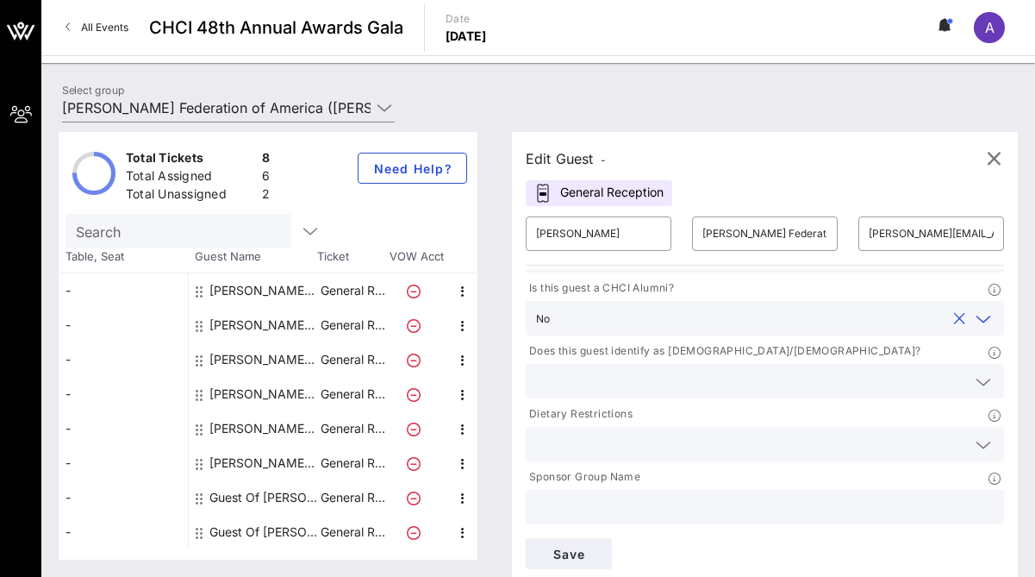
click at [803, 382] on input "text" at bounding box center [751, 381] width 430 height 22
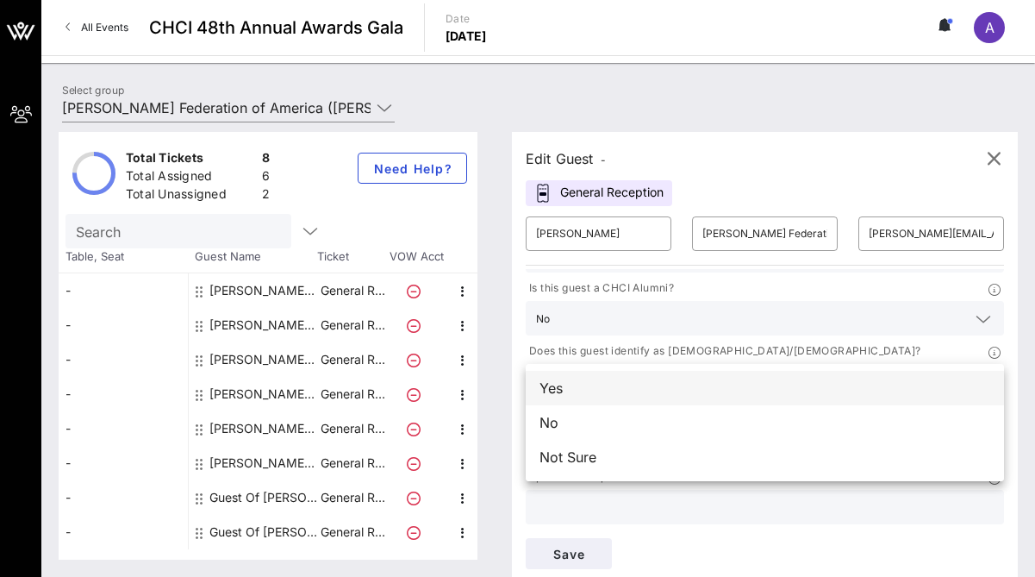
click at [784, 403] on div "Yes" at bounding box center [765, 388] width 478 height 34
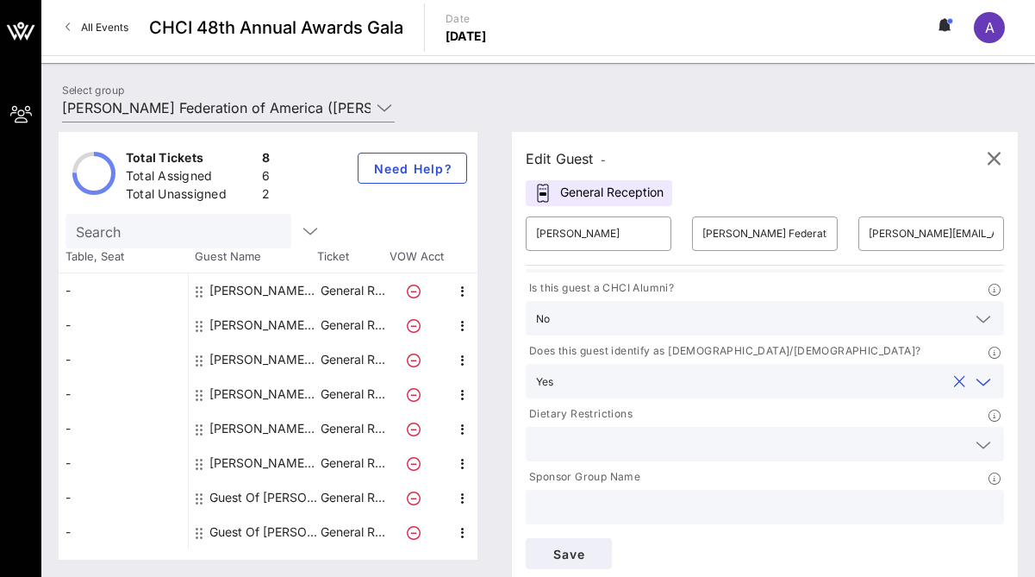
click at [763, 442] on input "text" at bounding box center [751, 444] width 430 height 22
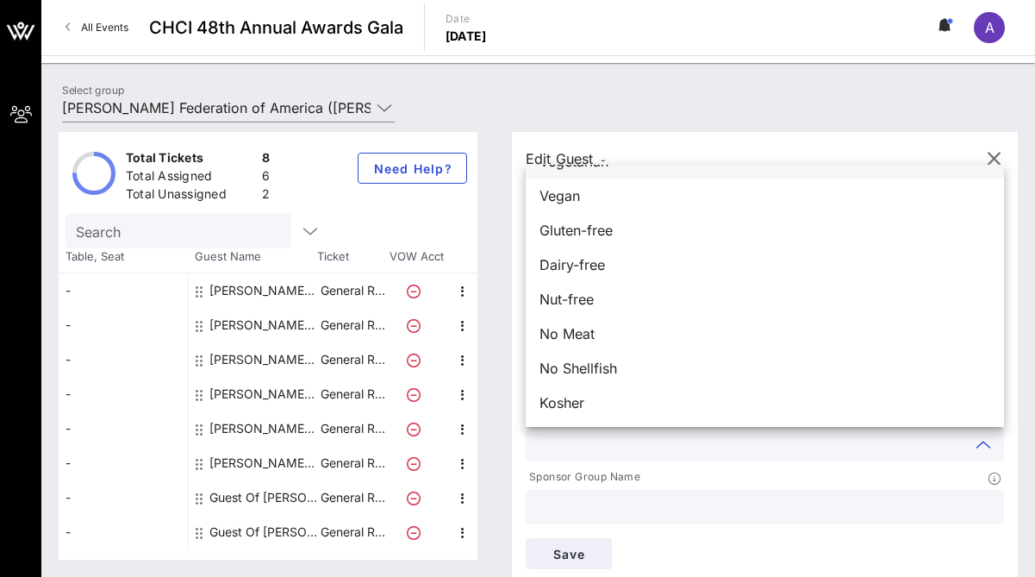
scroll to position [0, 0]
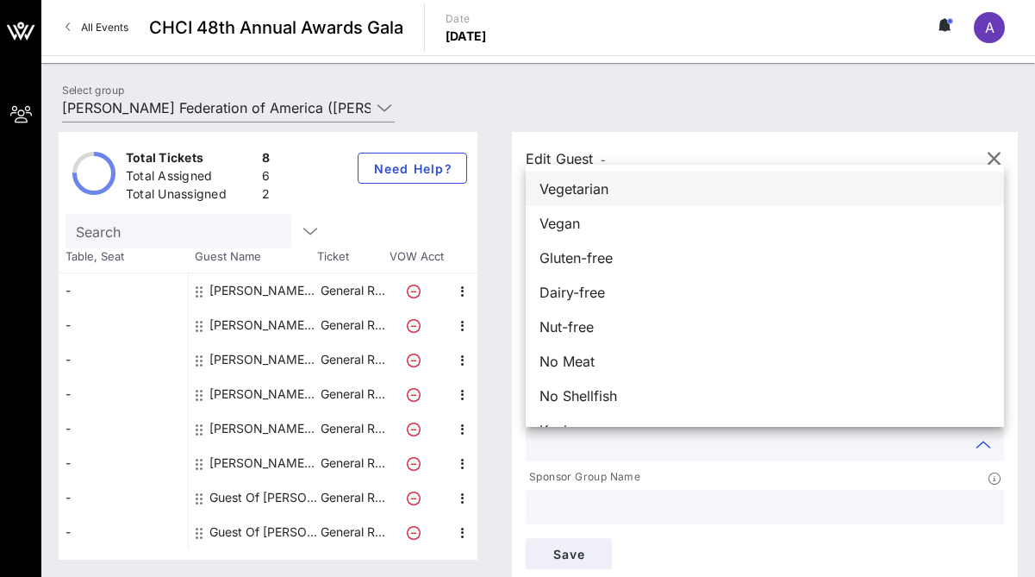
click at [683, 195] on div "Vegetarian" at bounding box center [765, 189] width 478 height 34
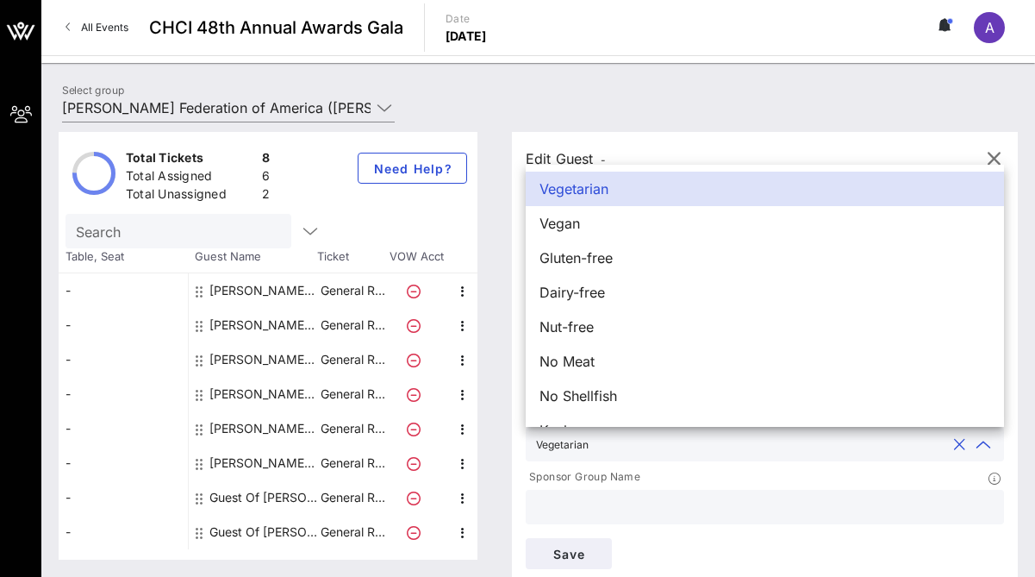
click at [697, 494] on div at bounding box center [765, 507] width 458 height 34
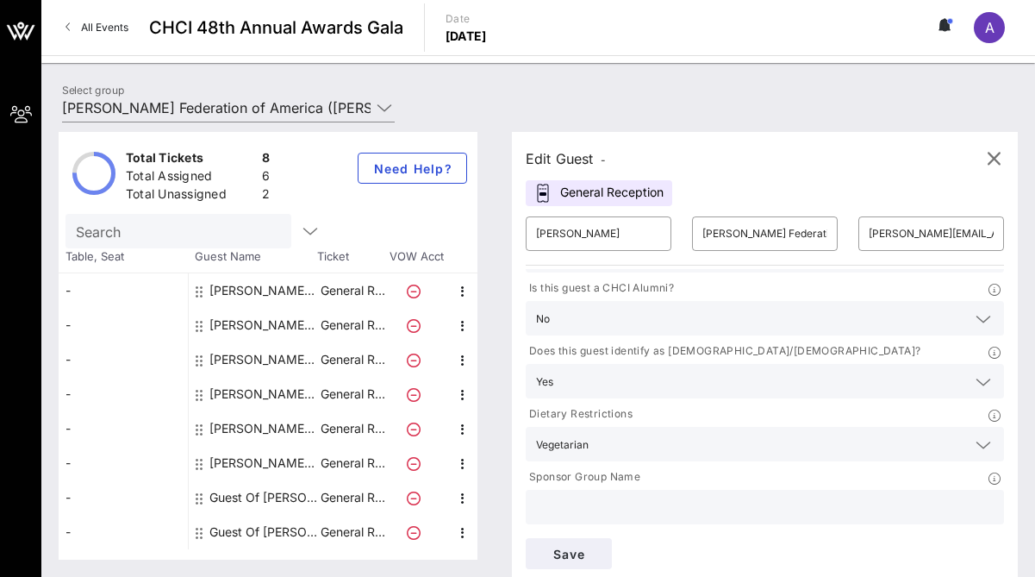
scroll to position [6, 0]
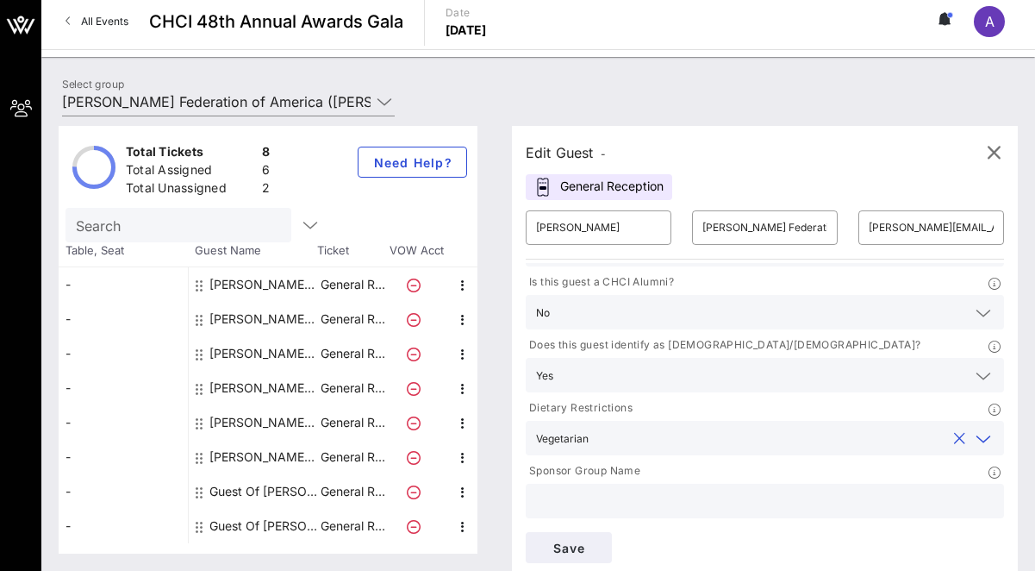
click at [683, 442] on input "text" at bounding box center [771, 438] width 350 height 22
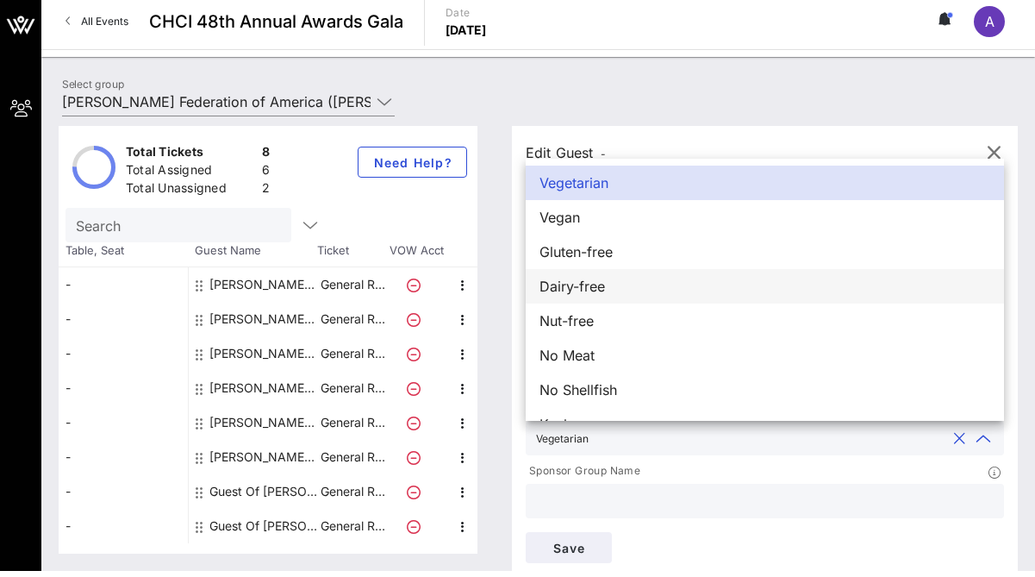
scroll to position [28, 0]
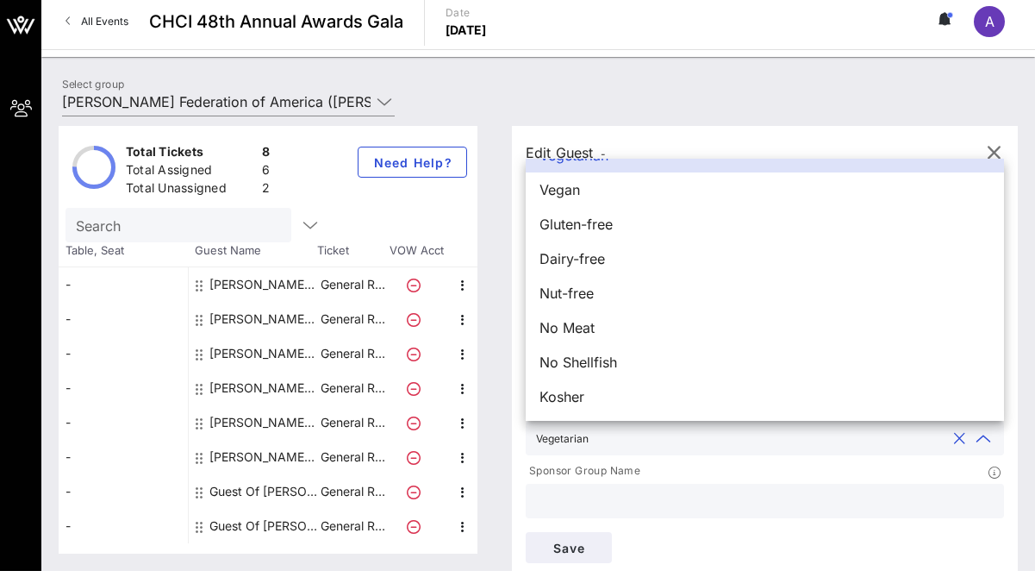
click at [675, 502] on input "text" at bounding box center [765, 501] width 458 height 22
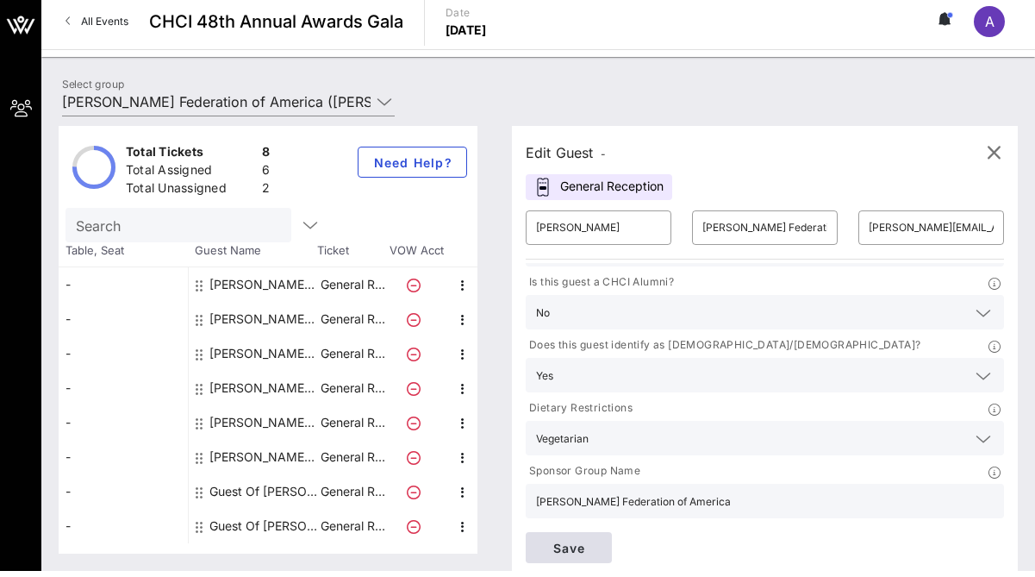
type input "[PERSON_NAME] Federation of America"
click at [580, 550] on span "Save" at bounding box center [569, 547] width 59 height 15
click at [437, 316] on div at bounding box center [417, 319] width 60 height 34
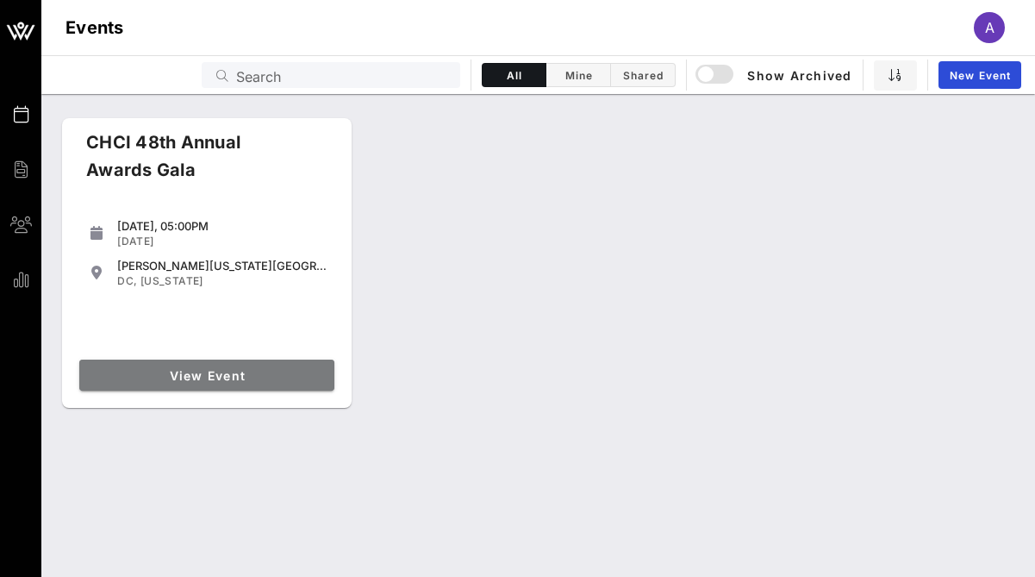
click at [265, 374] on span "View Event" at bounding box center [206, 375] width 241 height 15
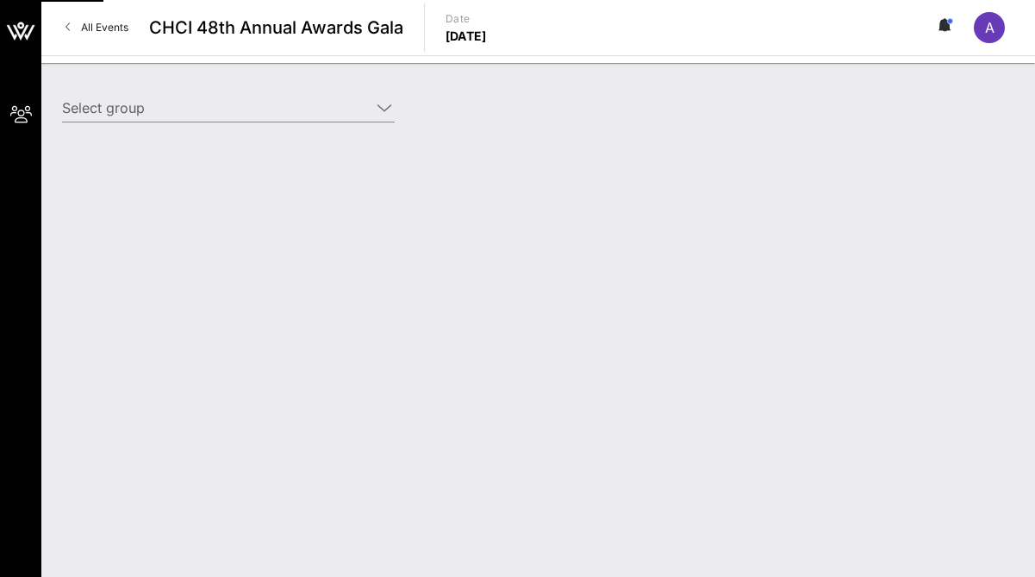
type input "[PERSON_NAME] Federation of America ([PERSON_NAME] Federation of America) [[PER…"
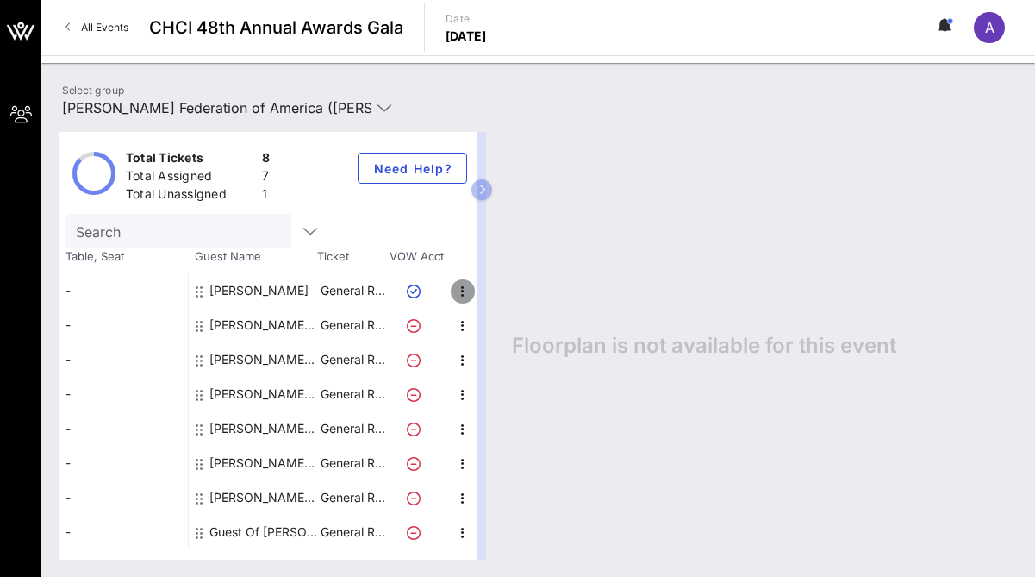
click at [465, 293] on icon "button" at bounding box center [463, 291] width 21 height 21
click at [499, 303] on div "Edit" at bounding box center [506, 297] width 34 height 14
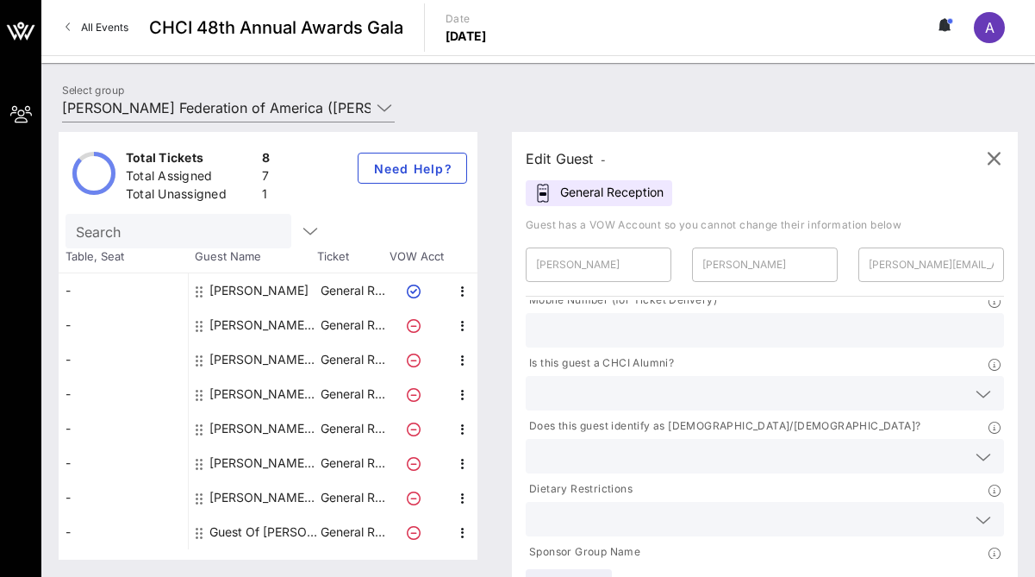
scroll to position [119, 0]
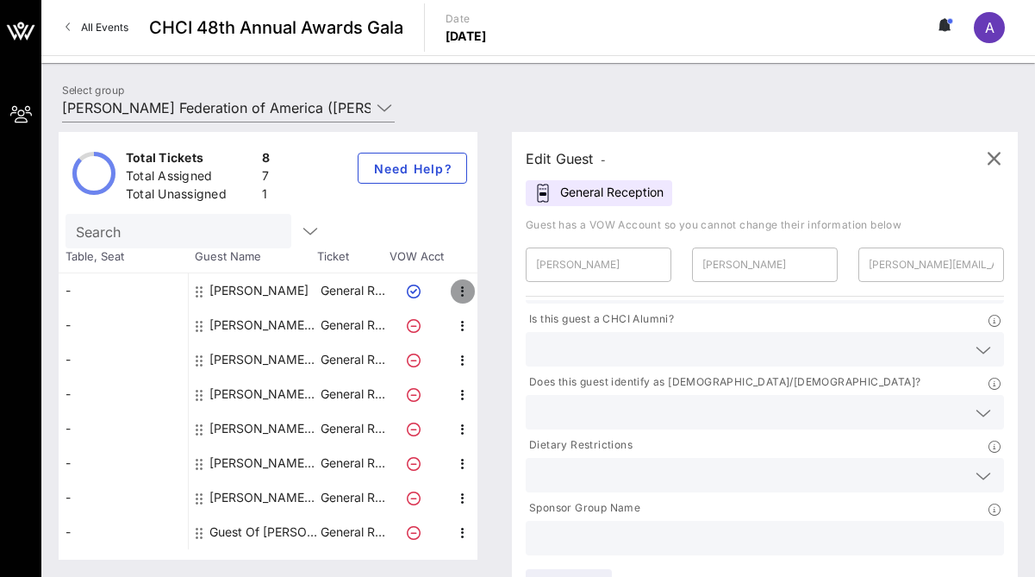
click at [466, 288] on icon "button" at bounding box center [463, 291] width 21 height 21
click at [499, 296] on div "Edit" at bounding box center [506, 297] width 34 height 14
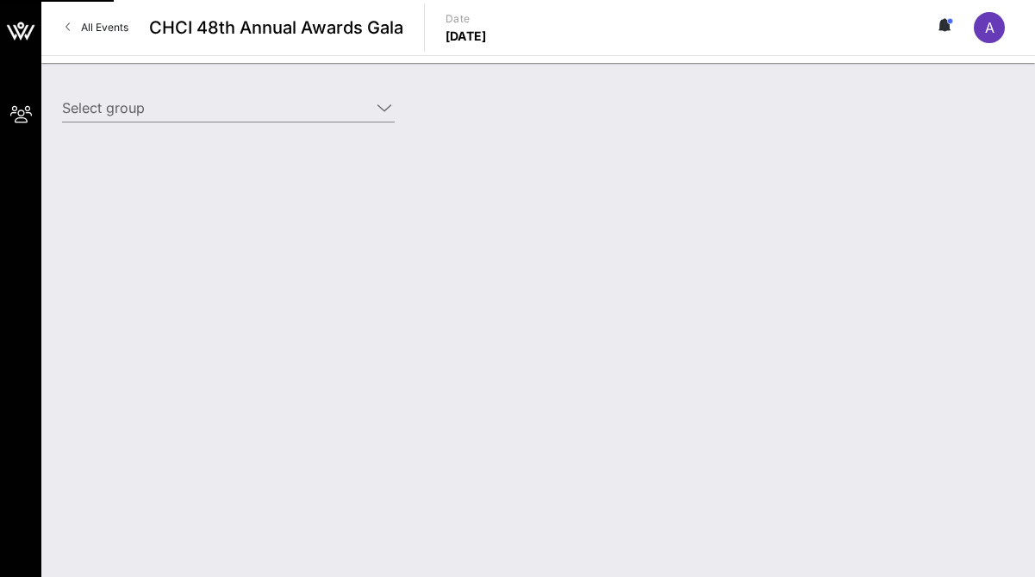
type input "[PERSON_NAME] Federation of America ([PERSON_NAME] Federation of America) [[PER…"
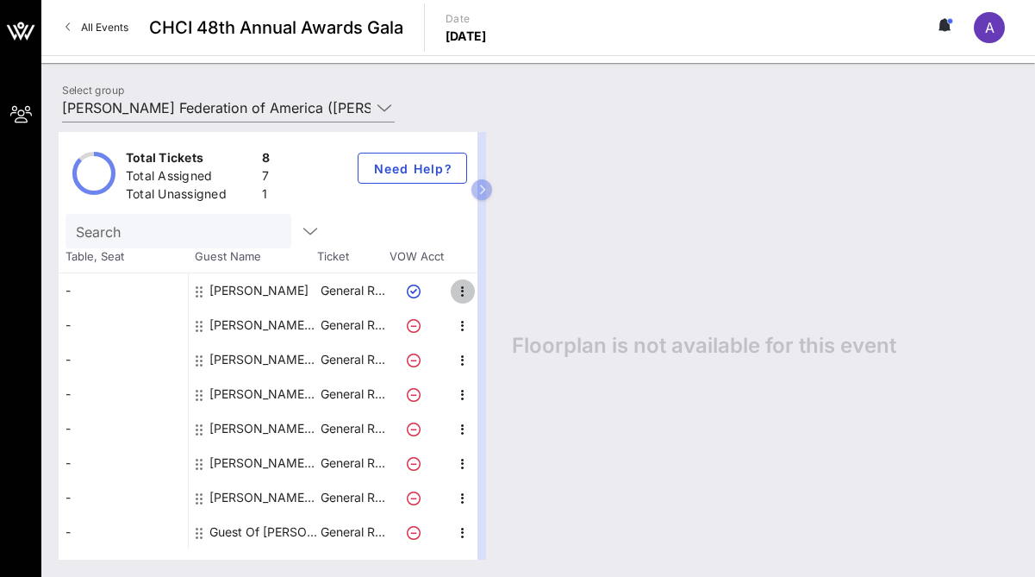
click at [459, 289] on icon "button" at bounding box center [463, 291] width 21 height 21
click at [489, 298] on div "Edit" at bounding box center [506, 297] width 34 height 14
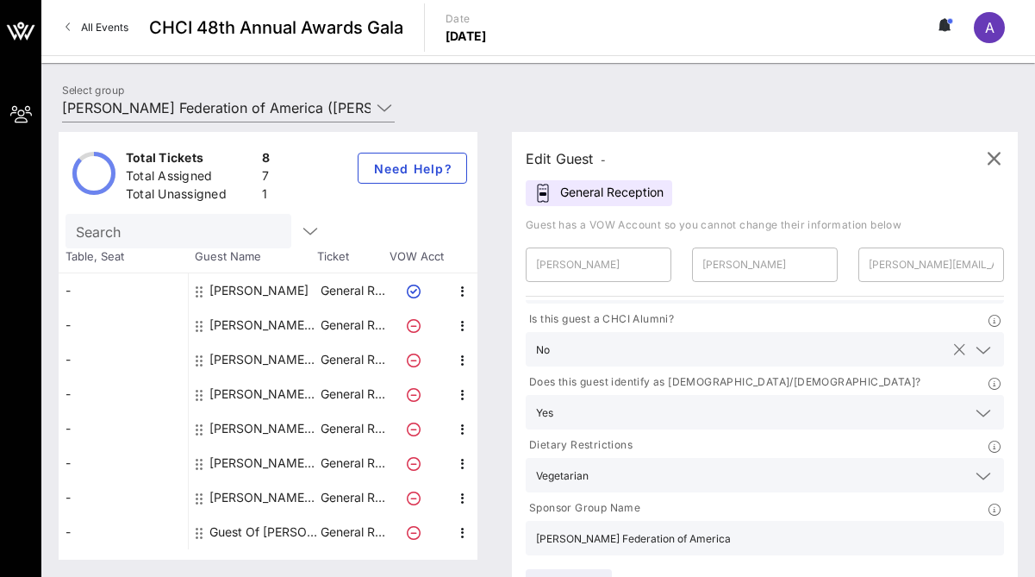
scroll to position [37, 0]
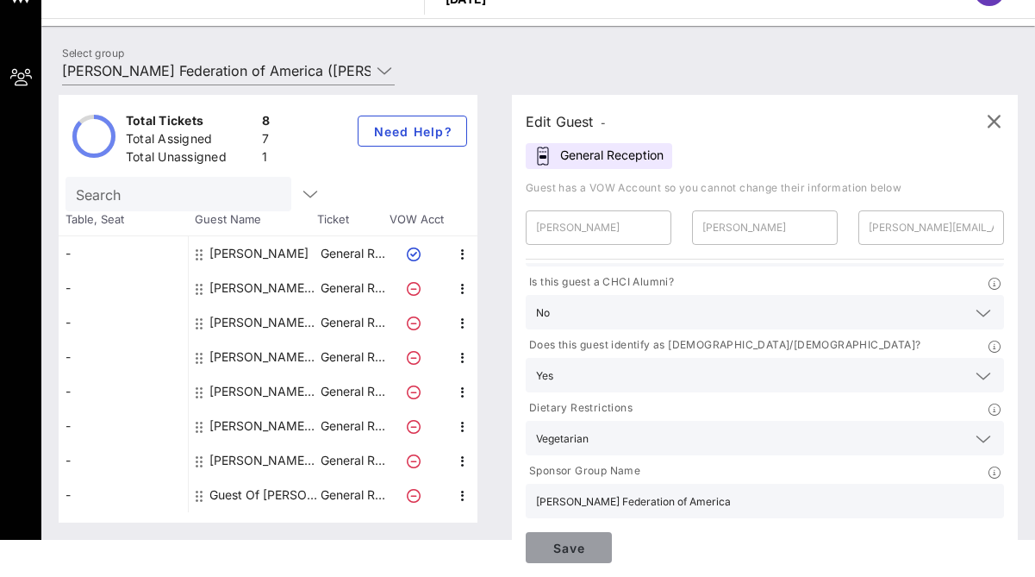
click at [573, 547] on span "Save" at bounding box center [569, 547] width 59 height 15
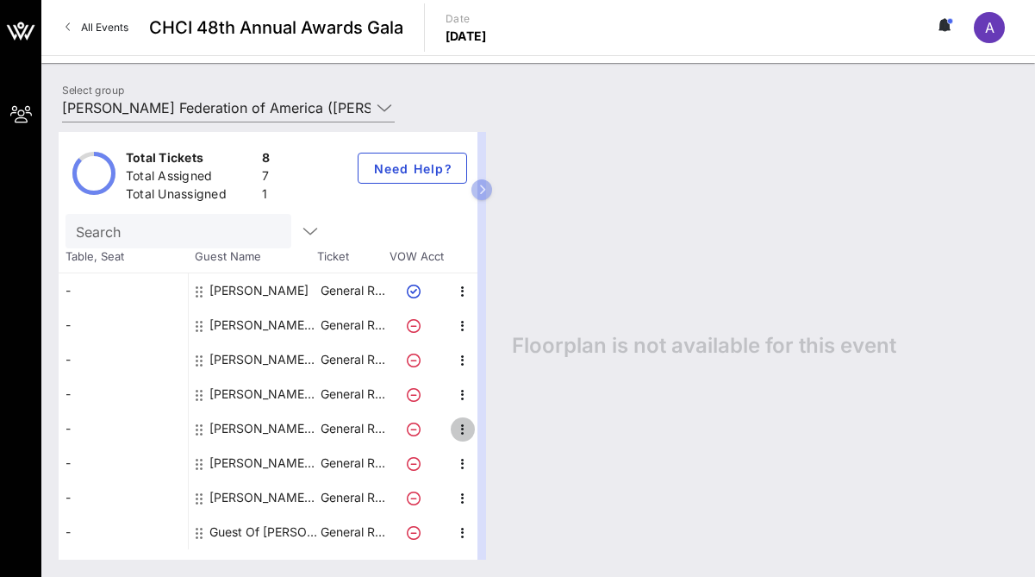
click at [459, 425] on icon "button" at bounding box center [463, 429] width 21 height 21
click at [492, 438] on div "Edit" at bounding box center [506, 435] width 34 height 14
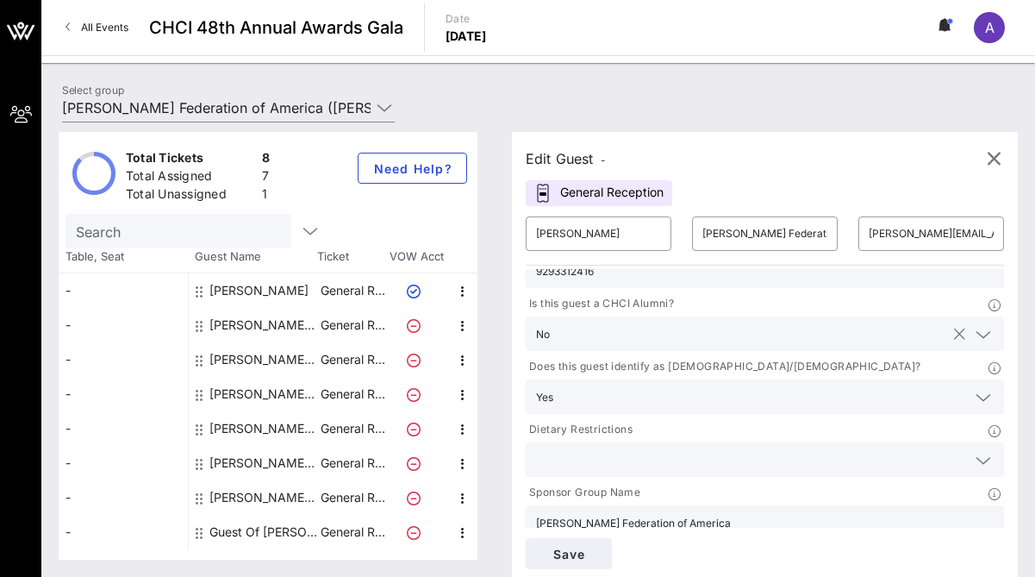
scroll to position [119, 0]
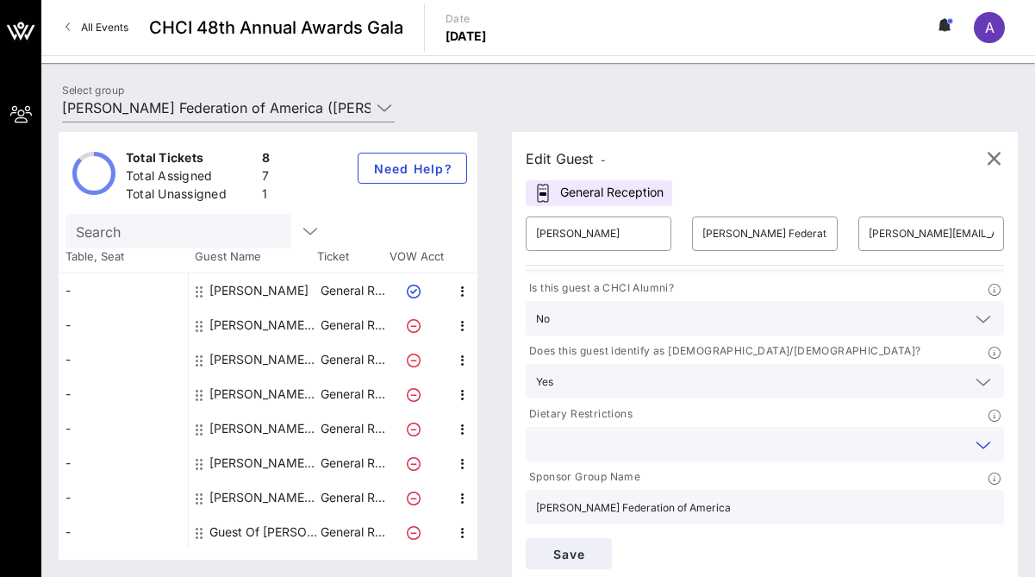
click at [722, 440] on input "text" at bounding box center [751, 444] width 430 height 22
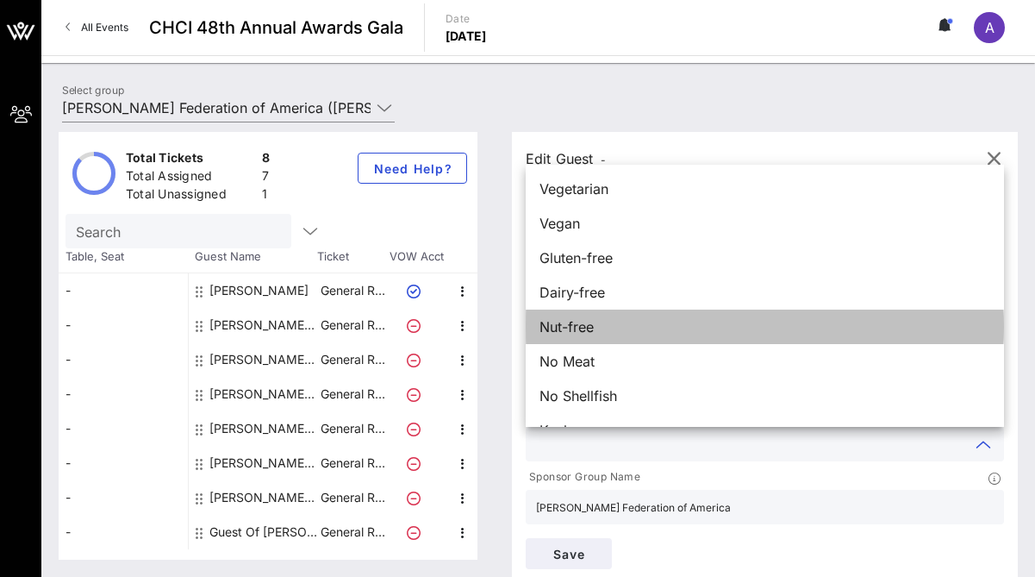
click at [667, 322] on div "Nut-free" at bounding box center [765, 326] width 478 height 34
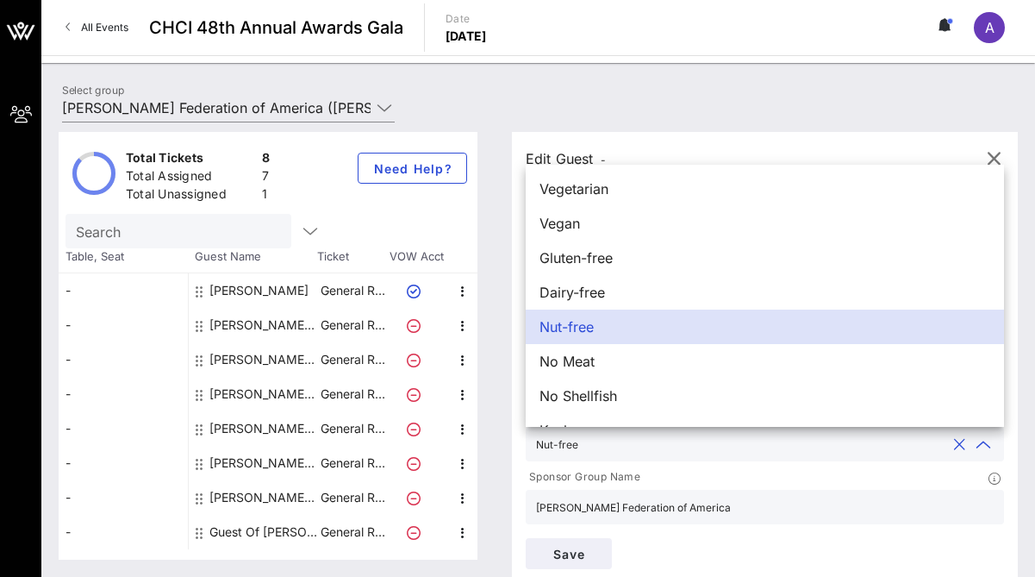
click at [767, 480] on div "Sponsor Group Name" at bounding box center [765, 479] width 478 height 22
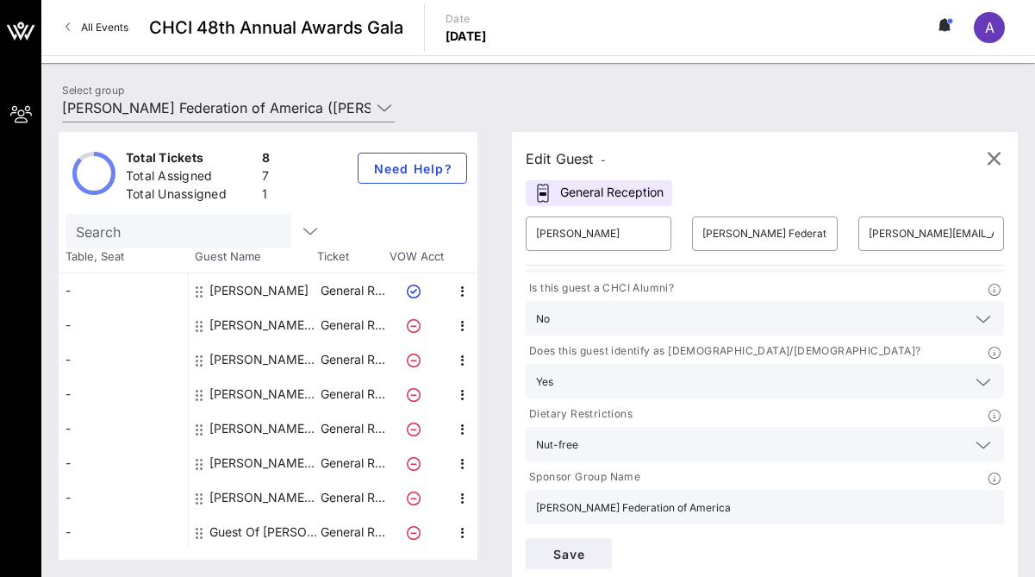
scroll to position [6, 0]
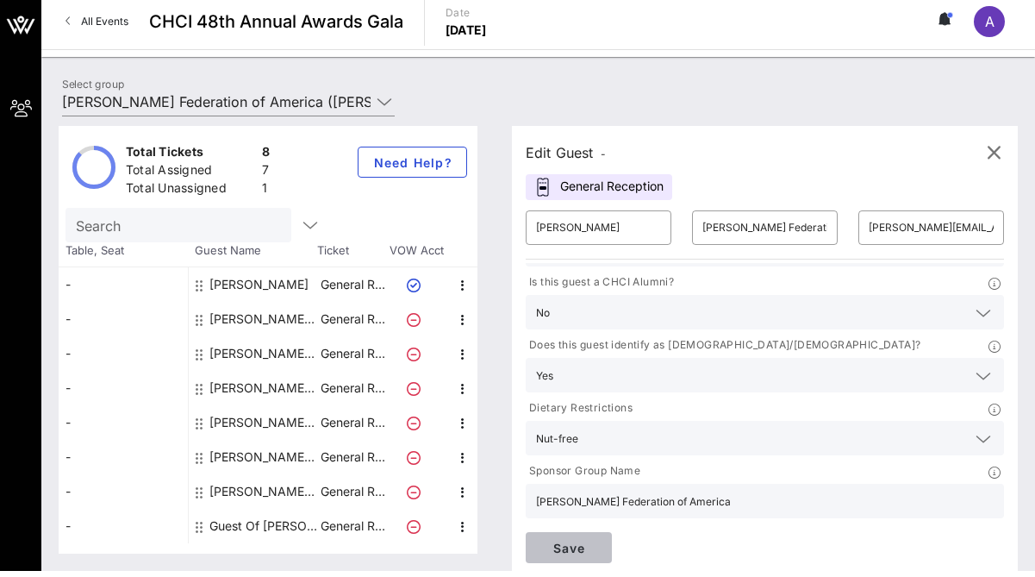
click at [600, 547] on button "Save" at bounding box center [569, 547] width 86 height 31
